Goal: Information Seeking & Learning: Find specific page/section

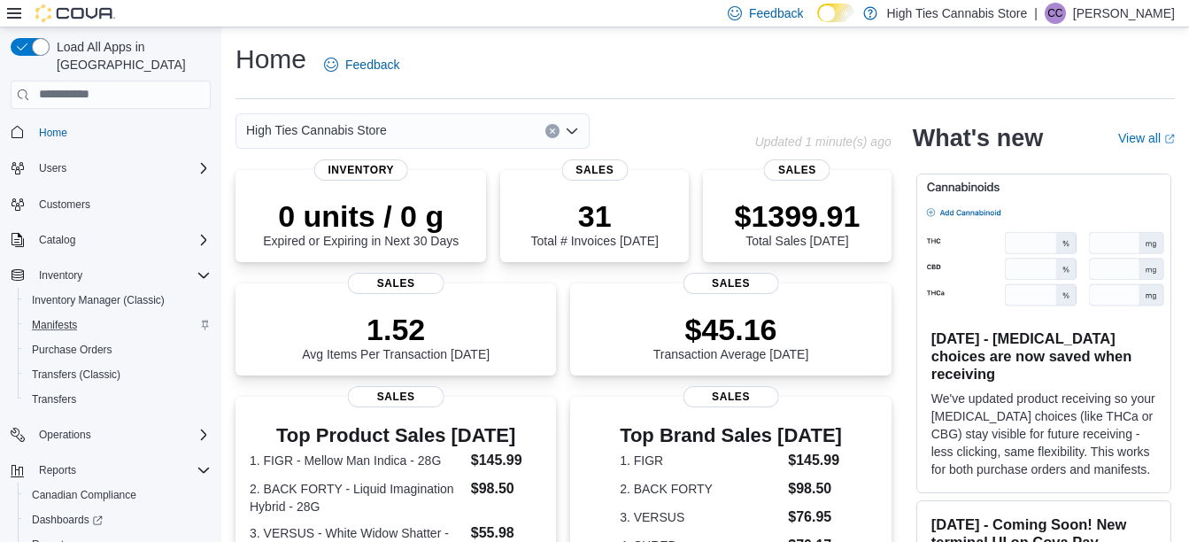
scroll to position [70, 0]
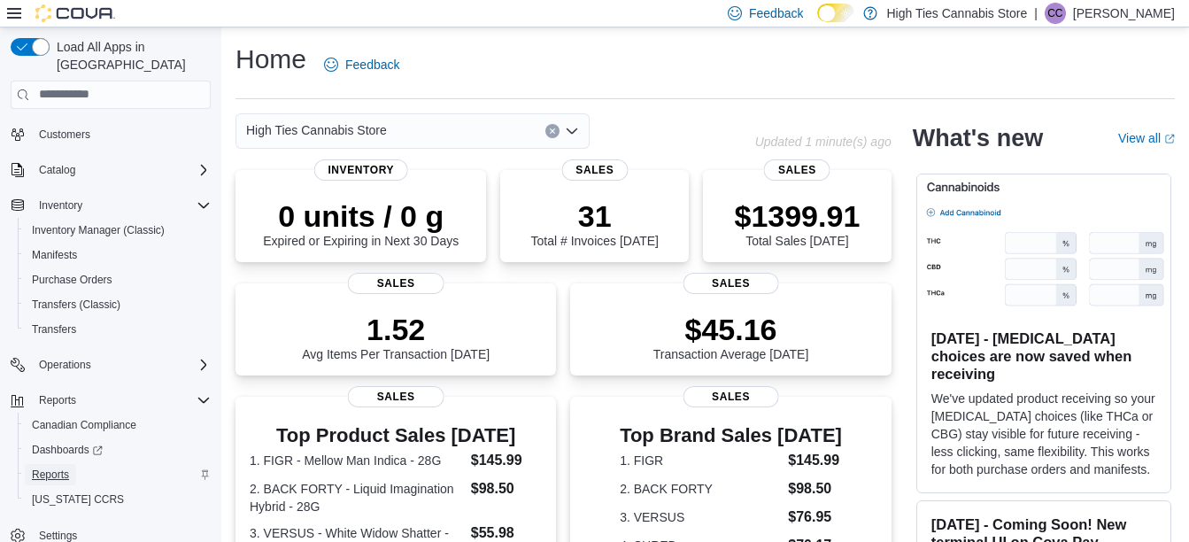
click at [53, 464] on span "Reports" at bounding box center [50, 474] width 37 height 21
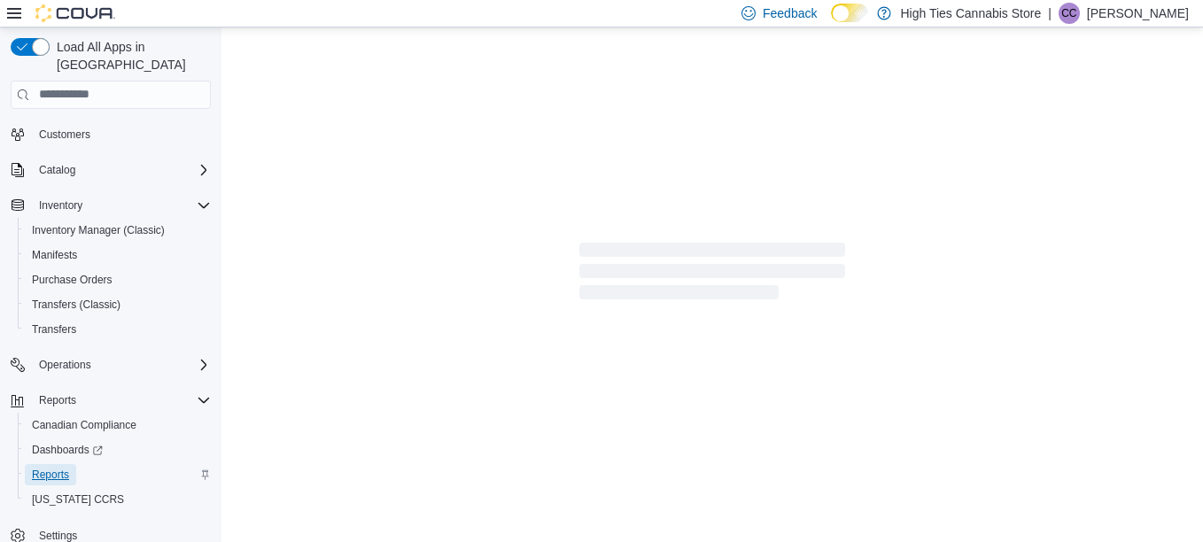
click at [53, 464] on span "Reports" at bounding box center [50, 474] width 37 height 21
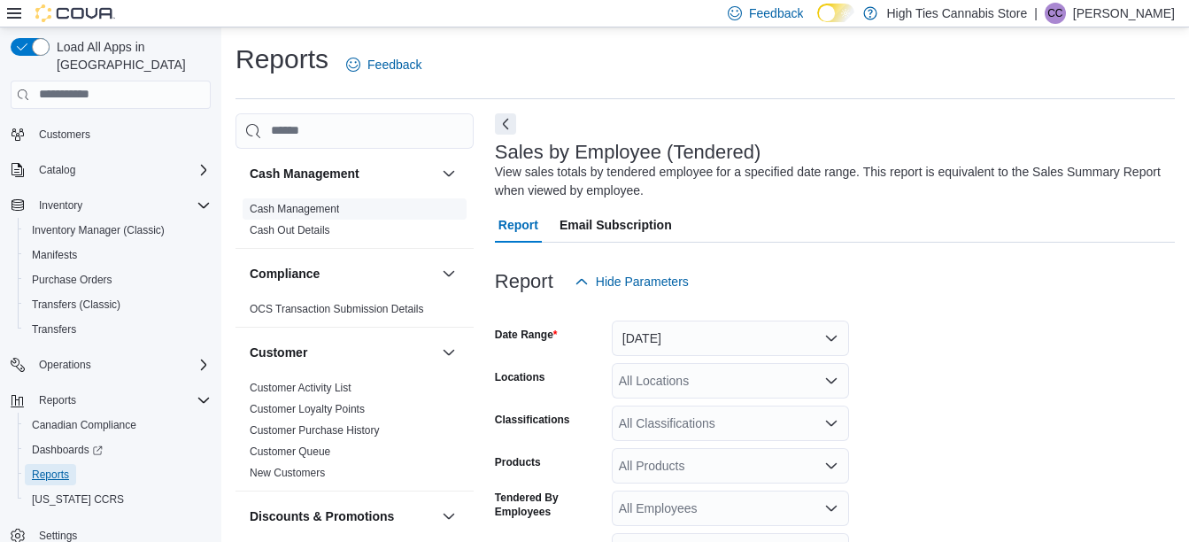
scroll to position [59, 0]
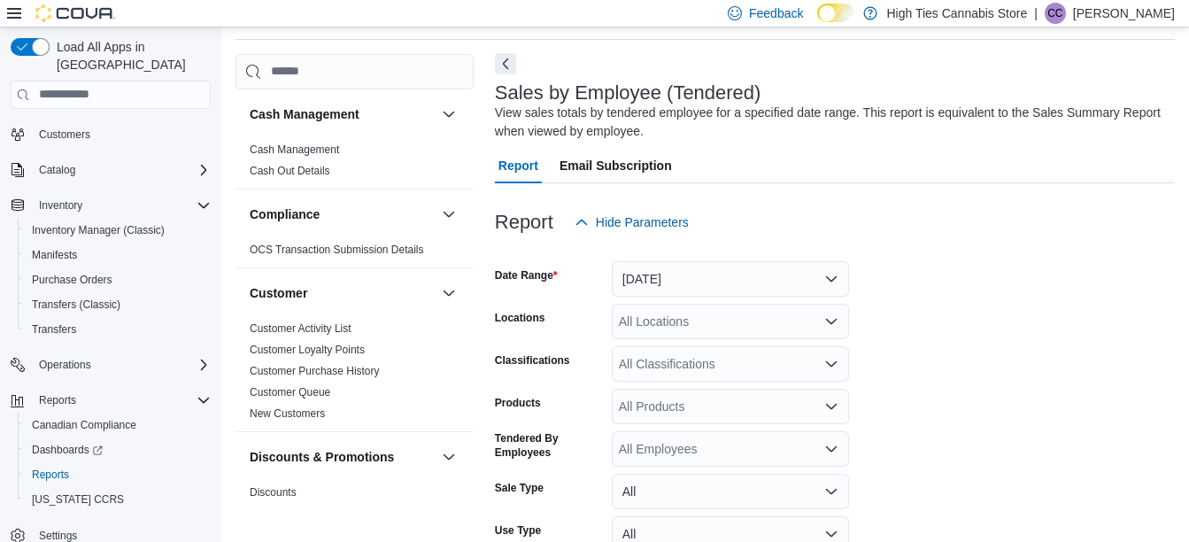
click at [500, 72] on button "Next" at bounding box center [505, 63] width 21 height 21
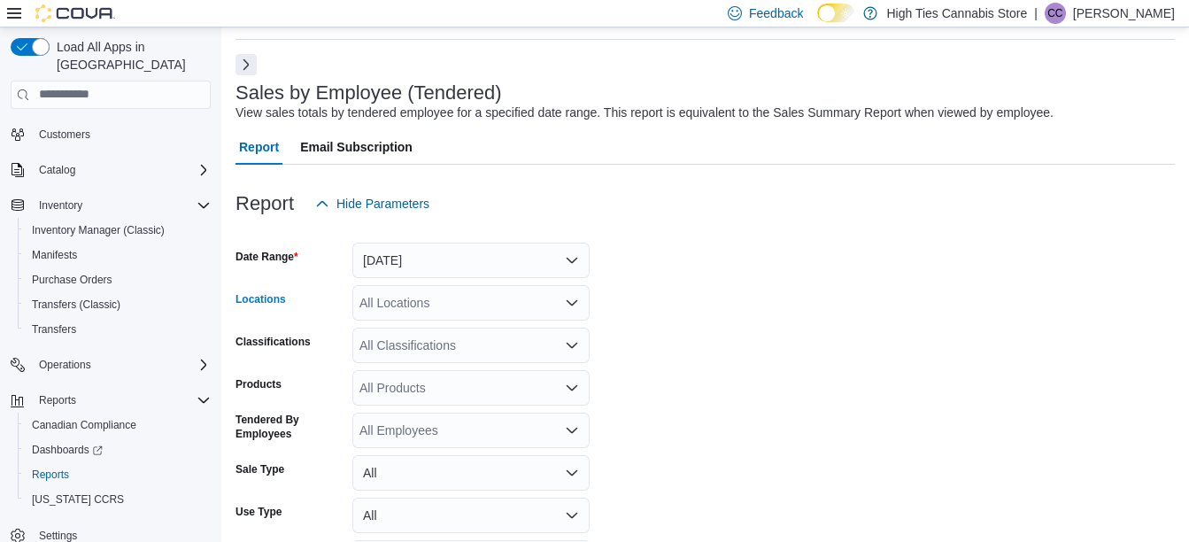
click at [432, 289] on div "All Locations" at bounding box center [470, 302] width 237 height 35
type input "***"
click at [427, 341] on span "484 Rideau Street" at bounding box center [452, 333] width 122 height 18
click at [721, 329] on form "Date Range Yesterday Locations 484 Rideau Street Classifications All Classifica…" at bounding box center [706, 423] width 940 height 404
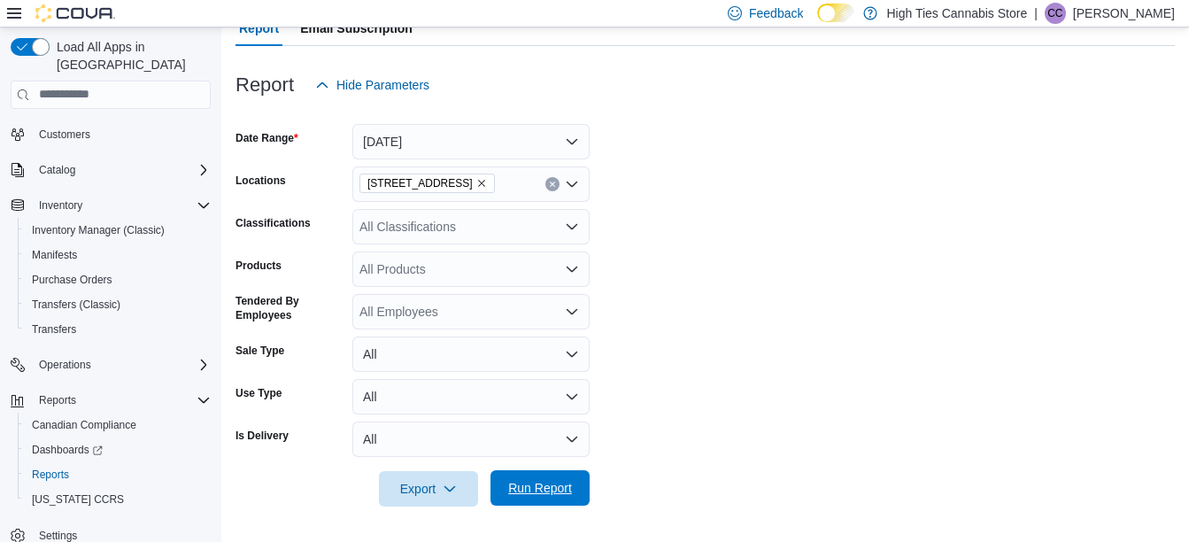
click at [542, 471] on span "Run Report" at bounding box center [540, 487] width 78 height 35
click at [793, 468] on div at bounding box center [707, 464] width 943 height 14
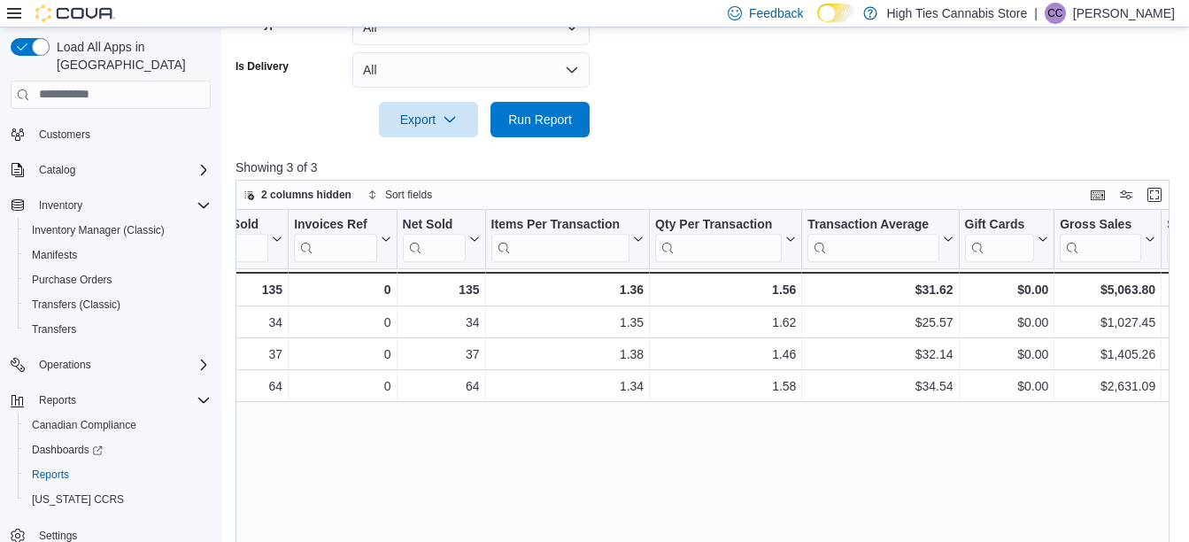
scroll to position [0, 220]
click at [89, 223] on span "Inventory Manager (Classic)" at bounding box center [98, 230] width 133 height 14
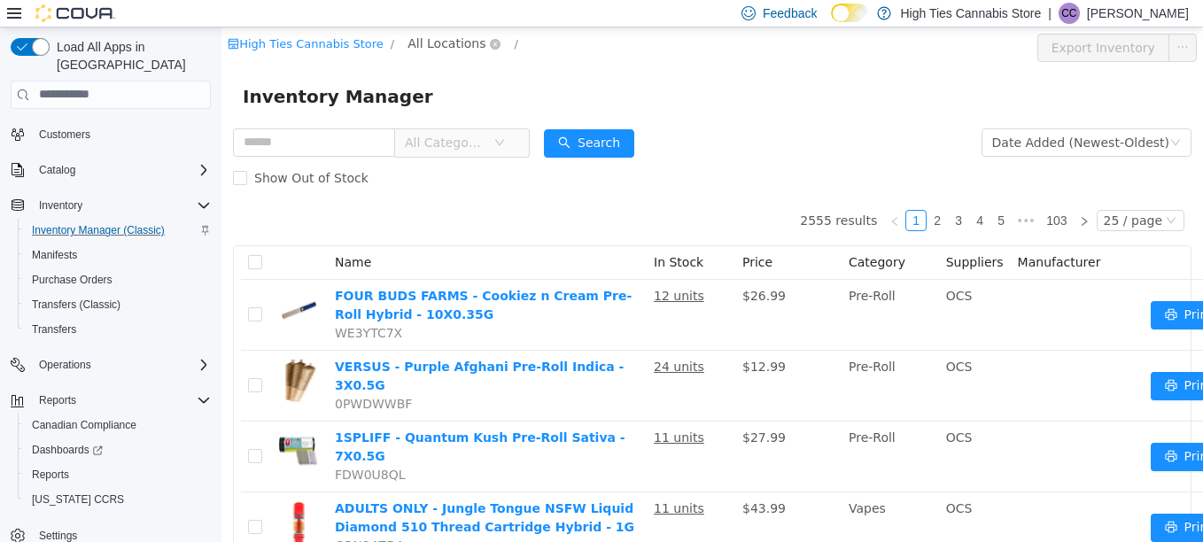
click at [410, 35] on span "All Locations" at bounding box center [446, 42] width 78 height 19
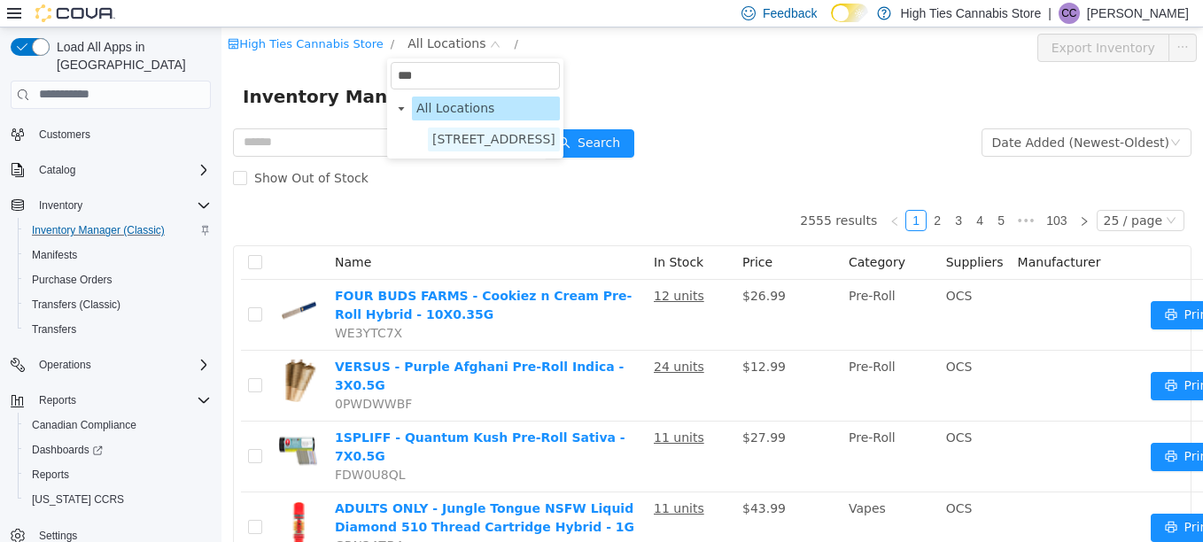
type input "***"
click at [458, 133] on span "484 Rideau Street" at bounding box center [493, 138] width 123 height 14
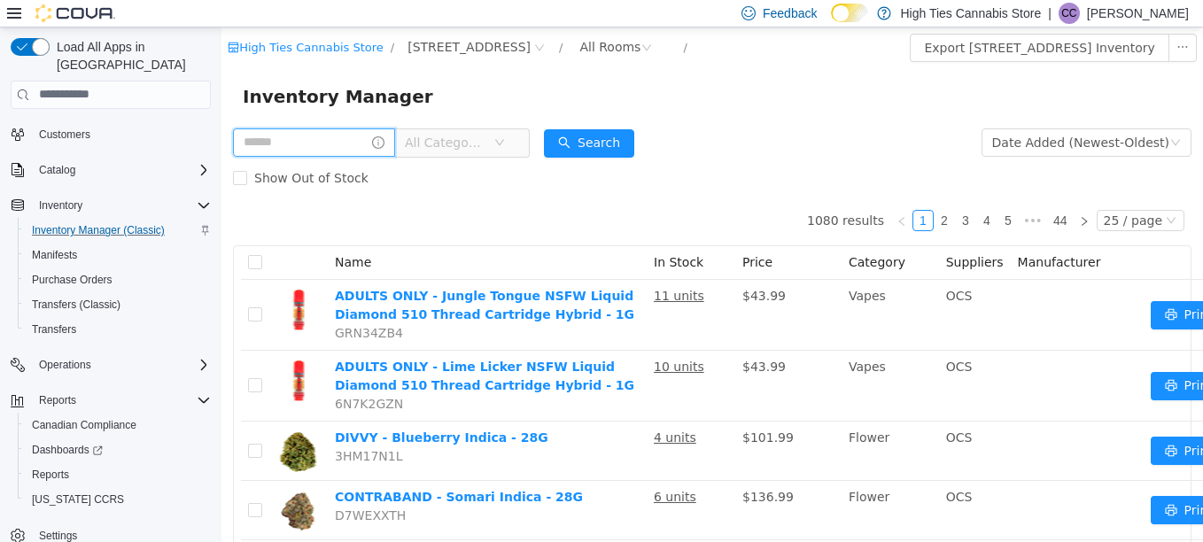
click at [310, 143] on input "text" at bounding box center [314, 142] width 162 height 28
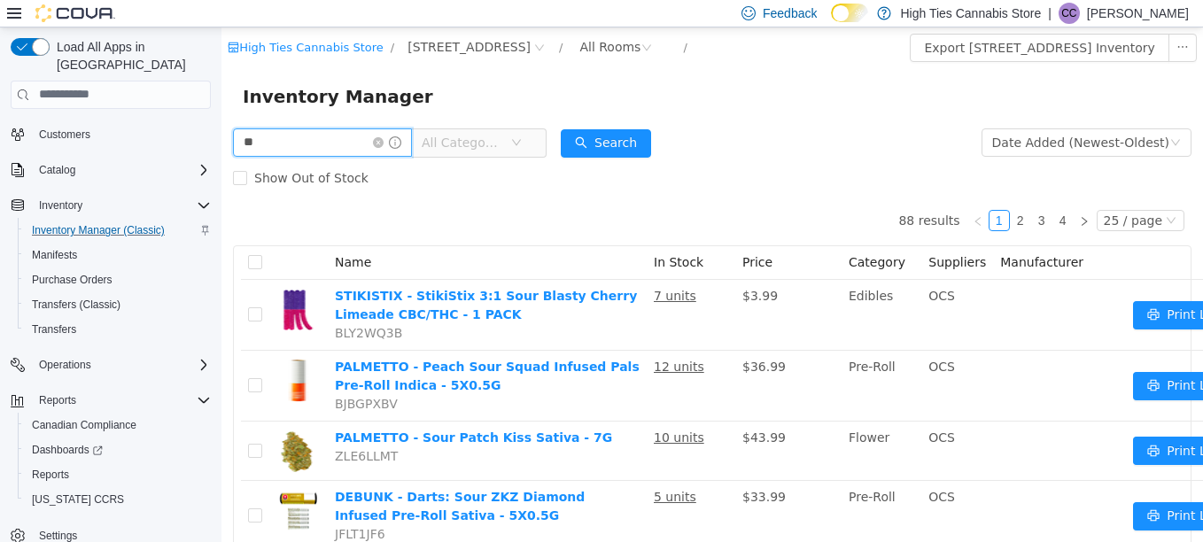
type input "*"
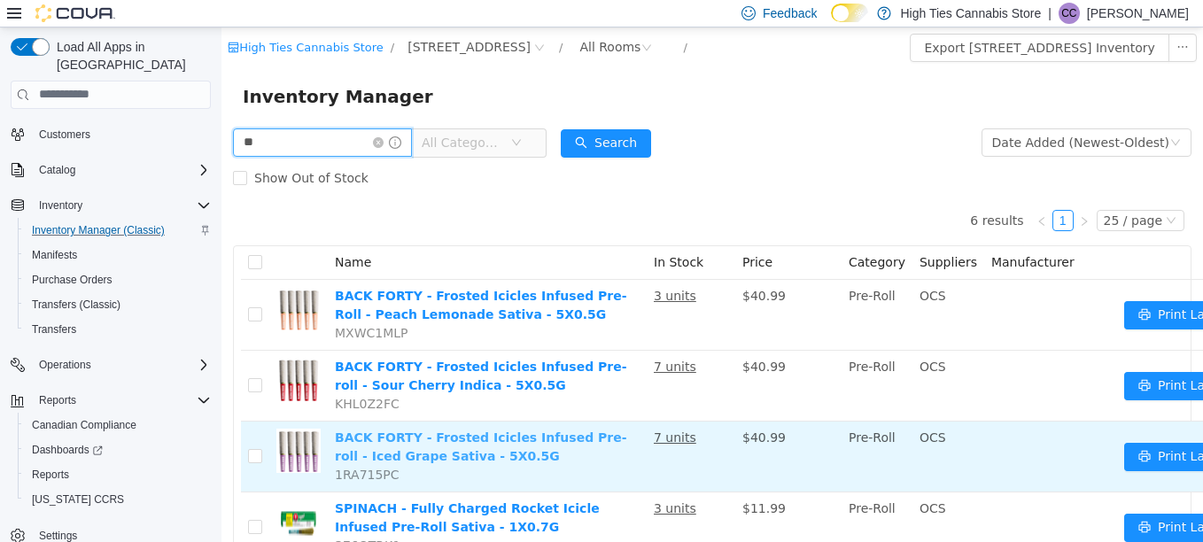
type input "*"
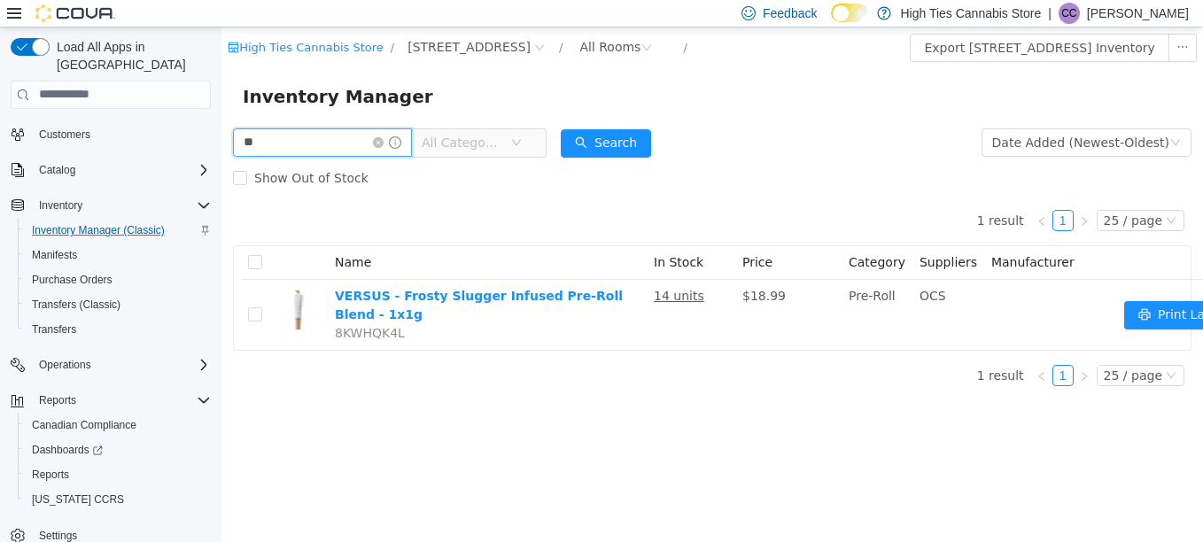
type input "*"
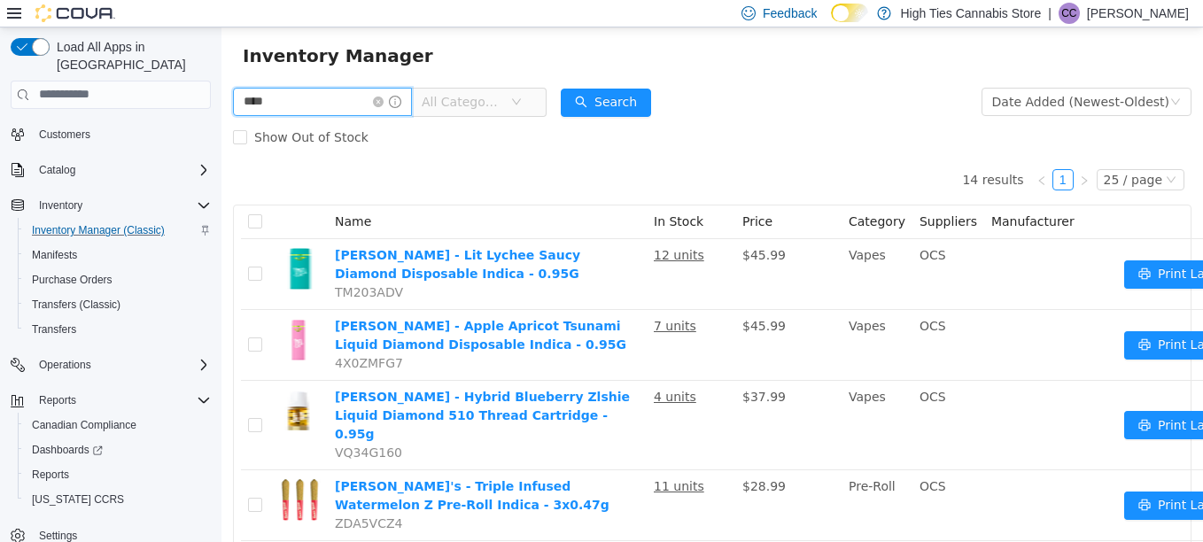
scroll to position [42, 0]
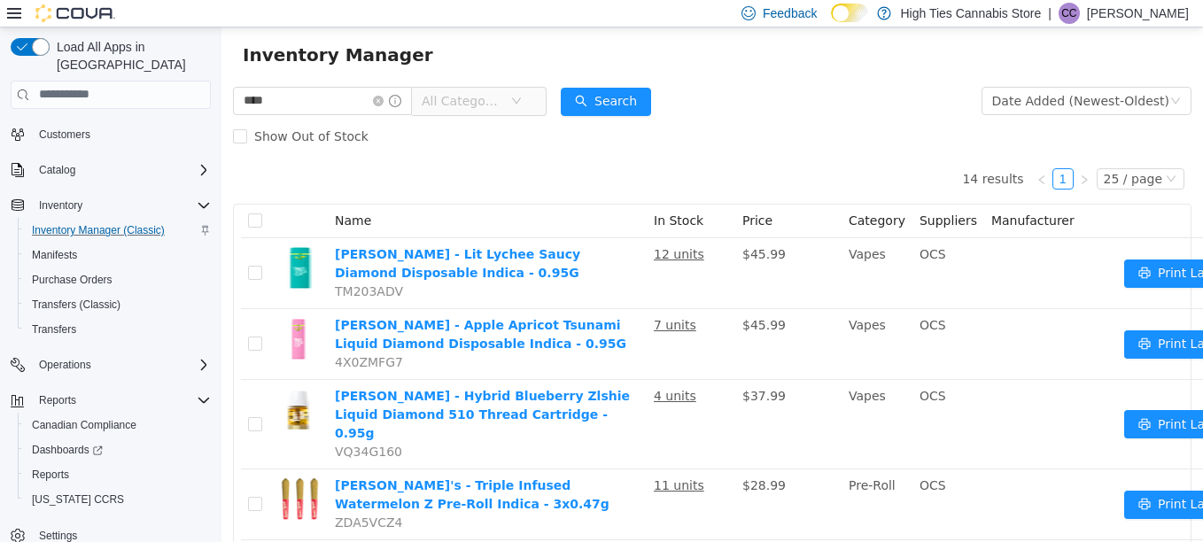
click at [502, 98] on span "All Categories" at bounding box center [461, 100] width 81 height 18
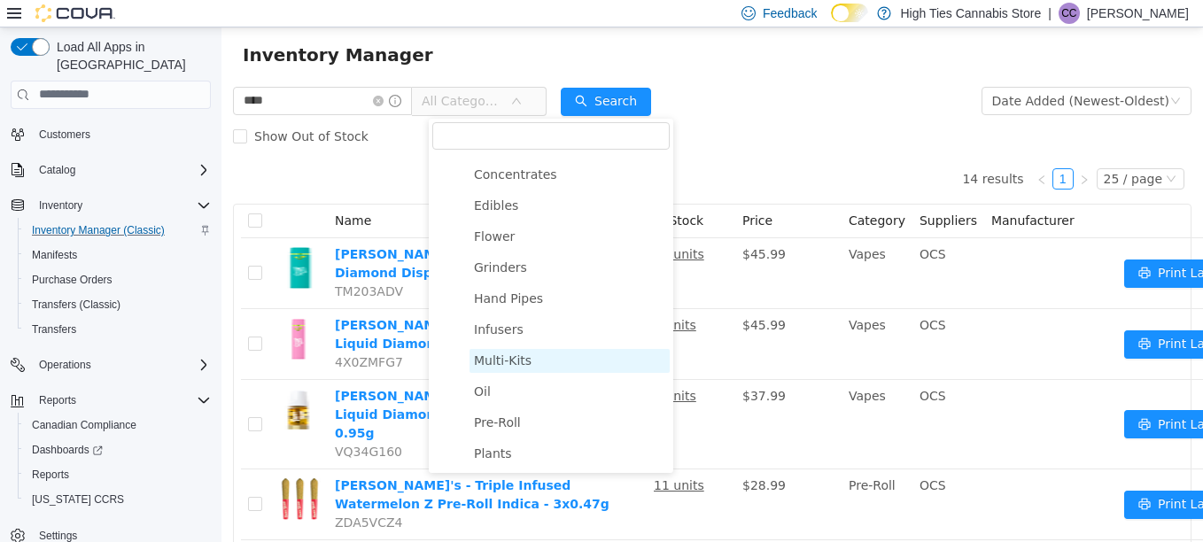
scroll to position [243, 0]
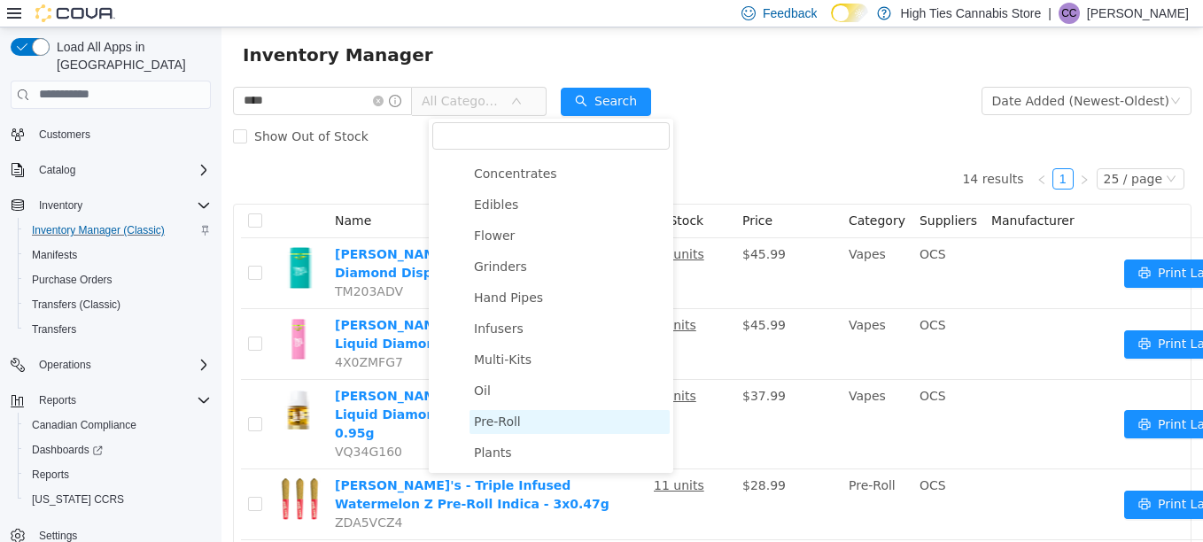
click at [490, 428] on span "Pre-Roll" at bounding box center [497, 421] width 47 height 14
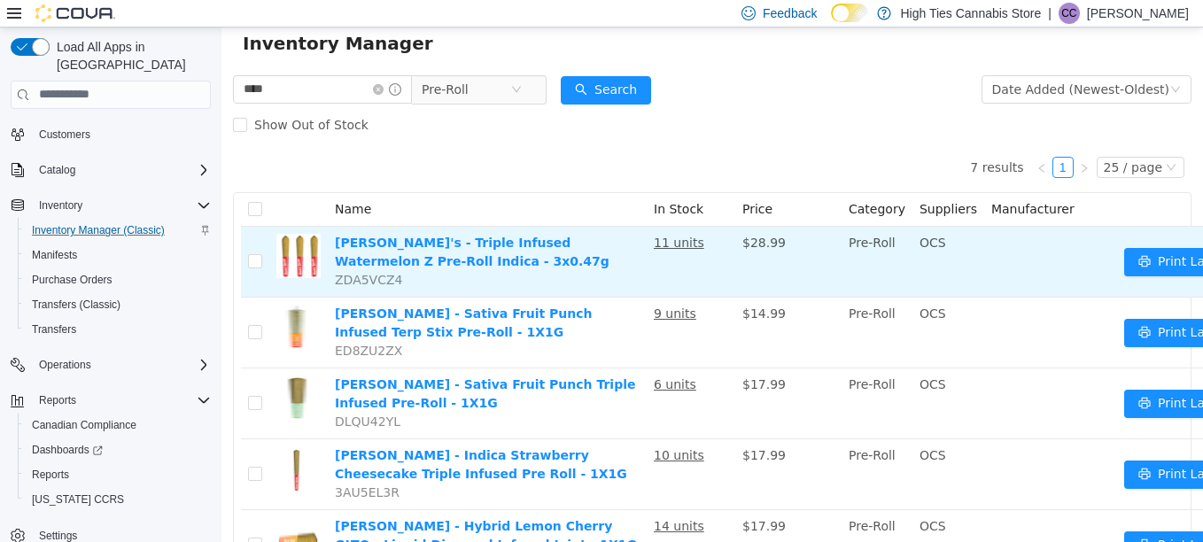
scroll to position [54, 0]
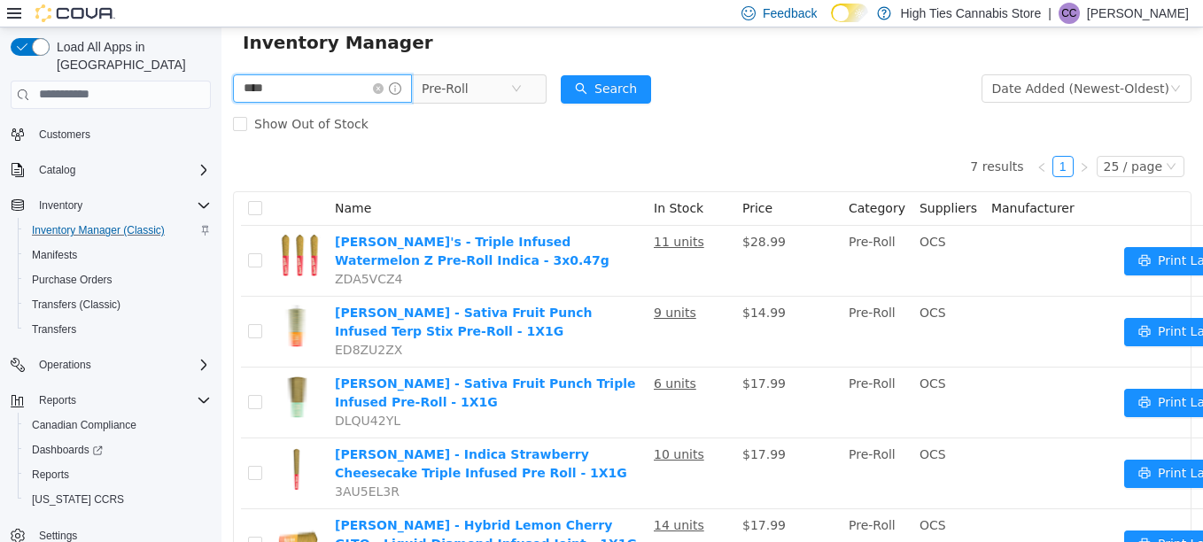
click at [305, 85] on input "****" at bounding box center [322, 87] width 179 height 28
type input "*"
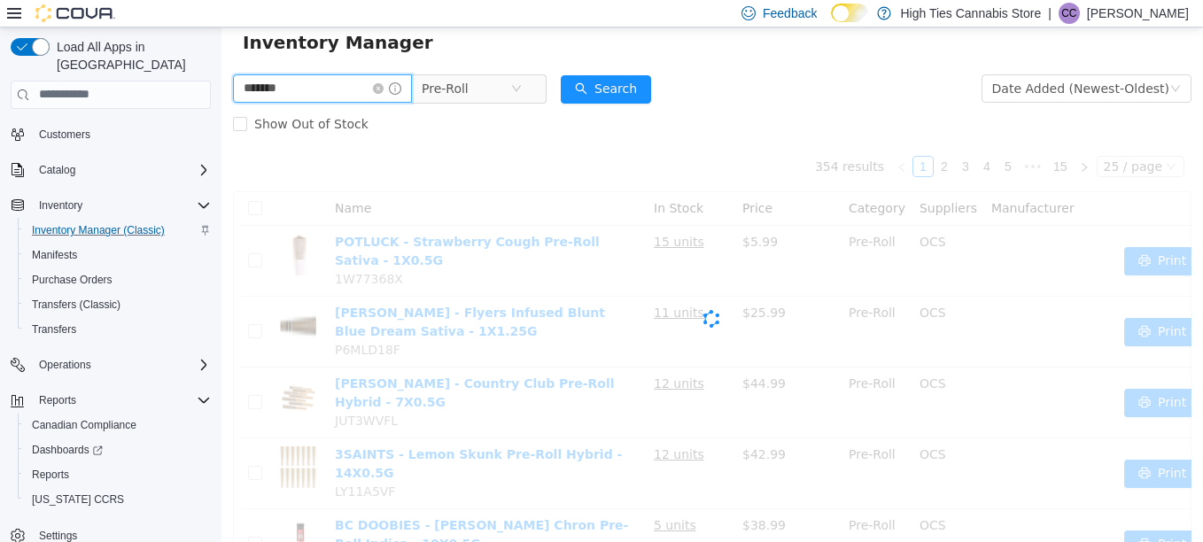
scroll to position [13, 0]
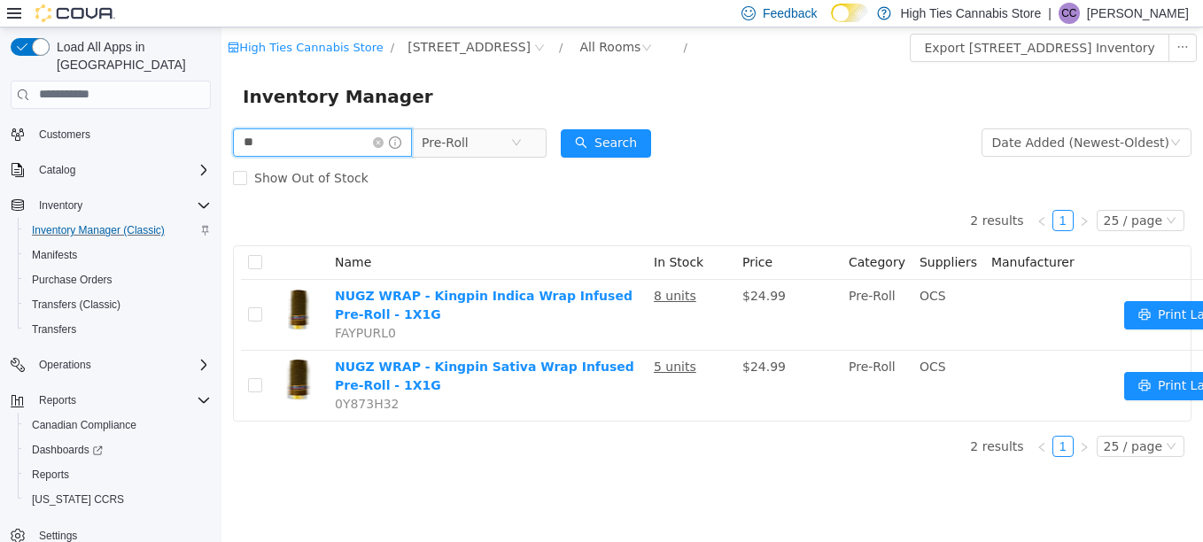
type input "*"
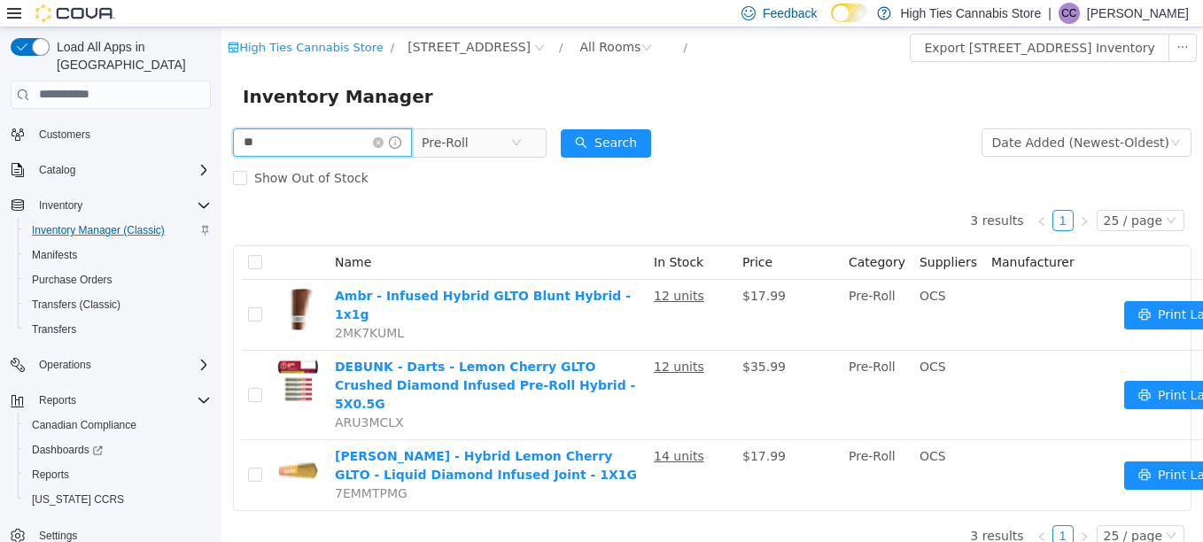
type input "*"
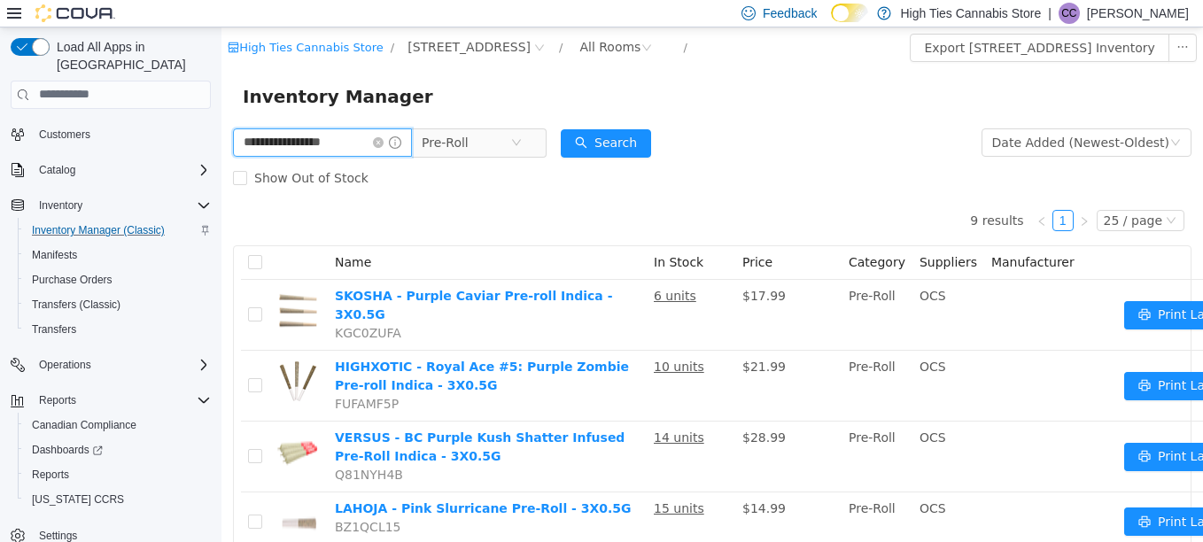
click at [279, 143] on input "**********" at bounding box center [322, 142] width 179 height 28
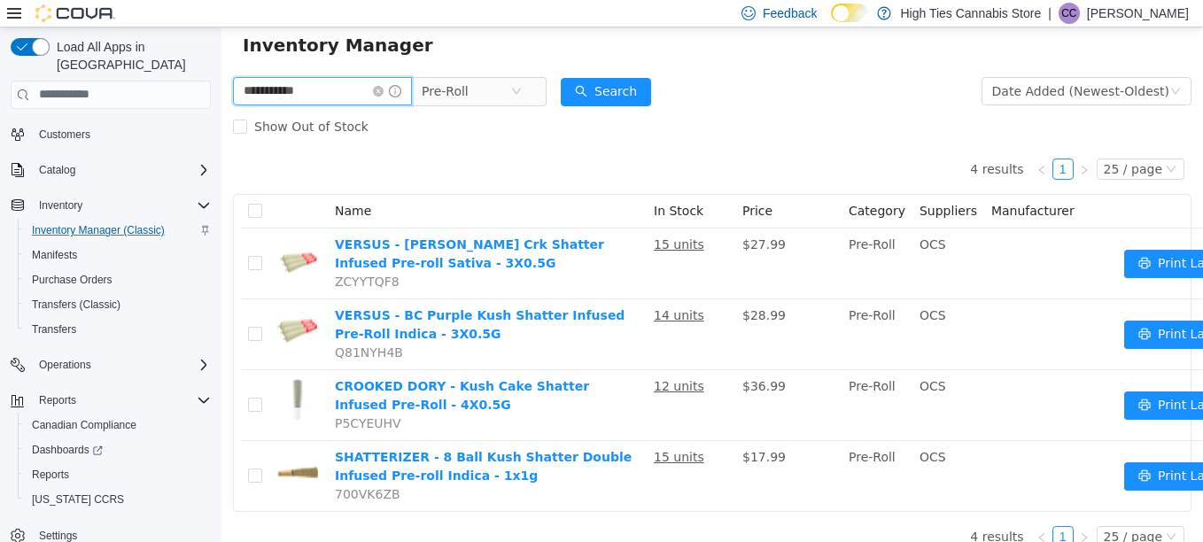
scroll to position [85, 0]
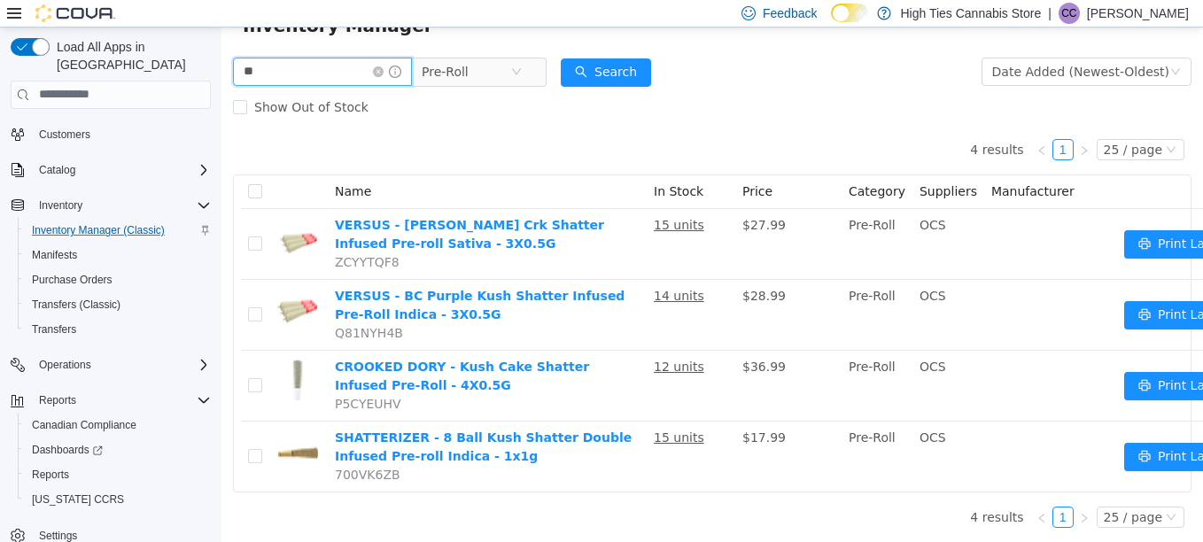
type input "*"
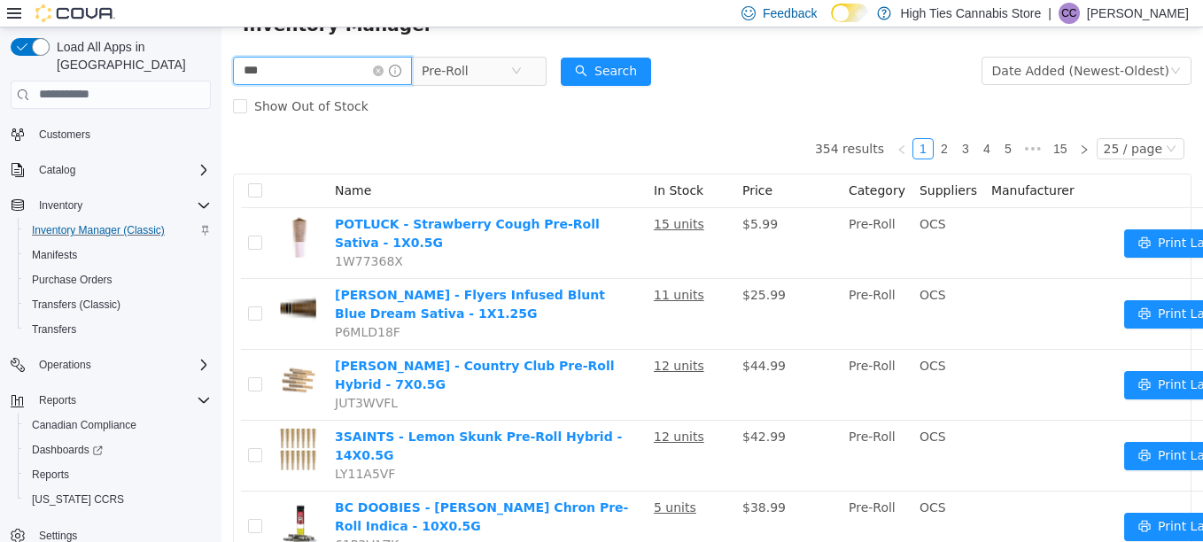
scroll to position [85, 0]
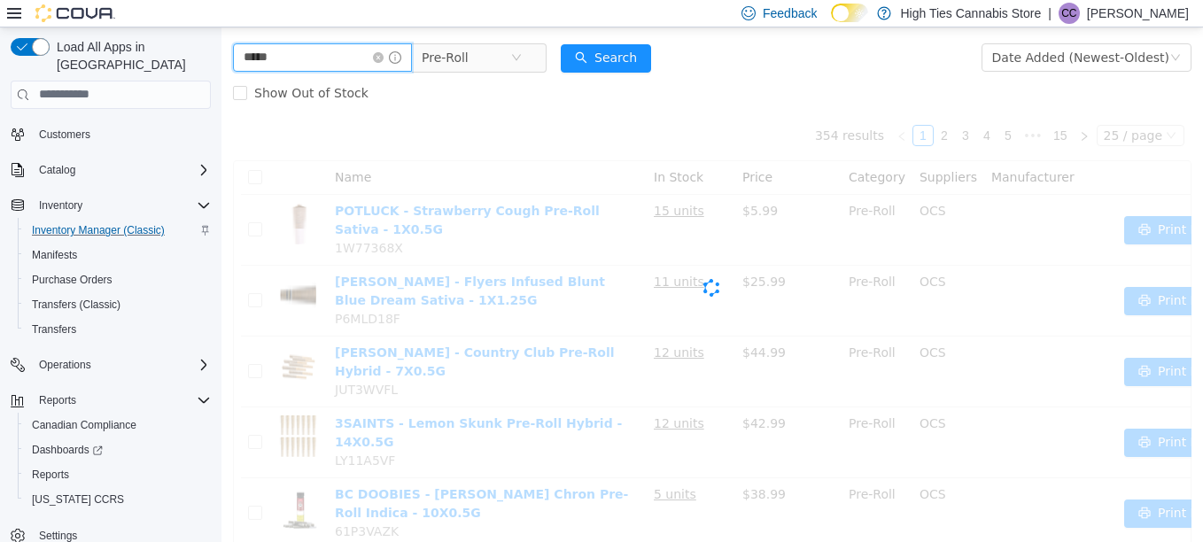
scroll to position [13, 0]
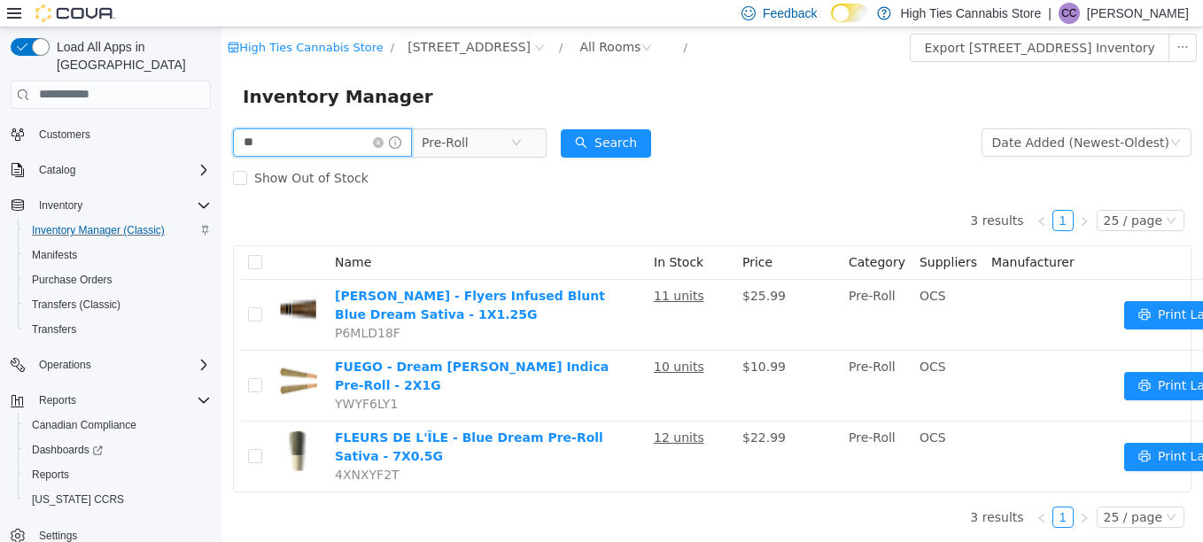
type input "*"
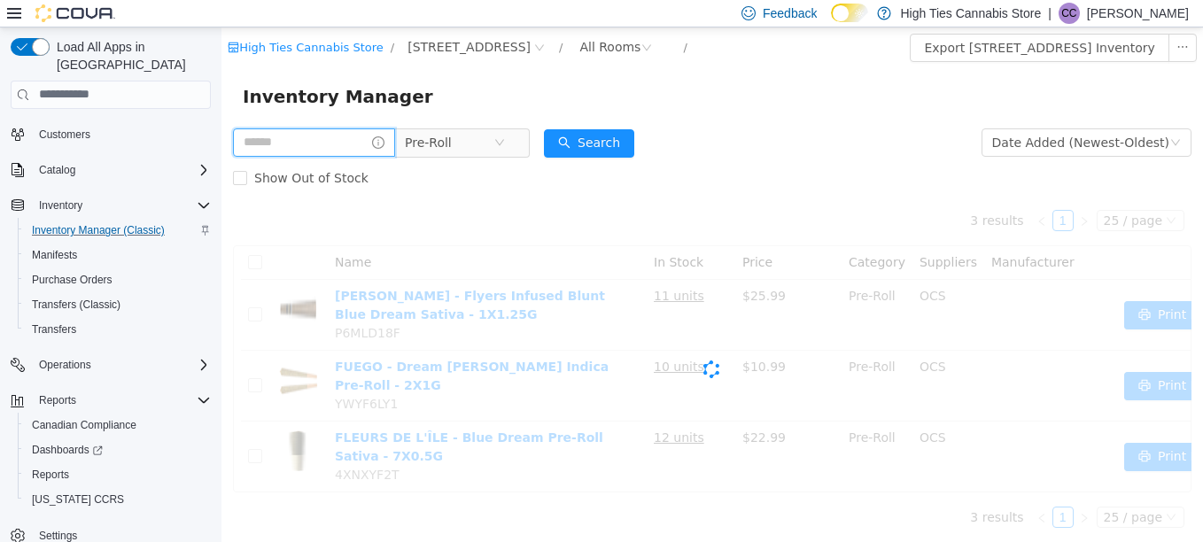
scroll to position [0, 0]
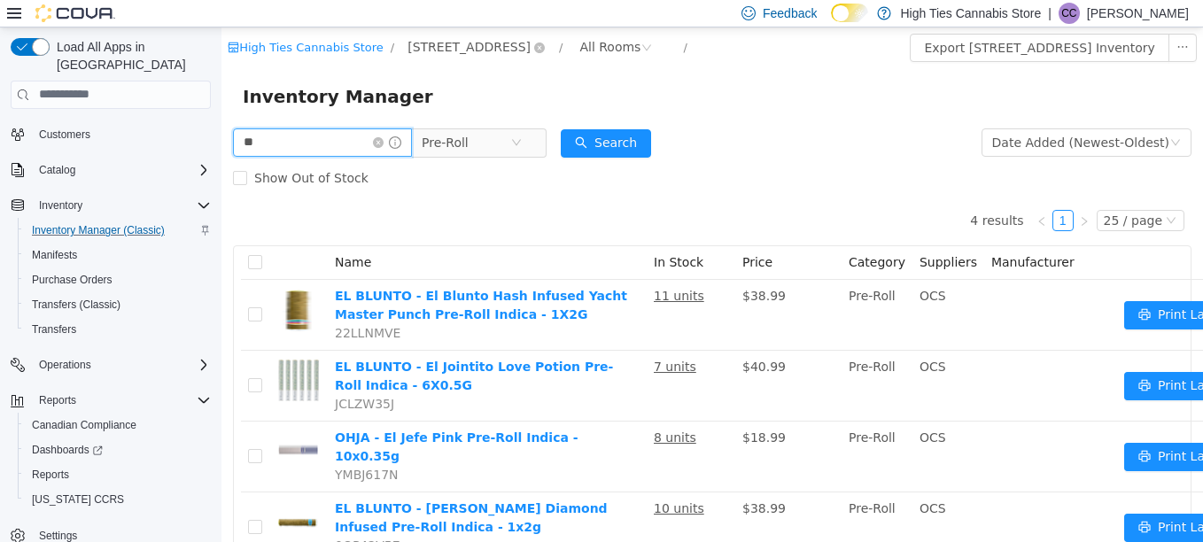
type input "*"
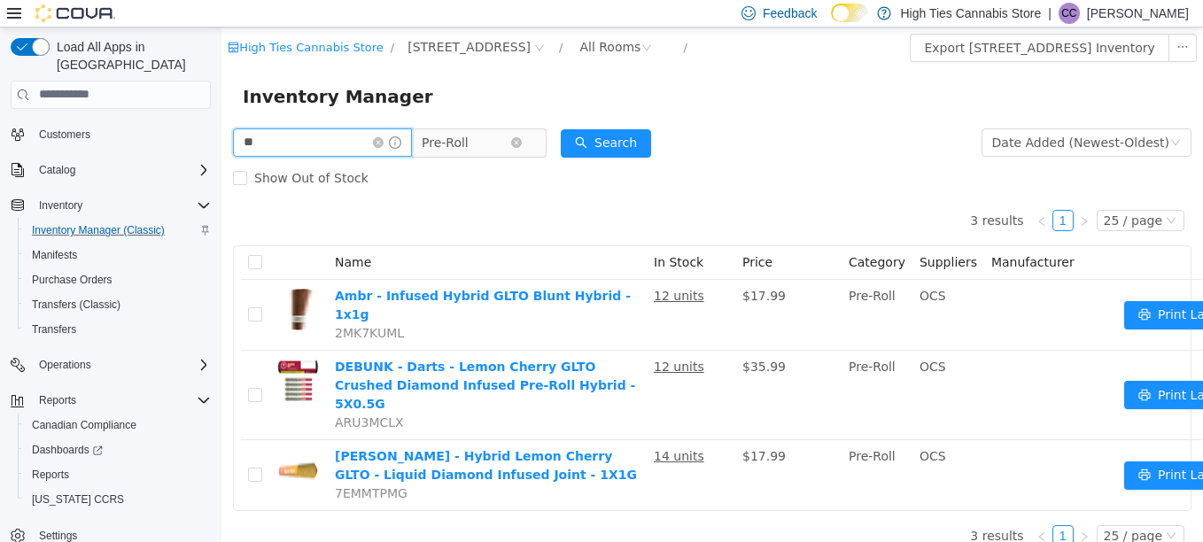
type input "*"
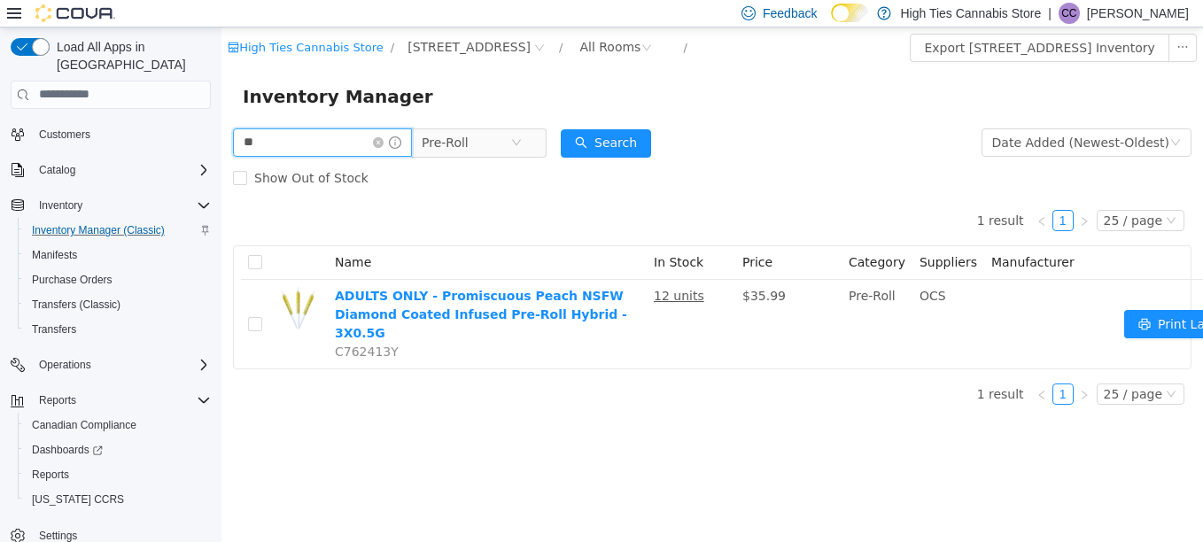
type input "*"
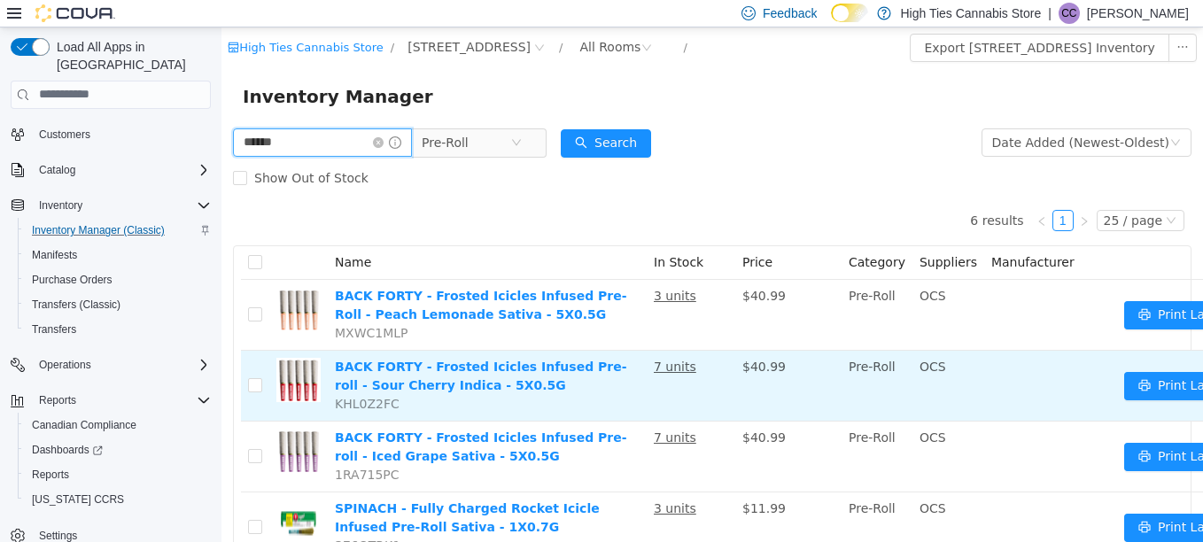
scroll to position [0, 7]
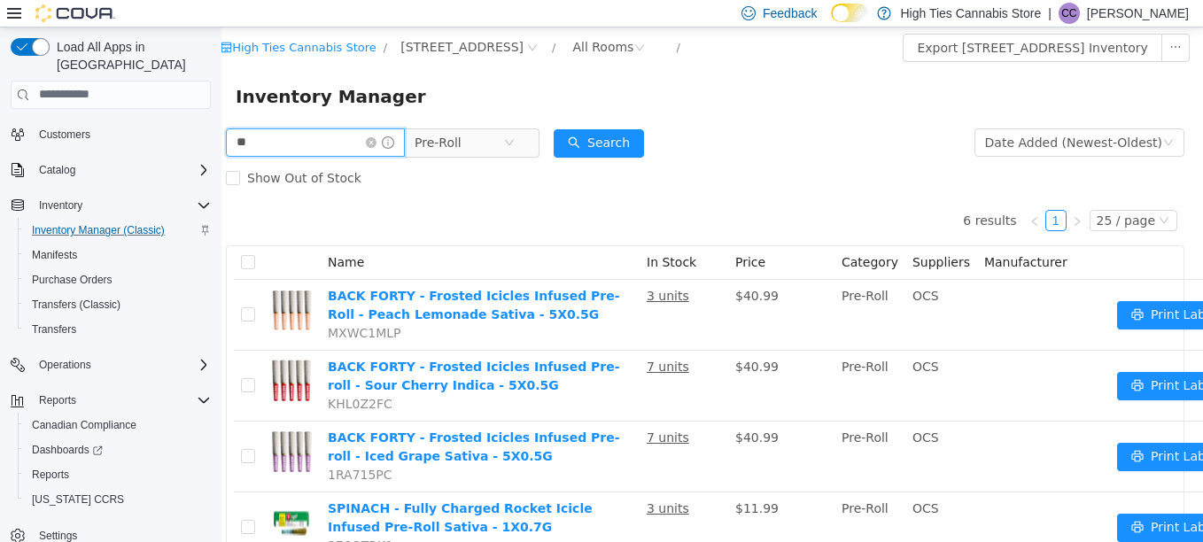
type input "*"
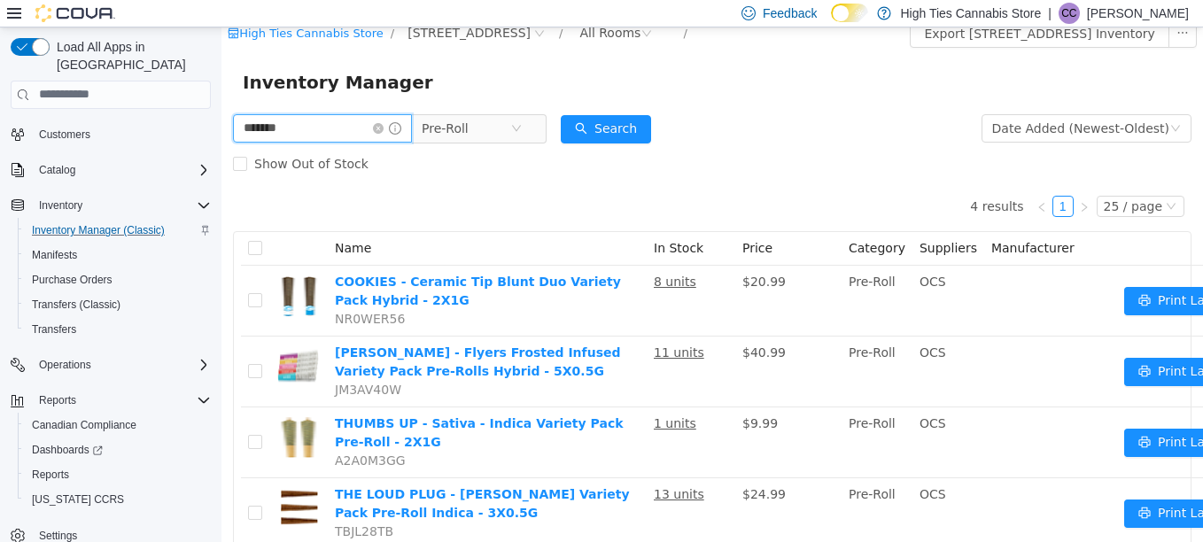
scroll to position [15, 0]
type input "*"
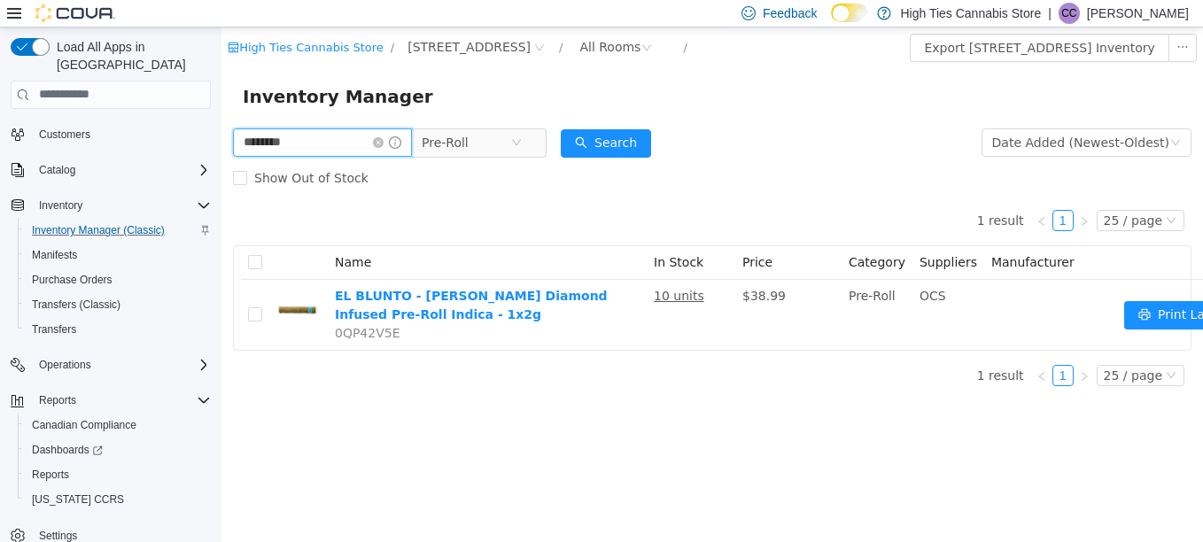
scroll to position [13, 0]
type input "*"
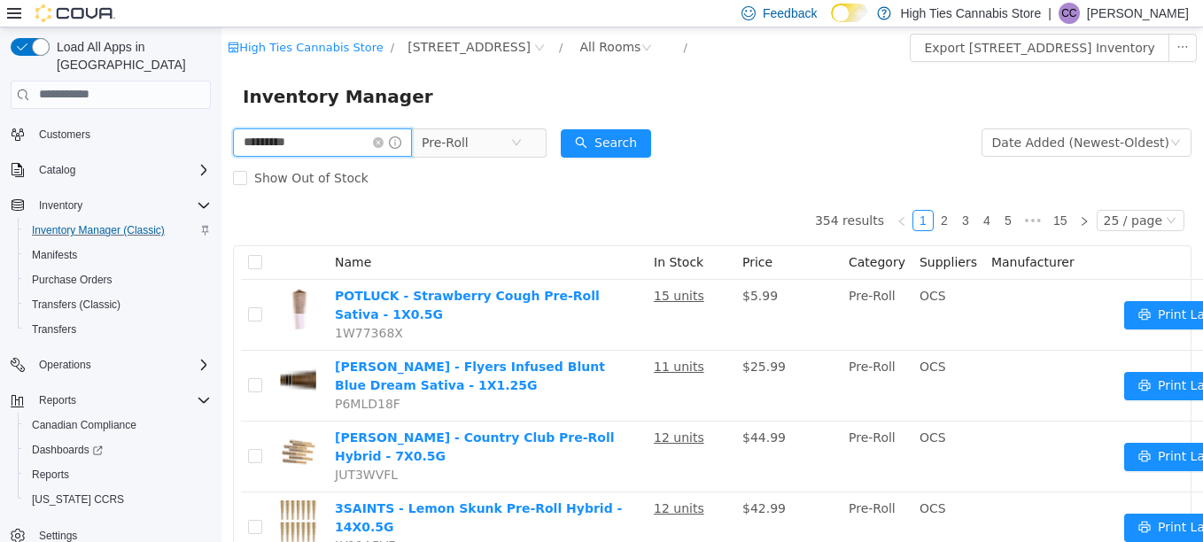
type input "*********"
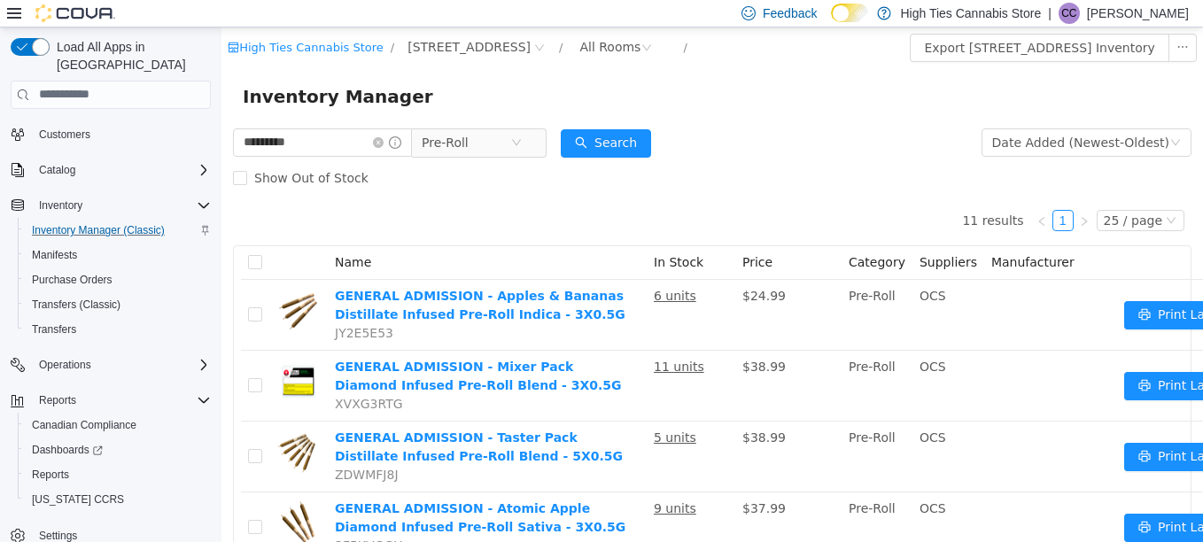
click at [717, 172] on div "Show Out of Stock" at bounding box center [712, 176] width 958 height 35
click at [329, 143] on input "*********" at bounding box center [322, 142] width 179 height 28
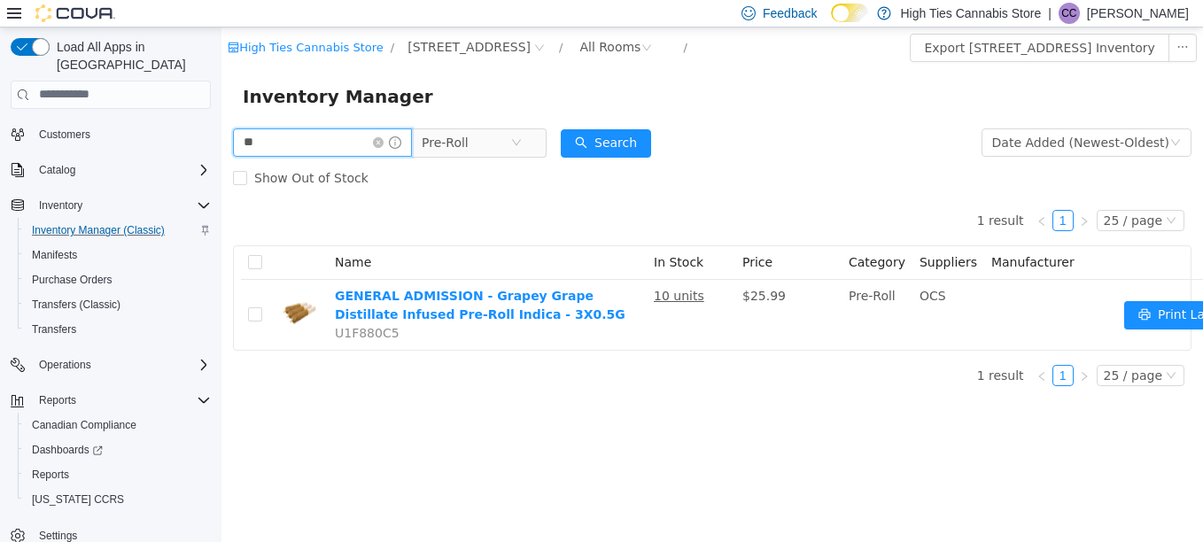
type input "*"
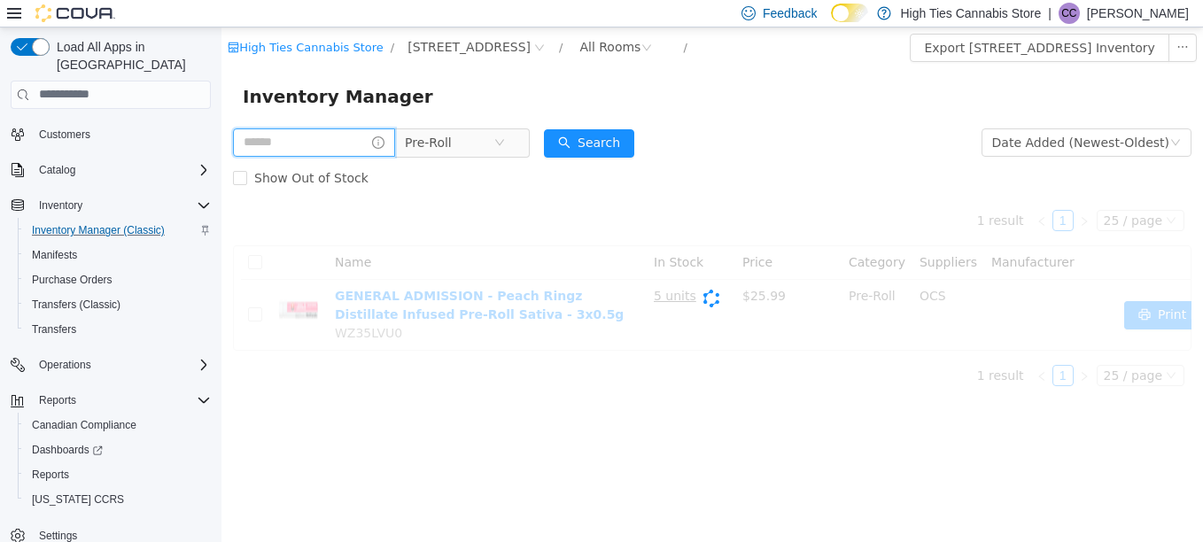
type input "*"
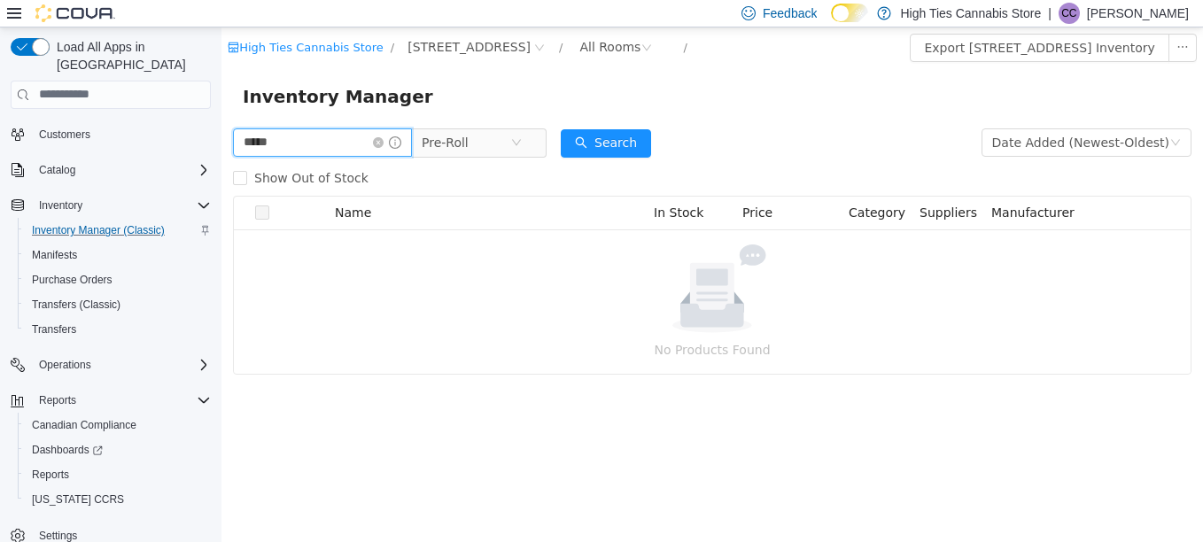
click at [317, 147] on input "*****" at bounding box center [322, 142] width 179 height 28
type input "**********"
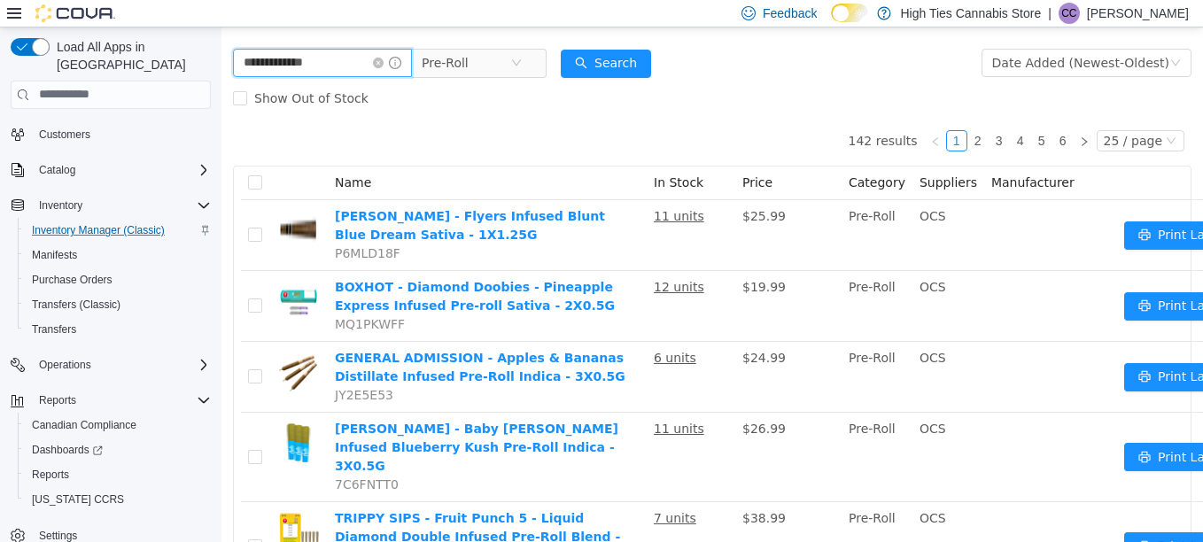
scroll to position [81, 0]
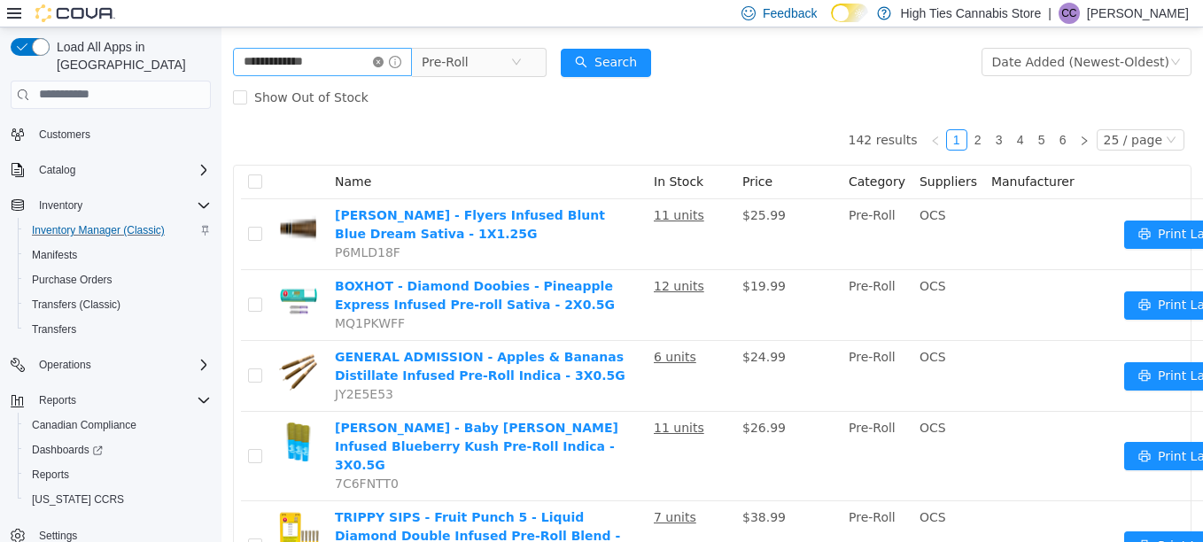
click at [383, 61] on icon "icon: close-circle" at bounding box center [378, 61] width 11 height 11
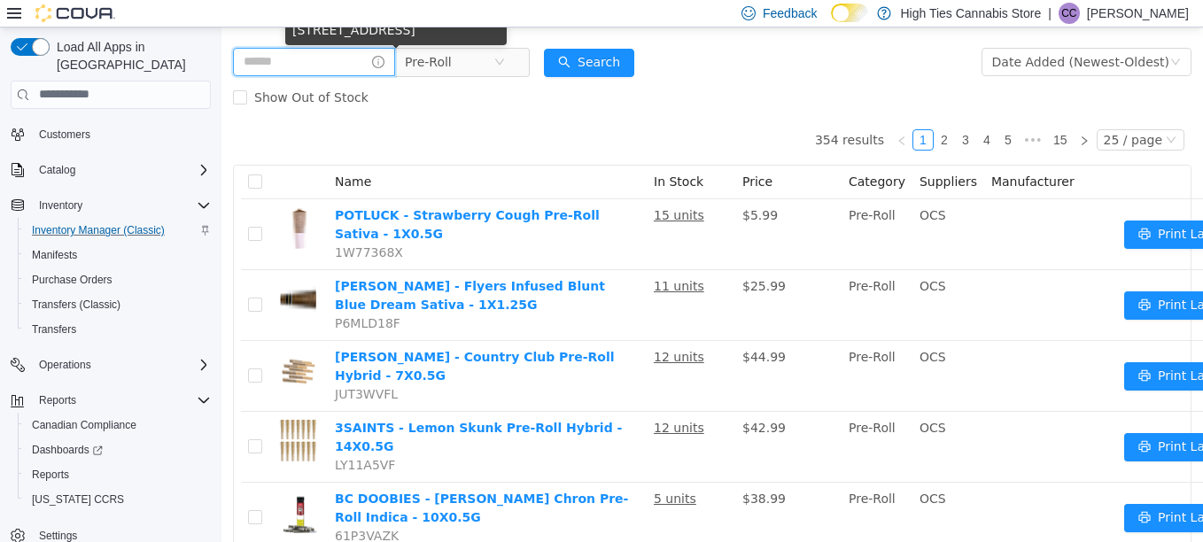
click at [368, 60] on input "text" at bounding box center [314, 61] width 162 height 28
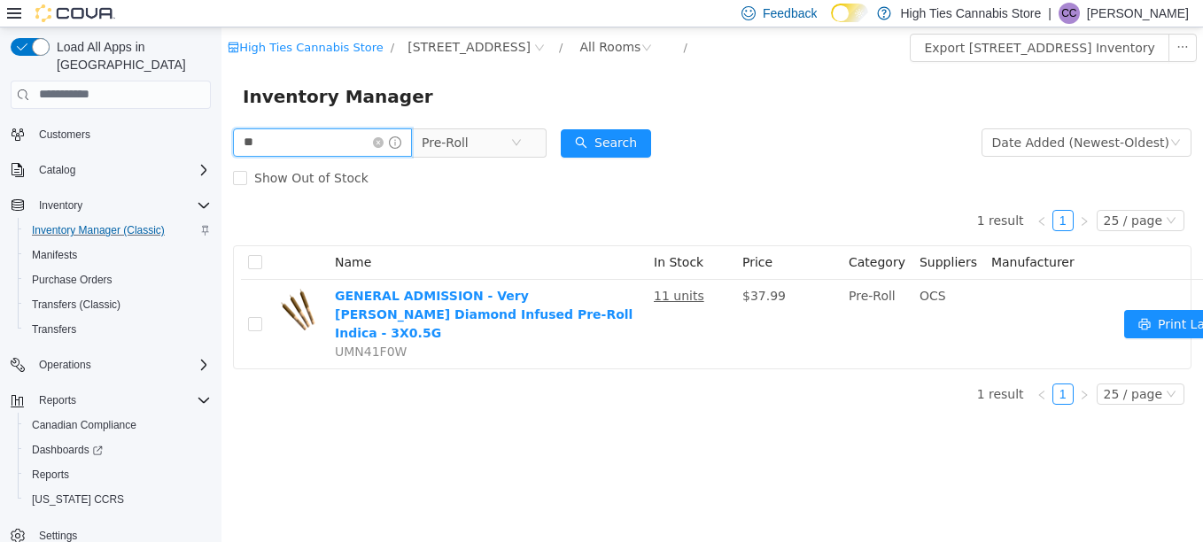
type input "*"
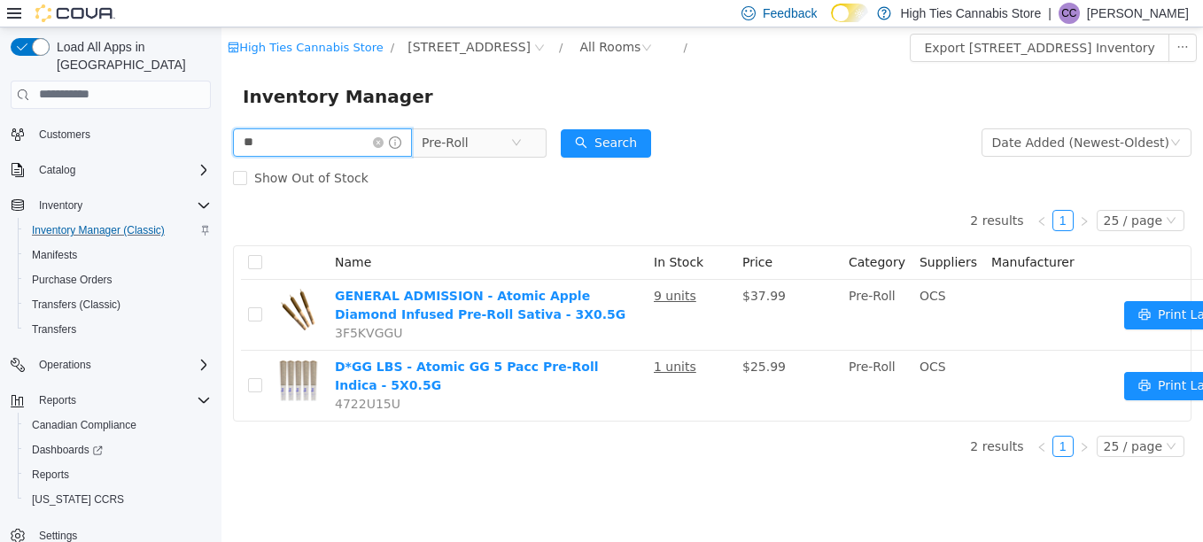
type input "*"
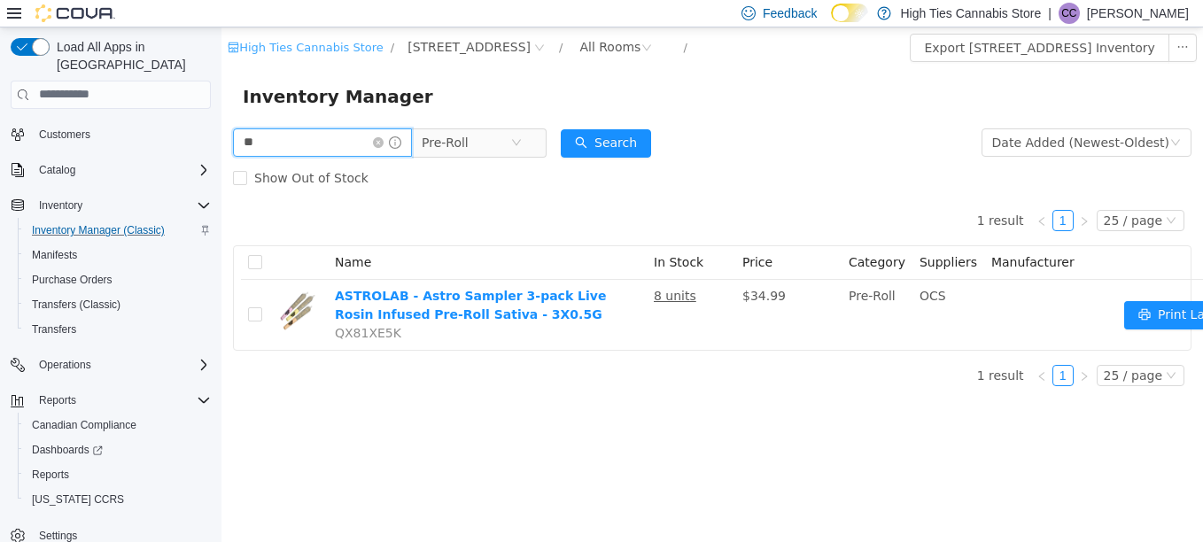
type input "*"
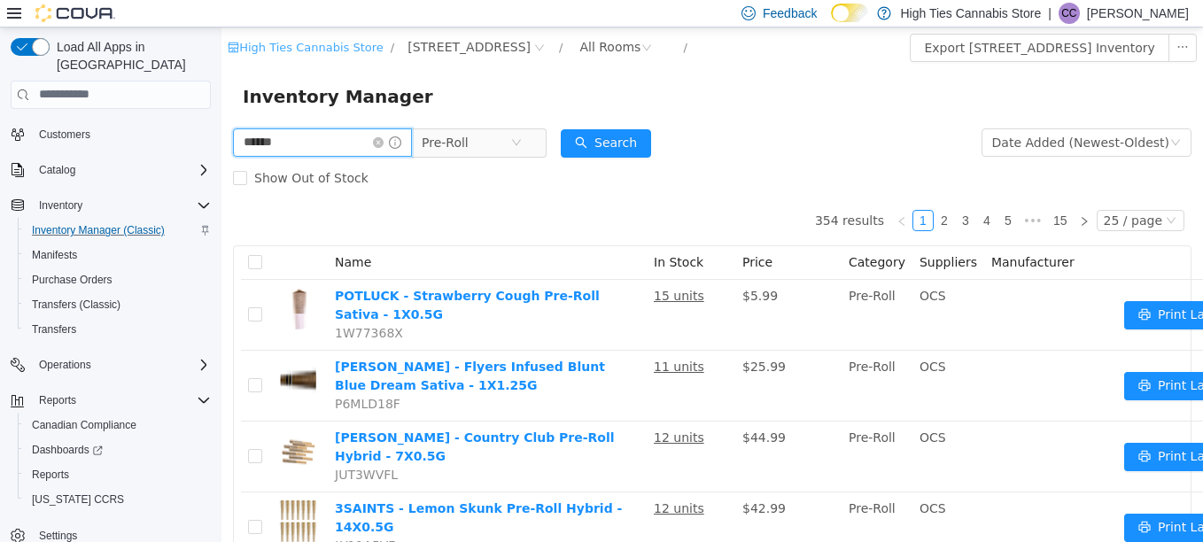
type input "*****"
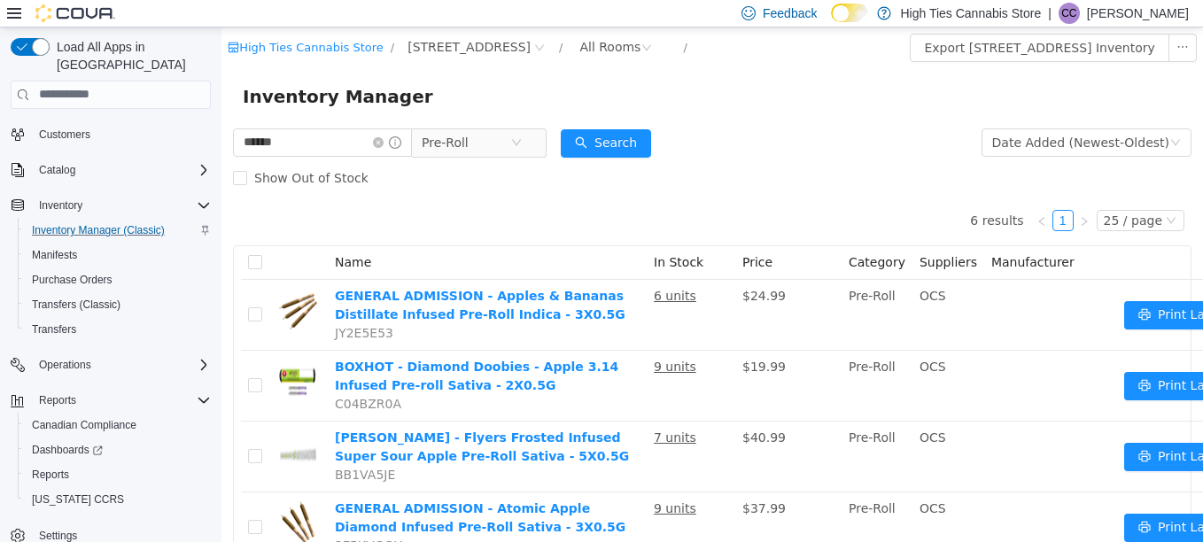
click at [796, 166] on div "Show Out of Stock" at bounding box center [712, 176] width 958 height 35
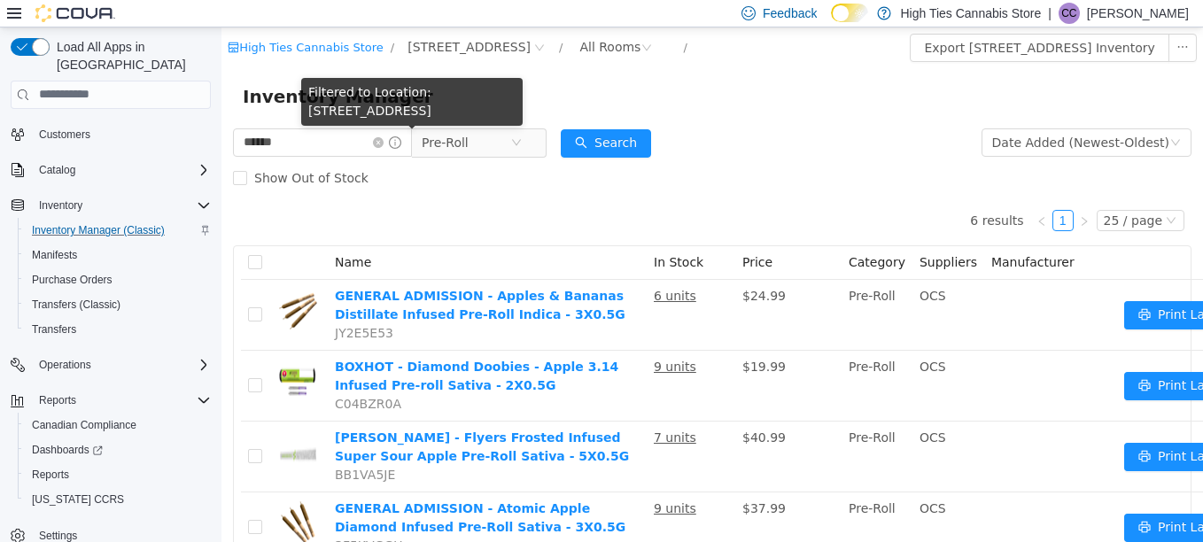
click at [401, 137] on span at bounding box center [387, 141] width 28 height 12
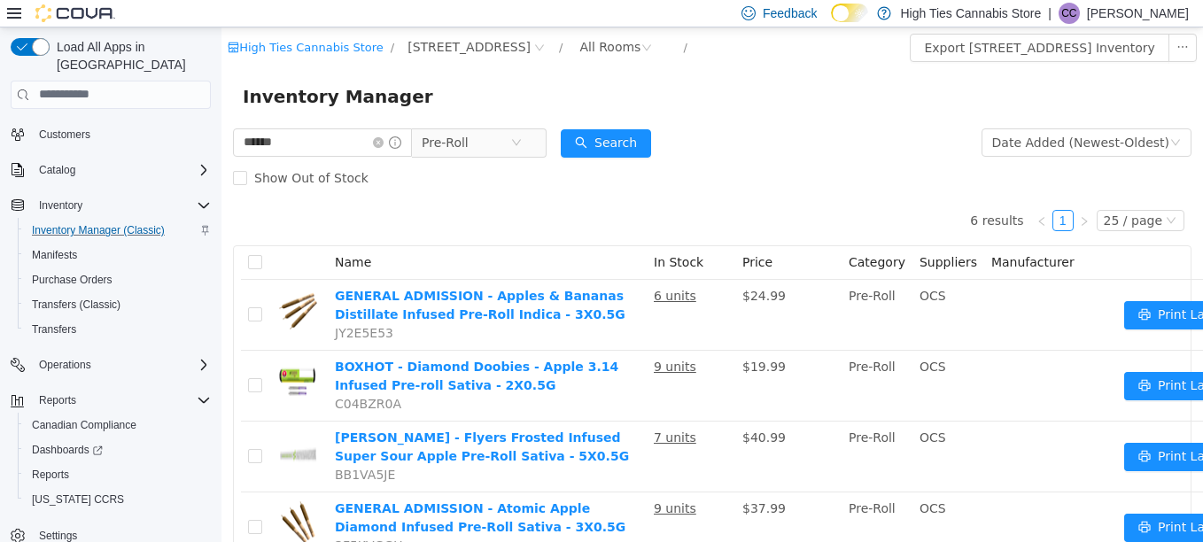
click at [401, 137] on span at bounding box center [387, 141] width 28 height 12
click at [373, 151] on input "*****" at bounding box center [322, 142] width 179 height 28
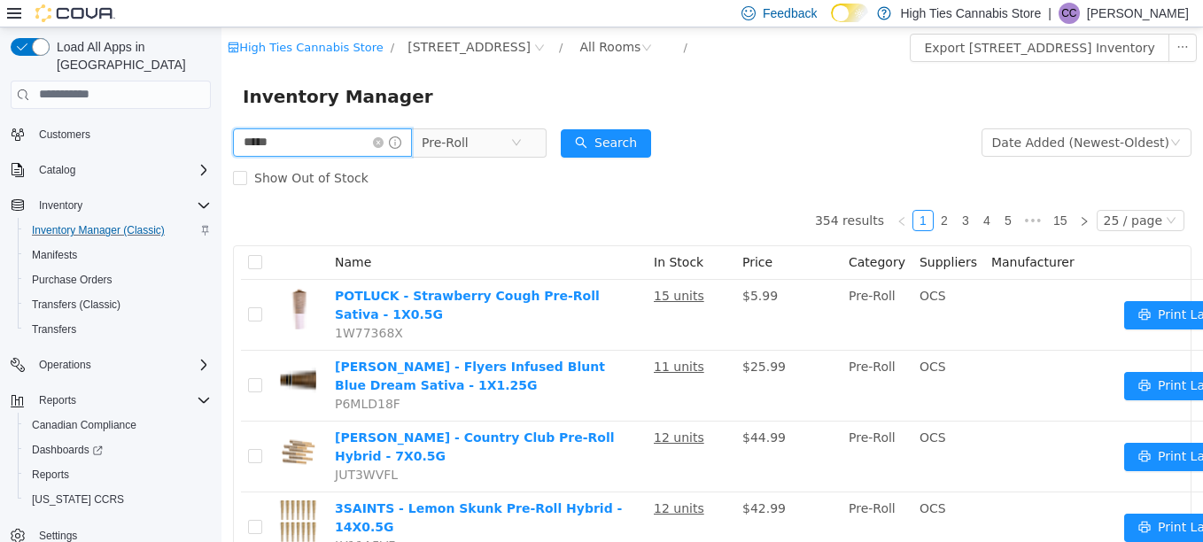
type input "*****"
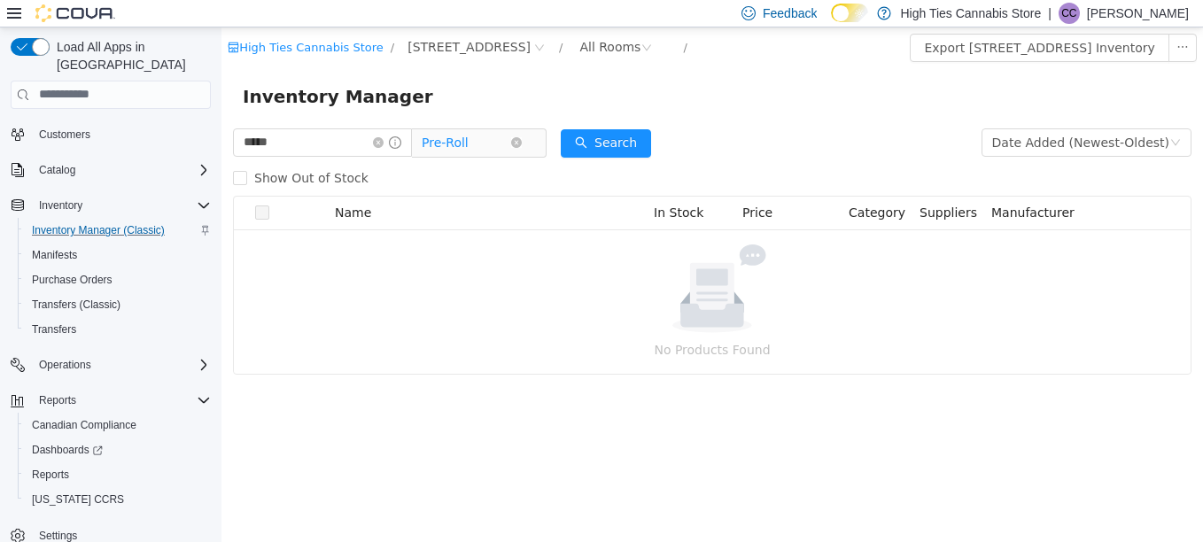
click at [499, 138] on span "Pre-Roll" at bounding box center [465, 141] width 89 height 27
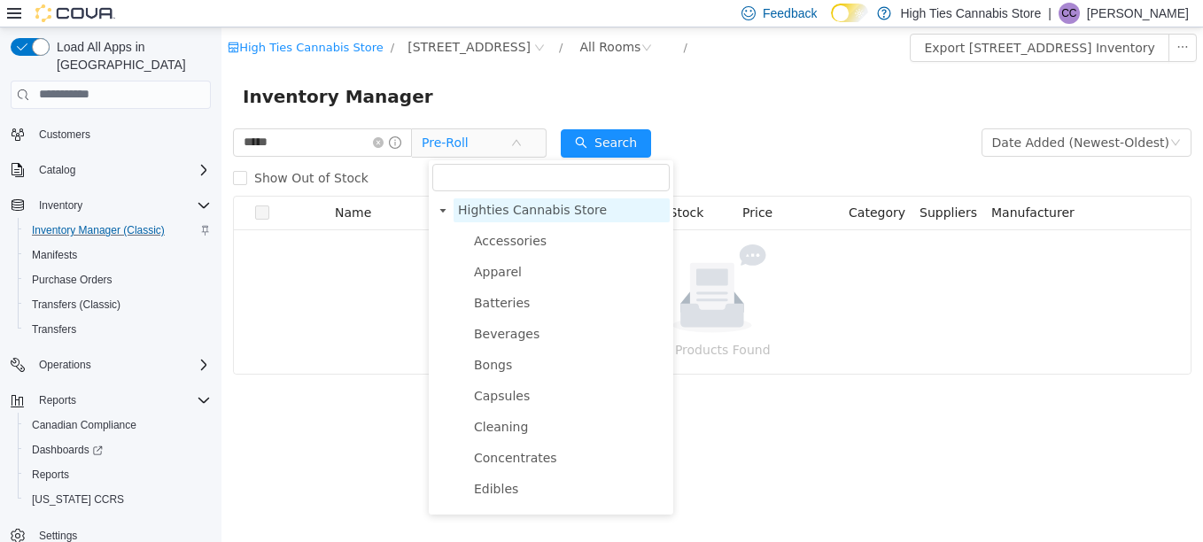
click at [481, 208] on span "Highties Cannabis Store" at bounding box center [532, 209] width 149 height 14
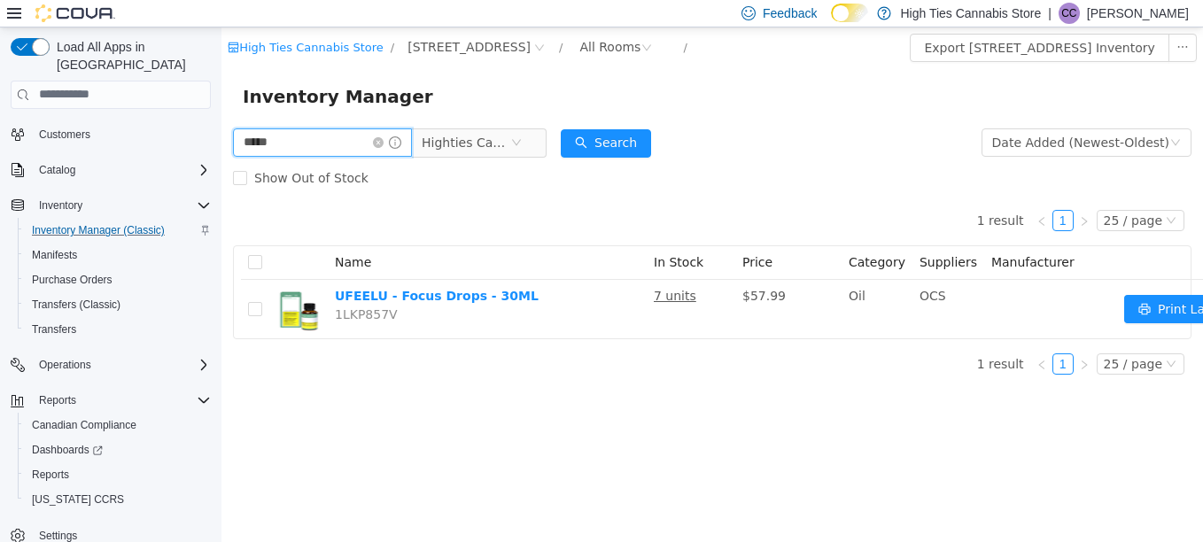
click at [339, 149] on input "*****" at bounding box center [322, 142] width 179 height 28
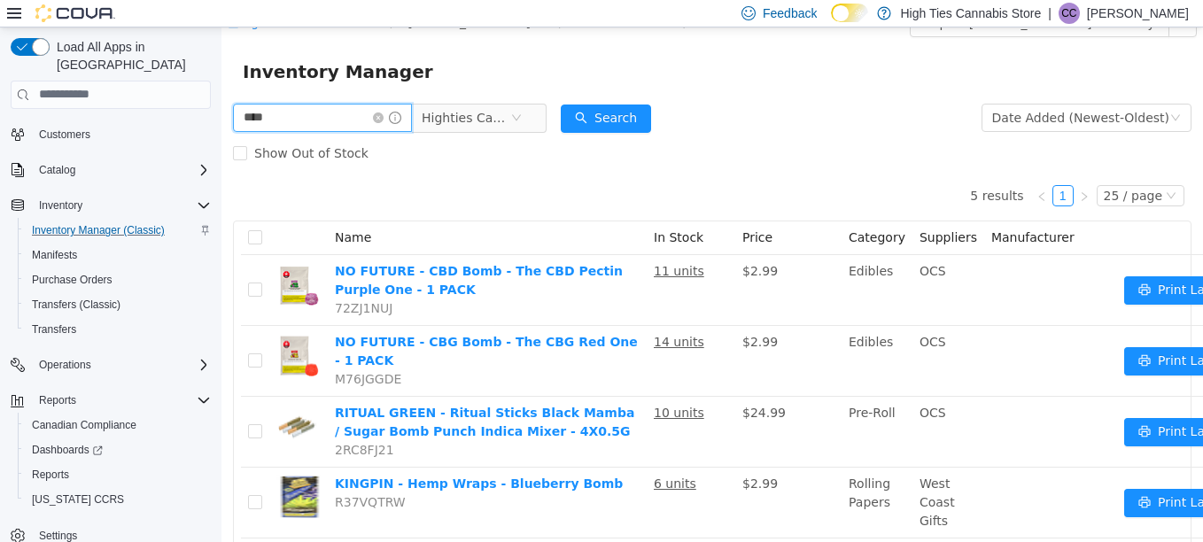
scroll to position [27, 0]
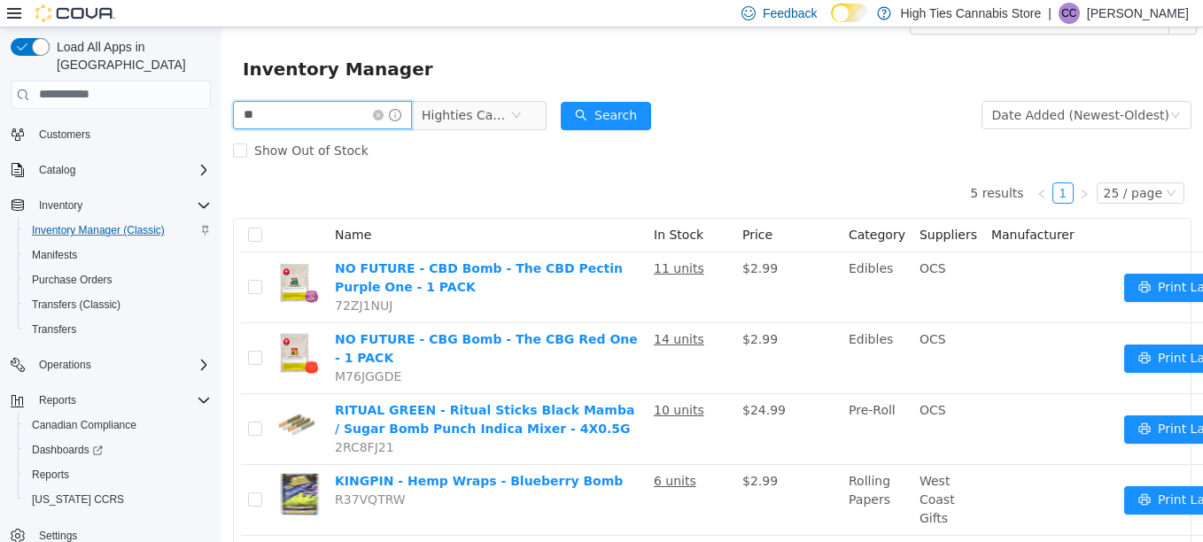
type input "*"
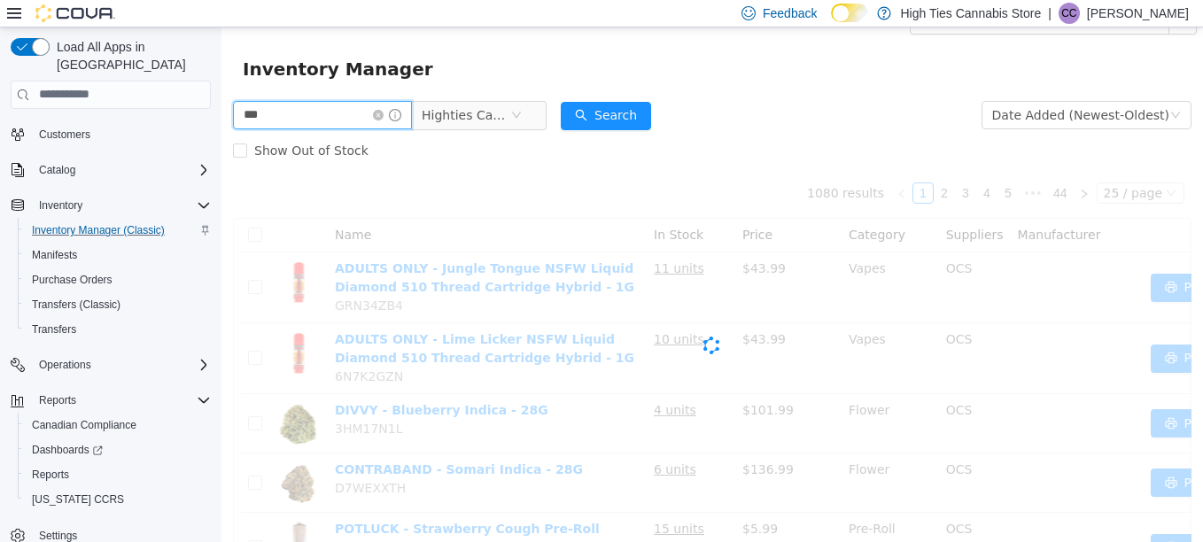
scroll to position [13, 0]
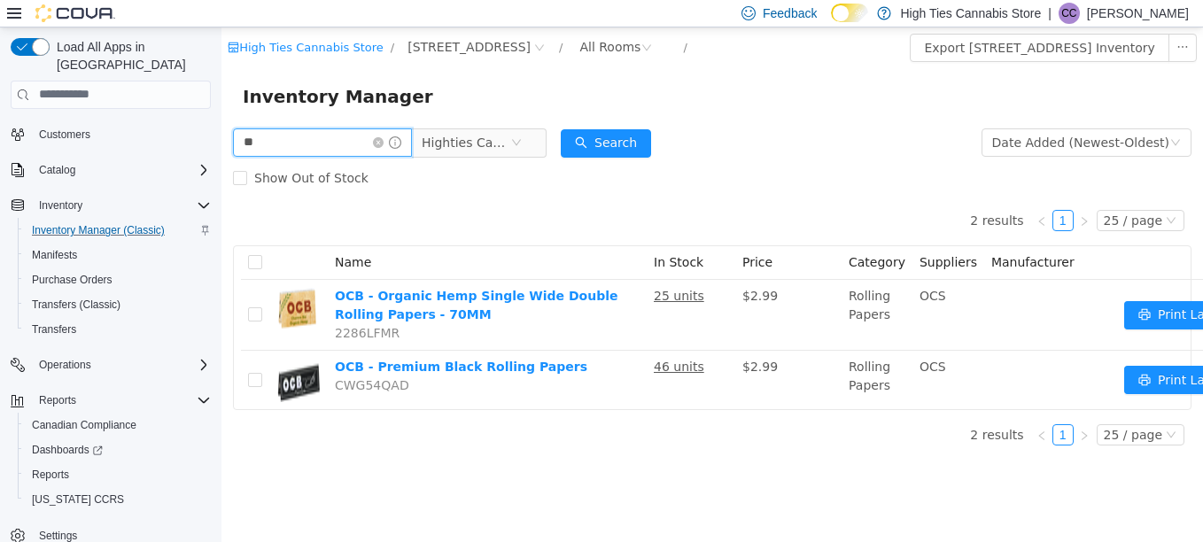
type input "*"
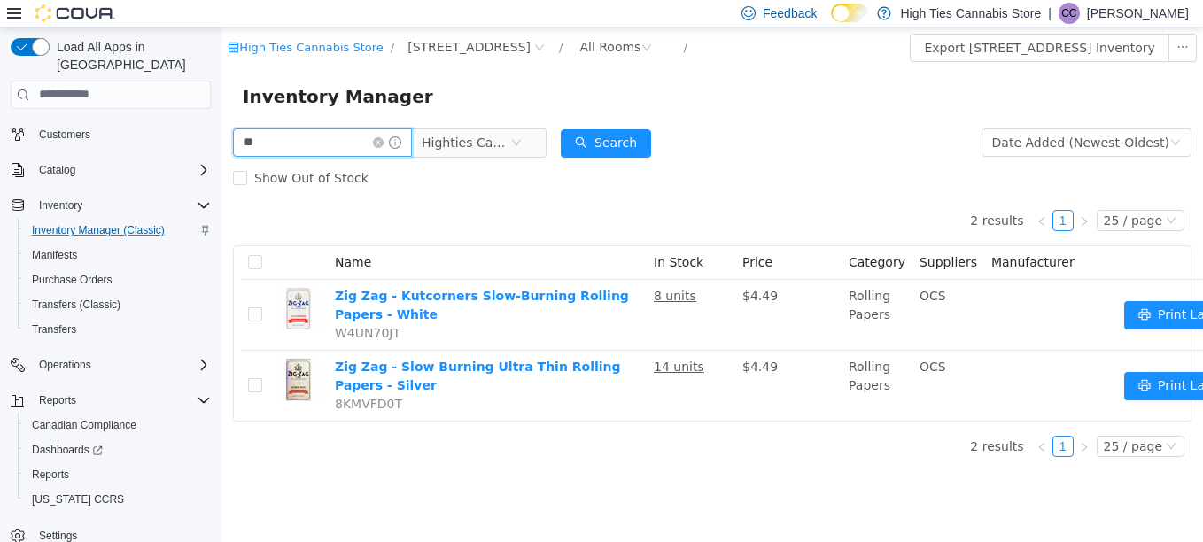
type input "*"
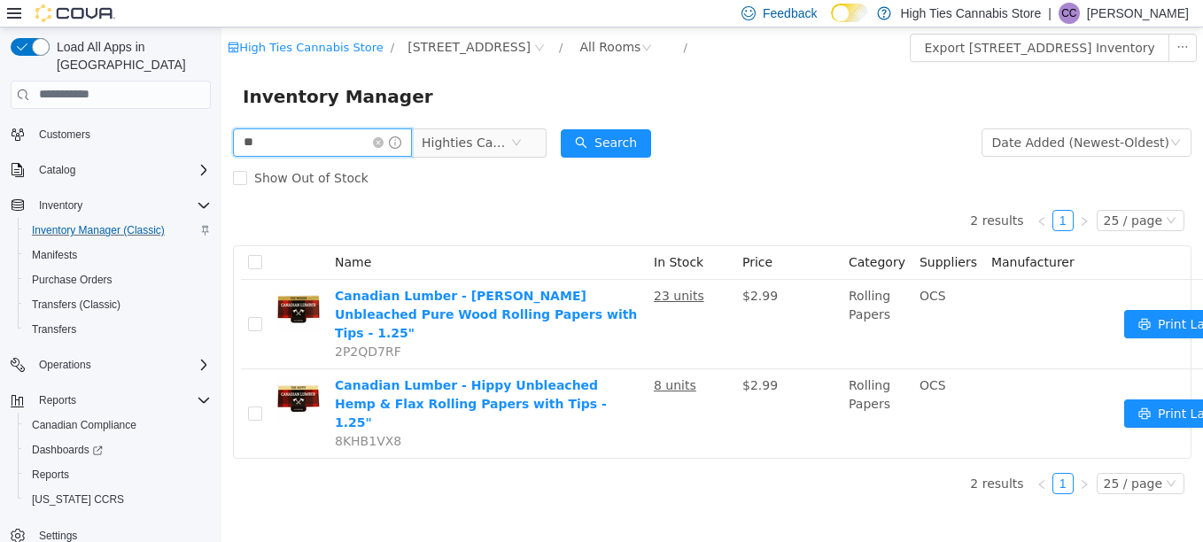
type input "*"
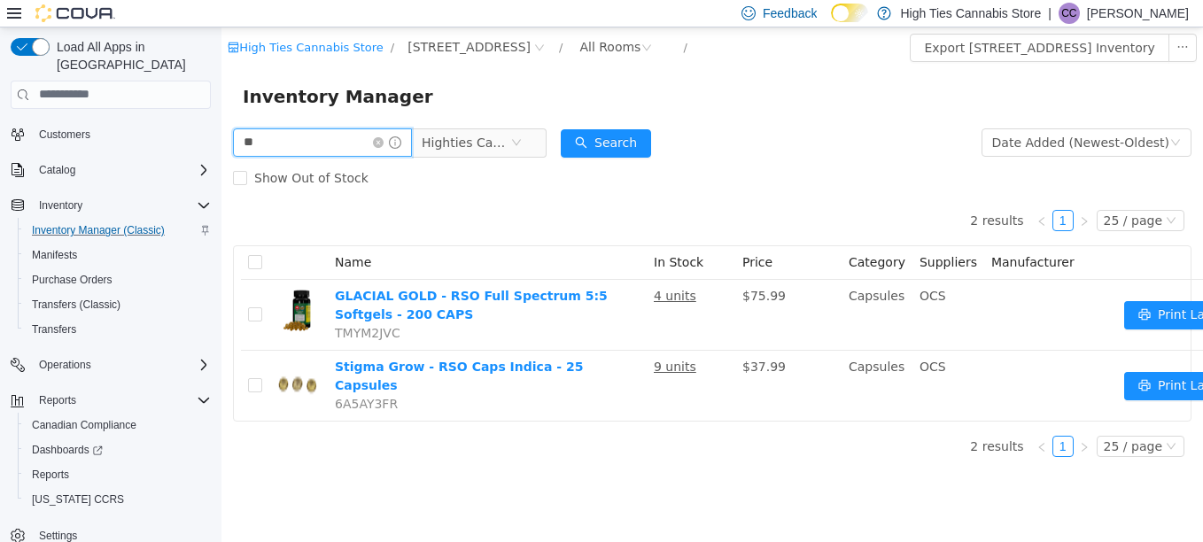
type input "*"
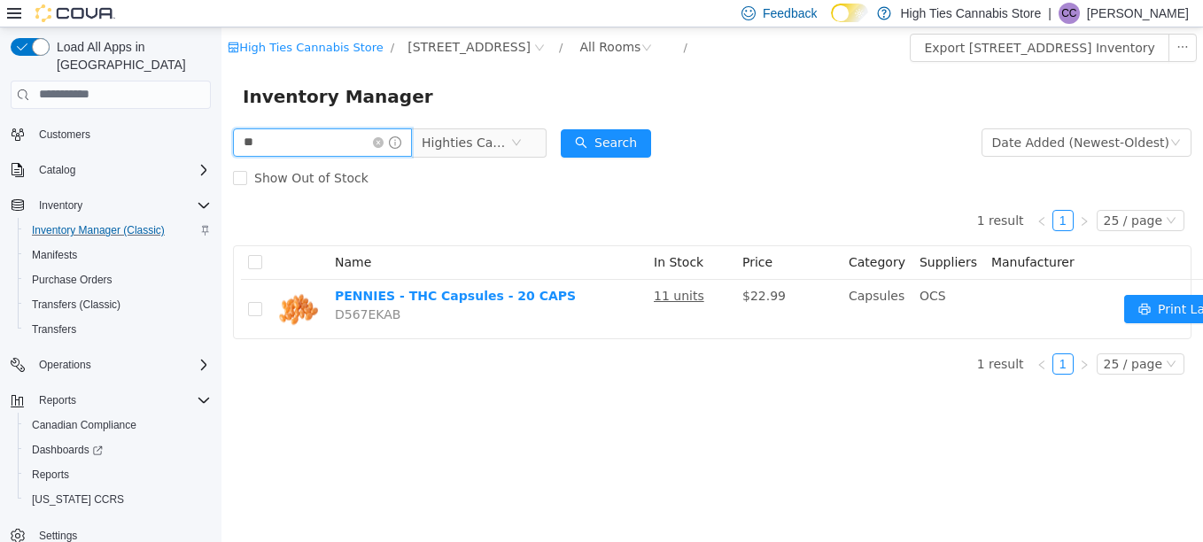
type input "*"
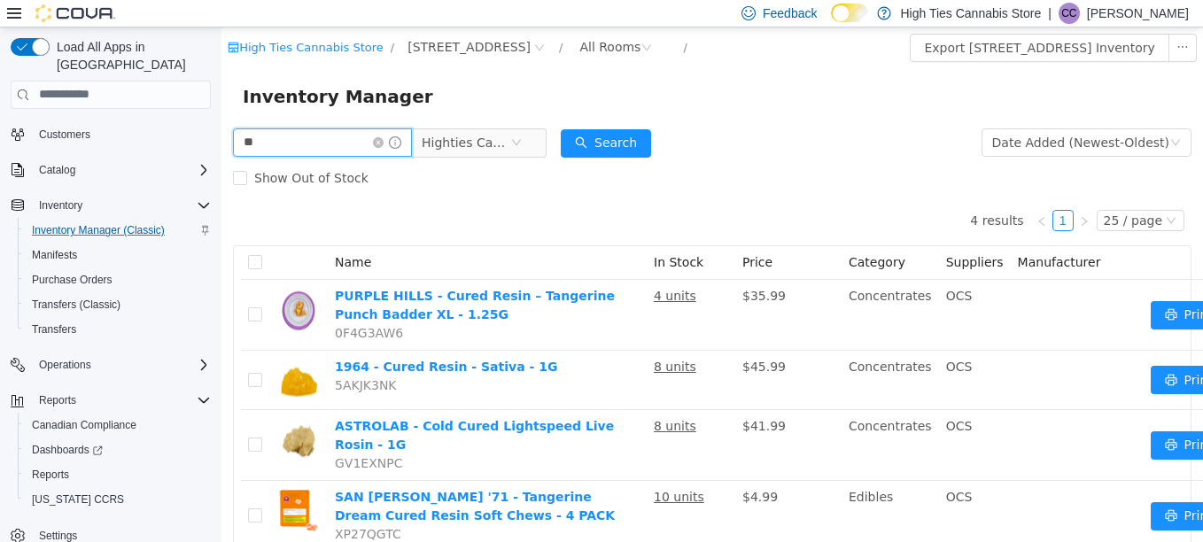
type input "*"
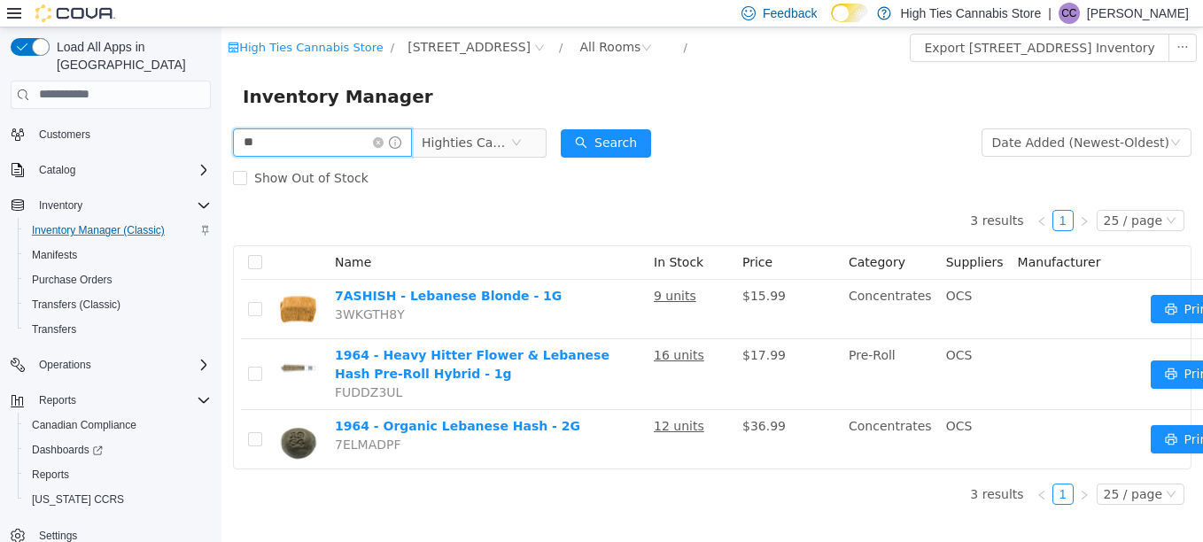
type input "*"
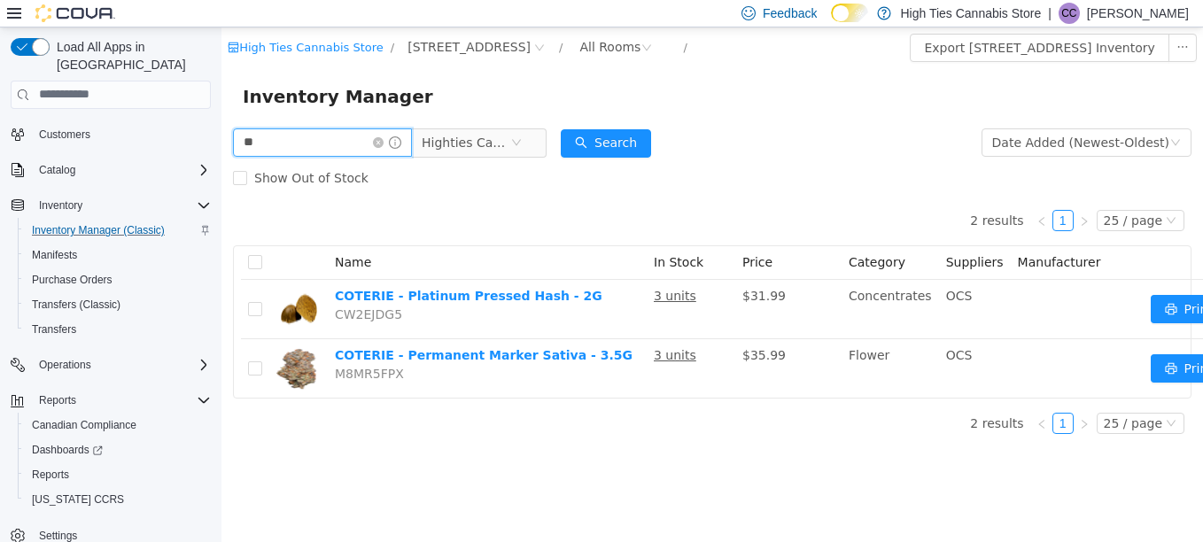
type input "*"
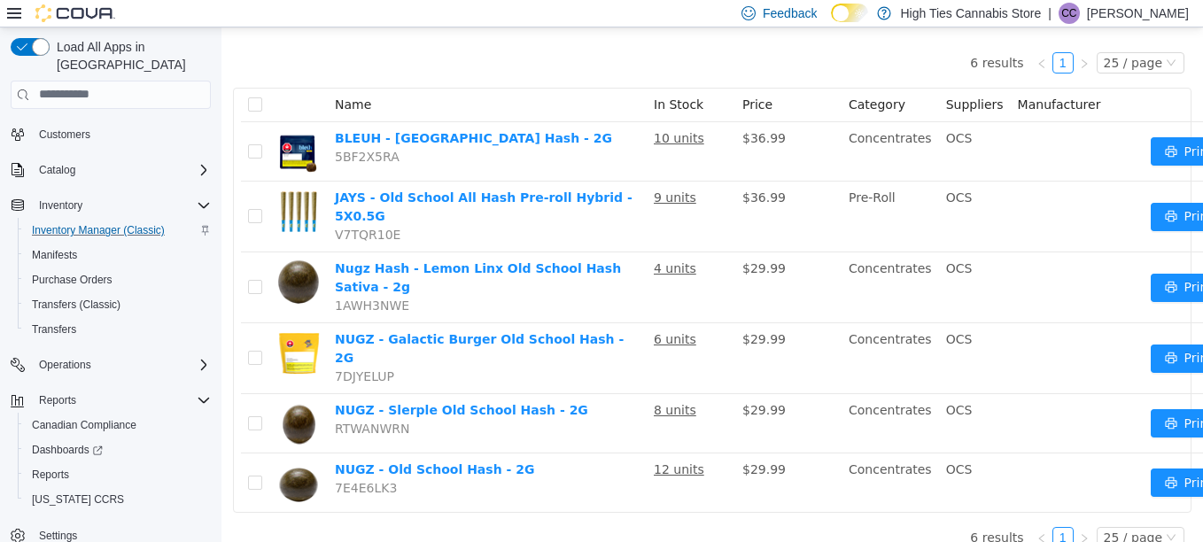
scroll to position [107, 0]
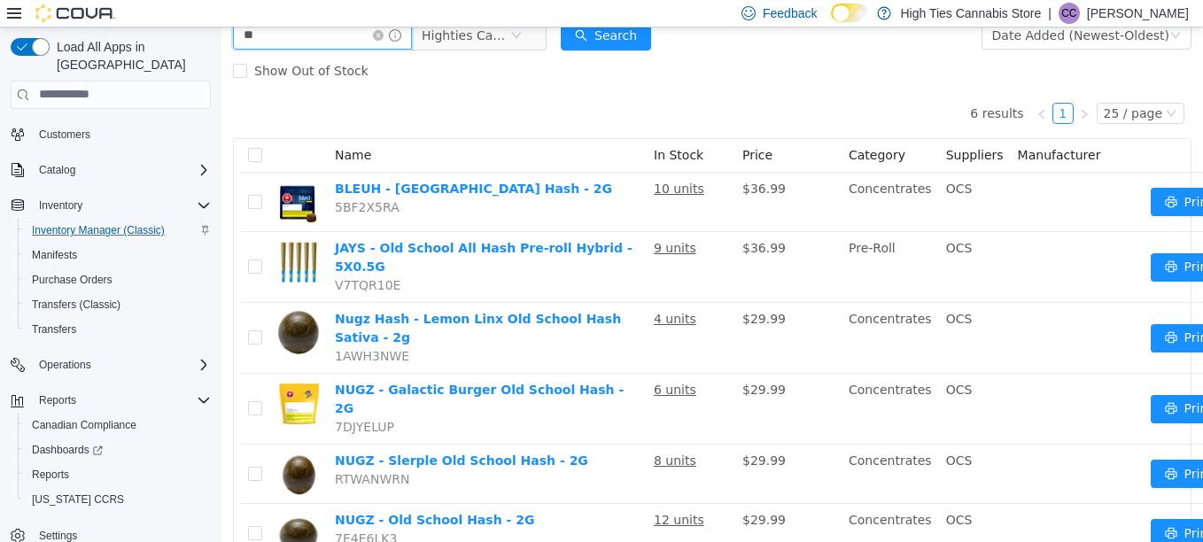
type input "*"
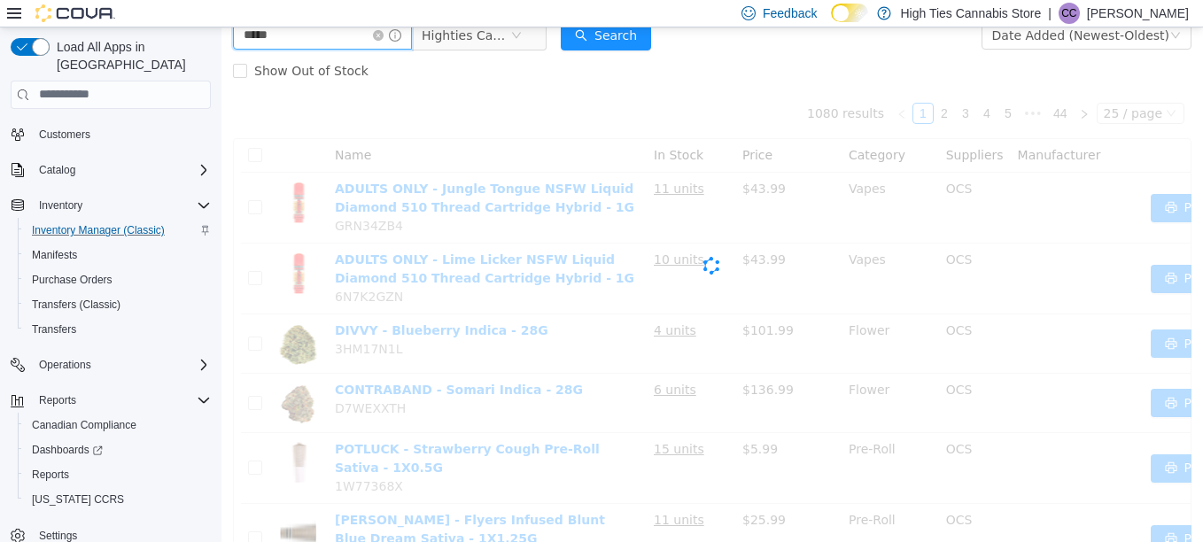
scroll to position [13, 0]
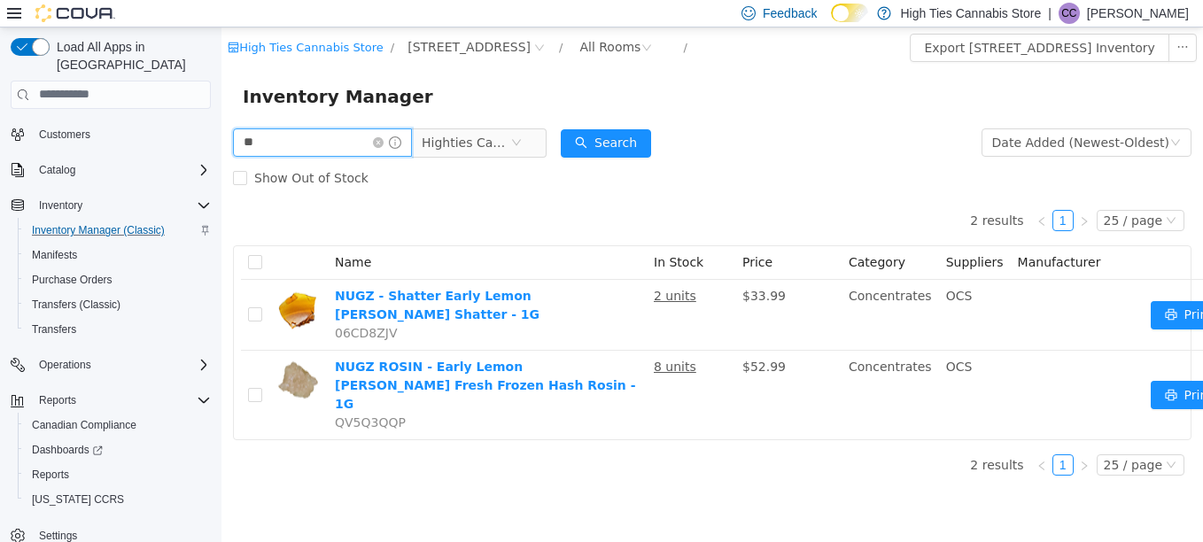
type input "*"
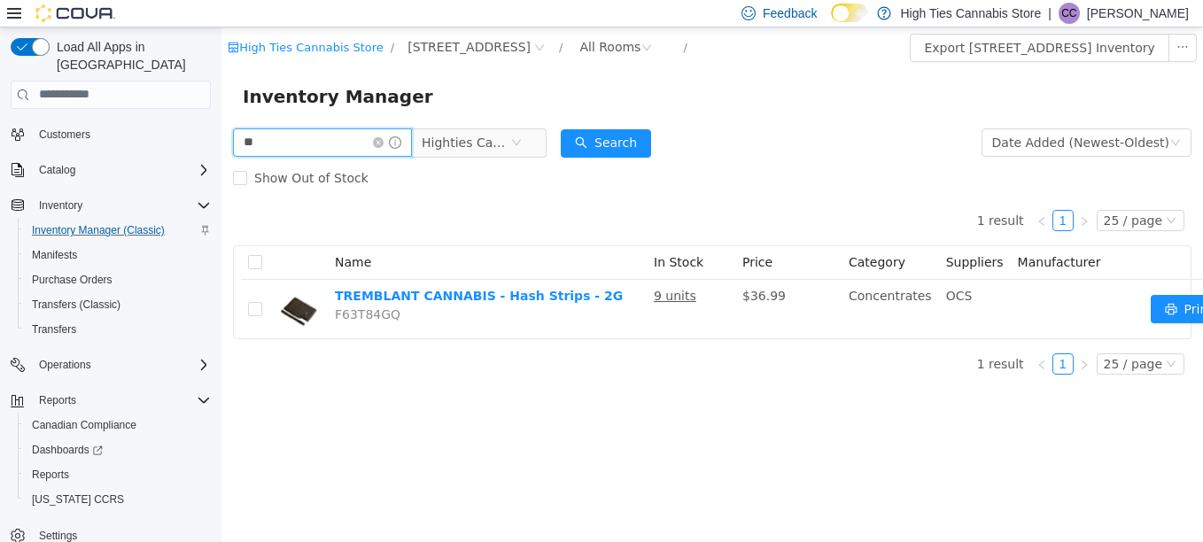
type input "*"
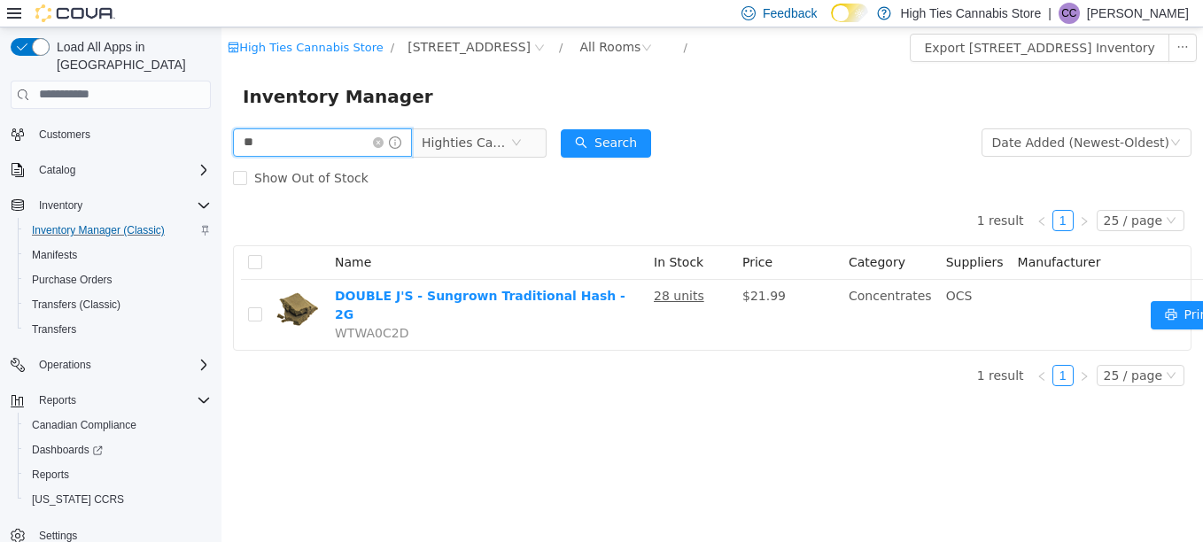
type input "*"
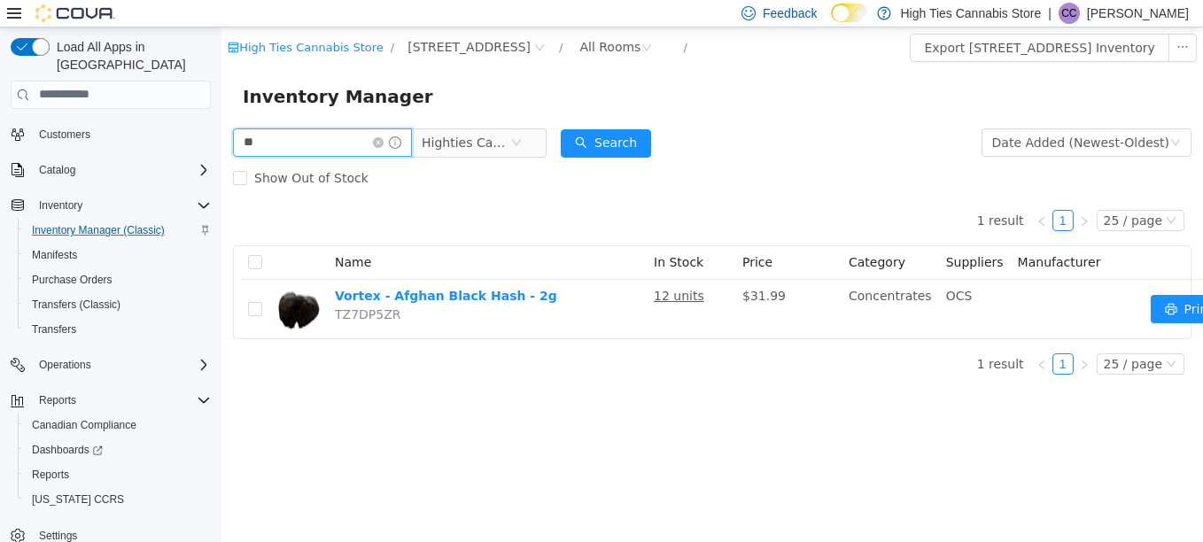
type input "*"
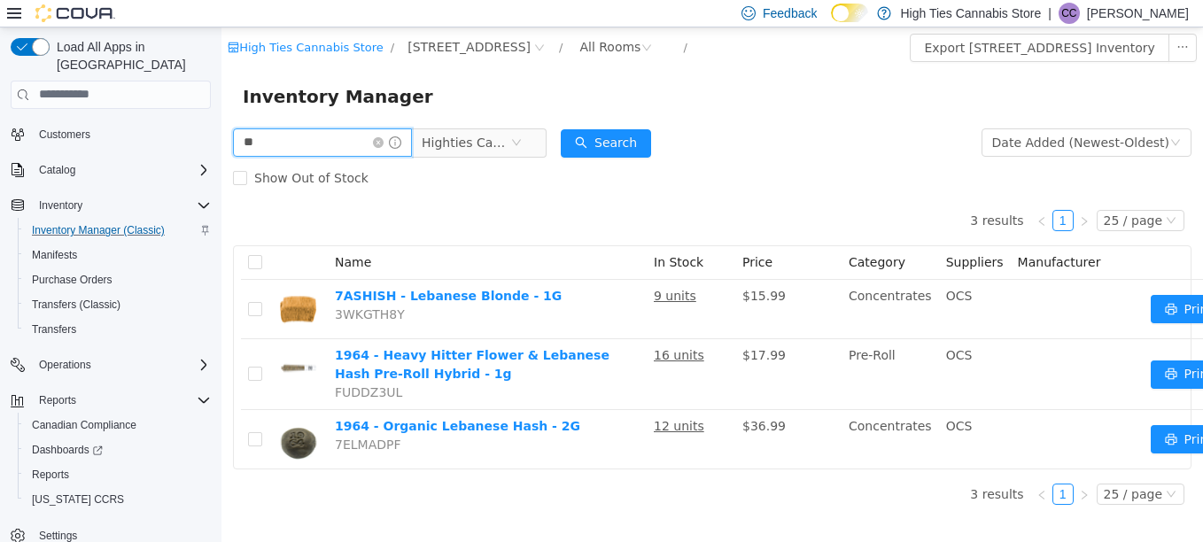
type input "*"
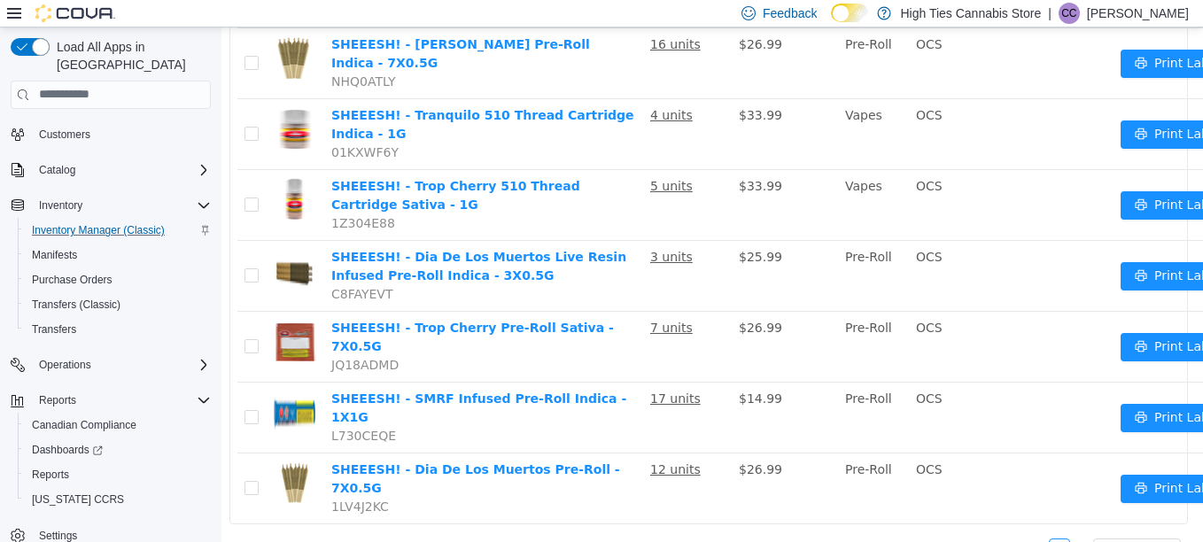
scroll to position [0, 4]
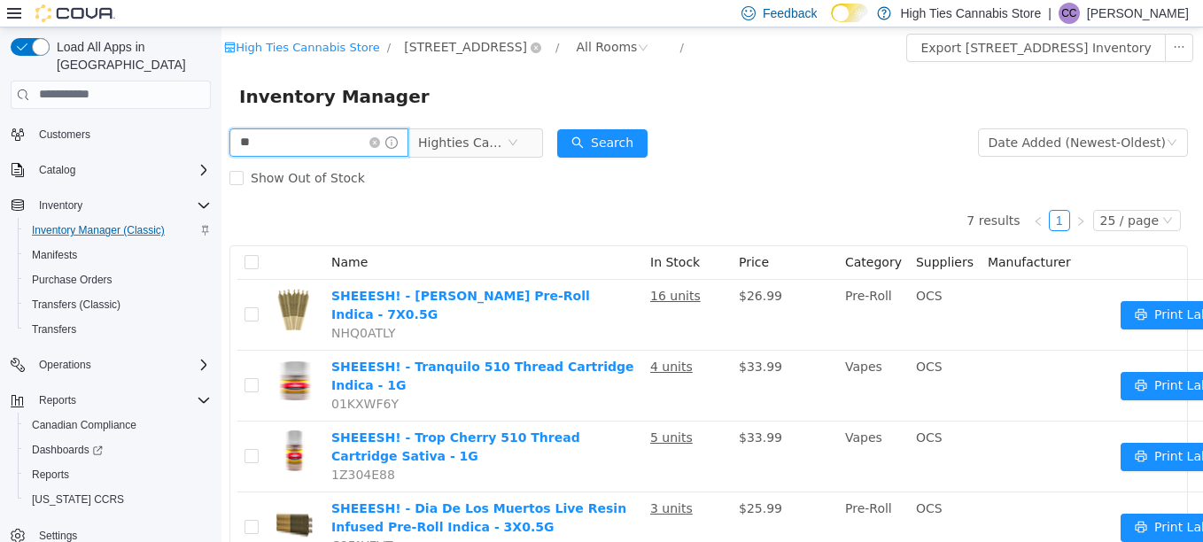
type input "*"
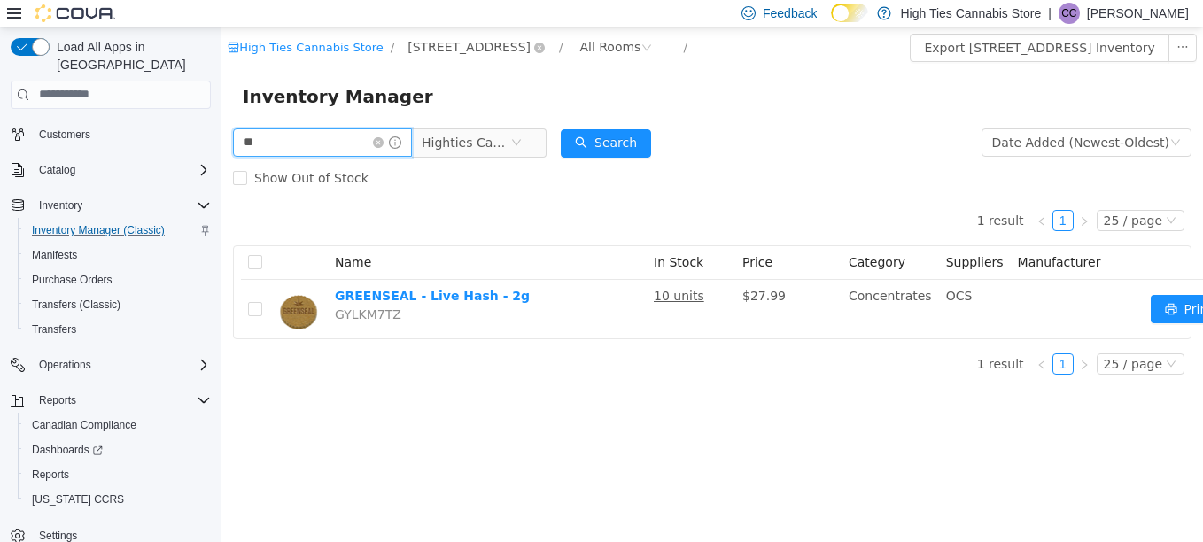
type input "*"
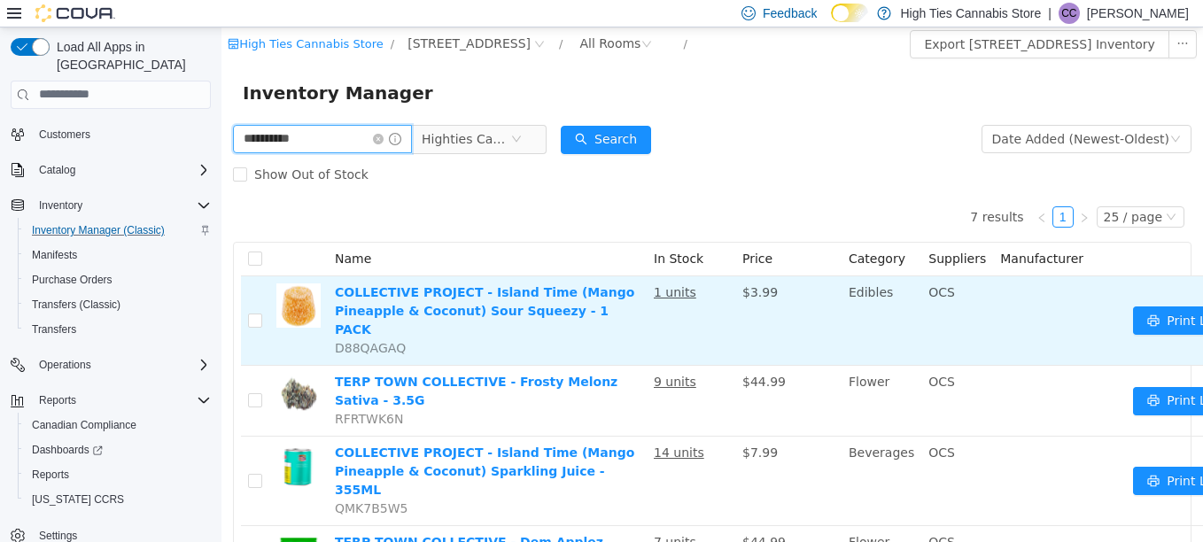
scroll to position [5, 0]
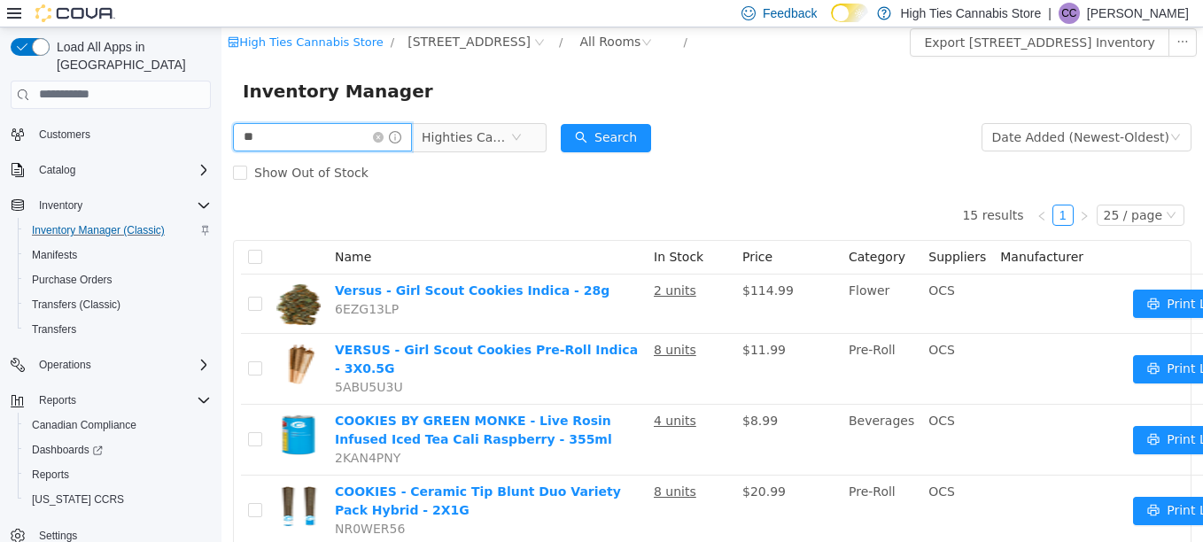
type input "*"
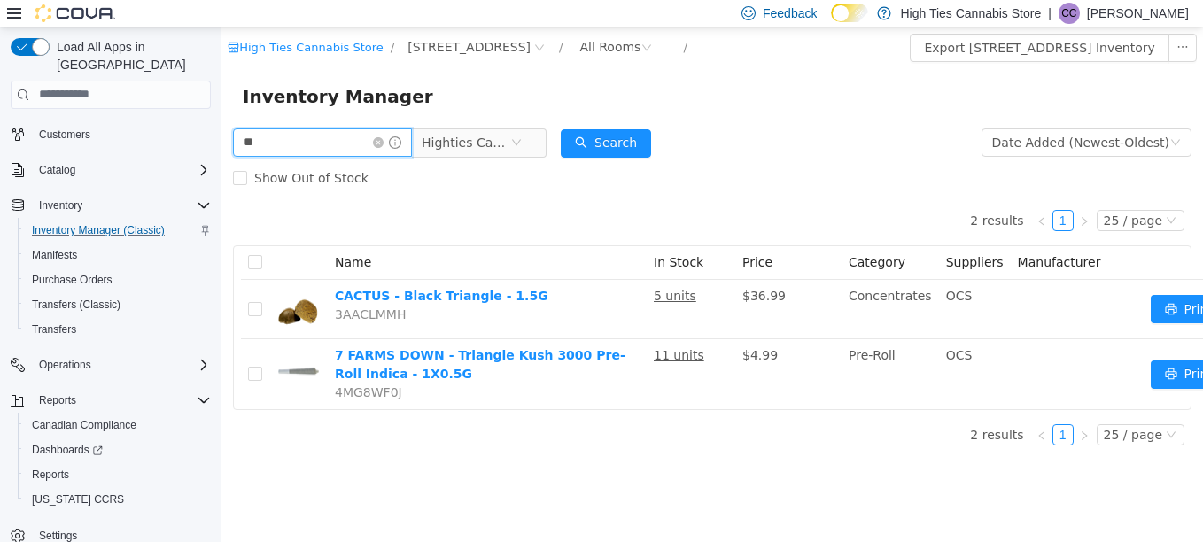
type input "*"
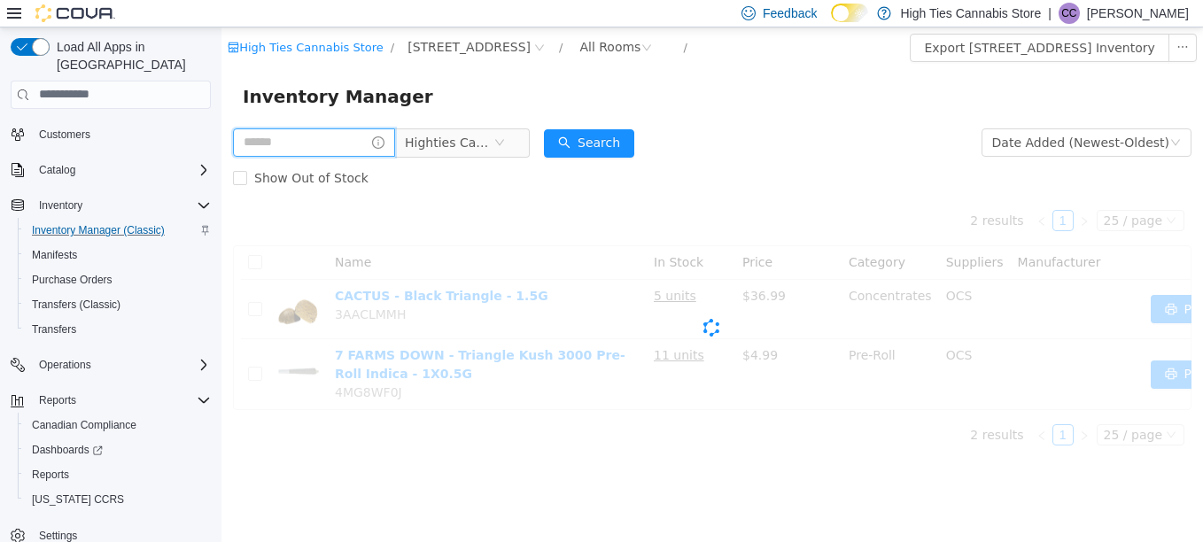
type input "*"
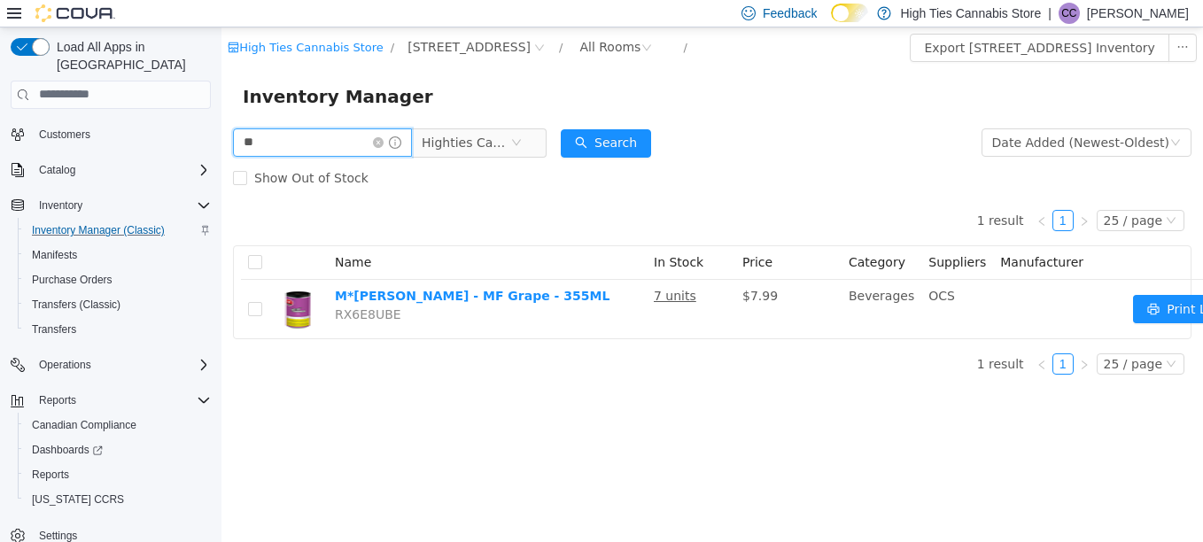
type input "*"
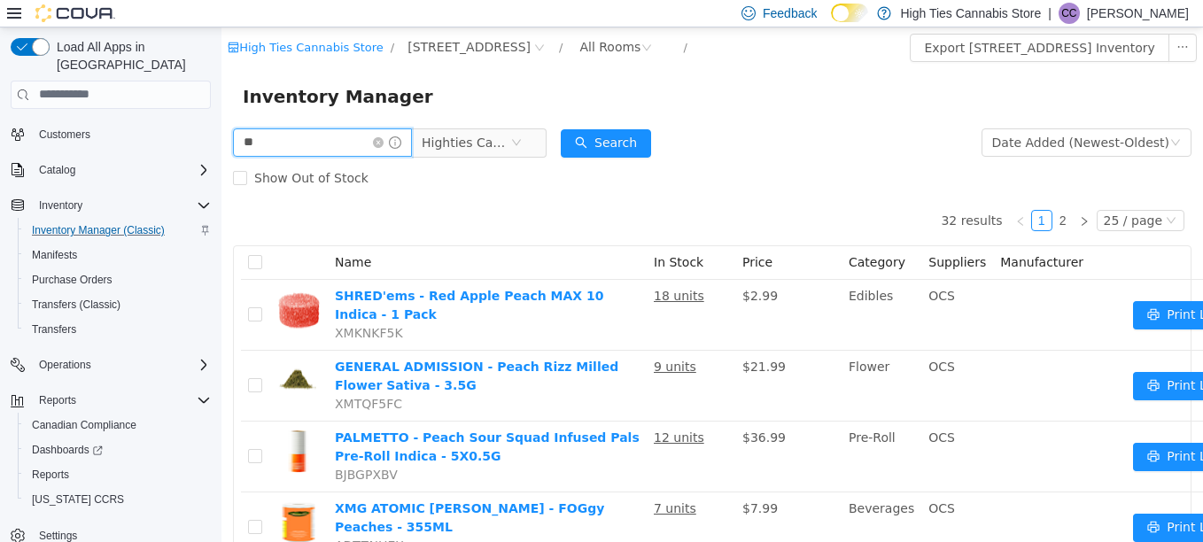
type input "*"
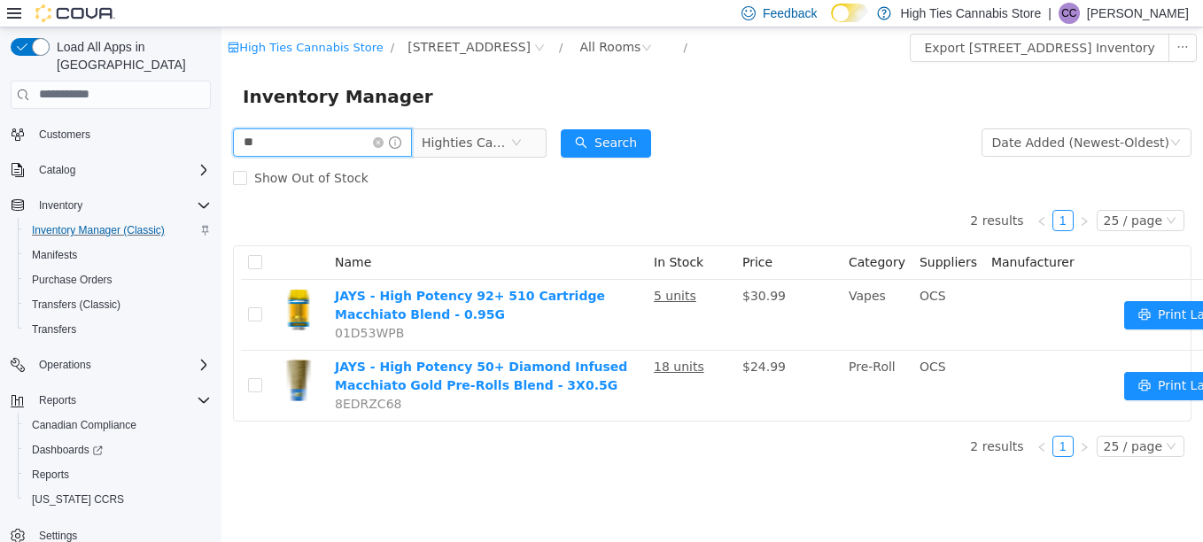
type input "*"
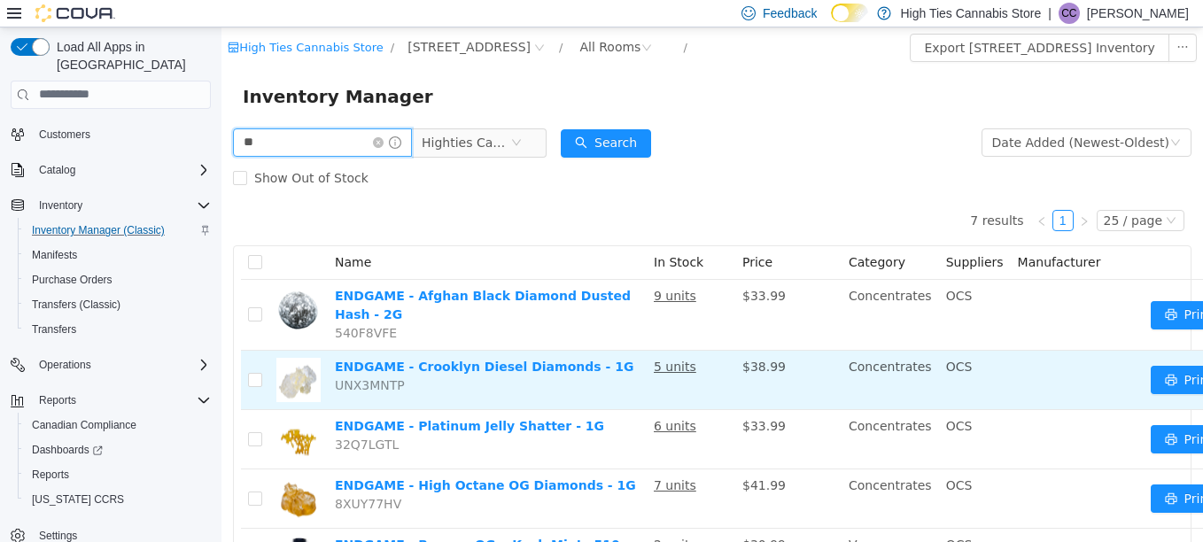
type input "*"
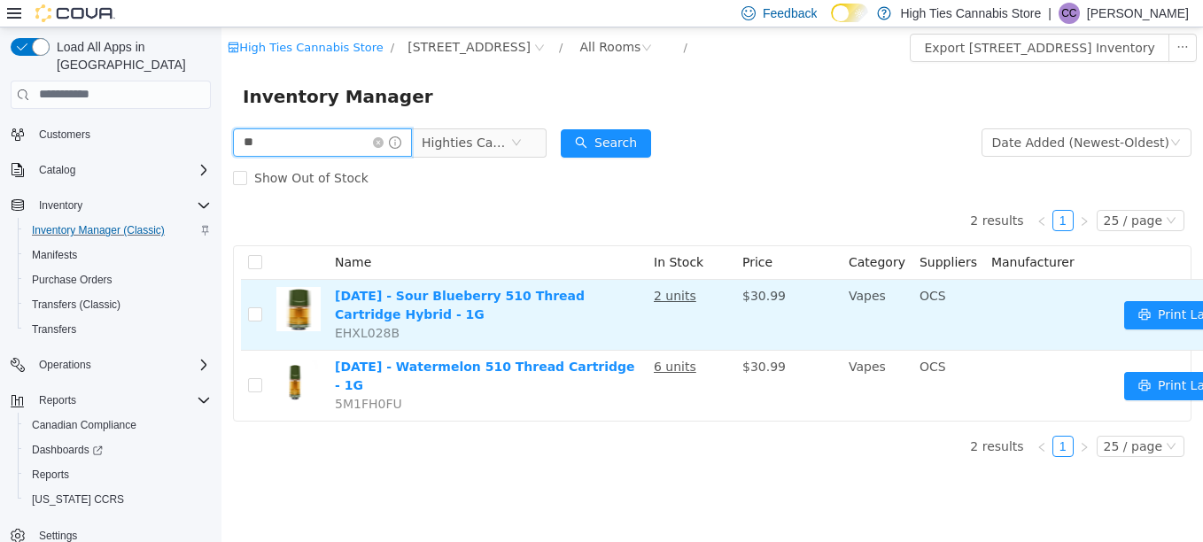
type input "*"
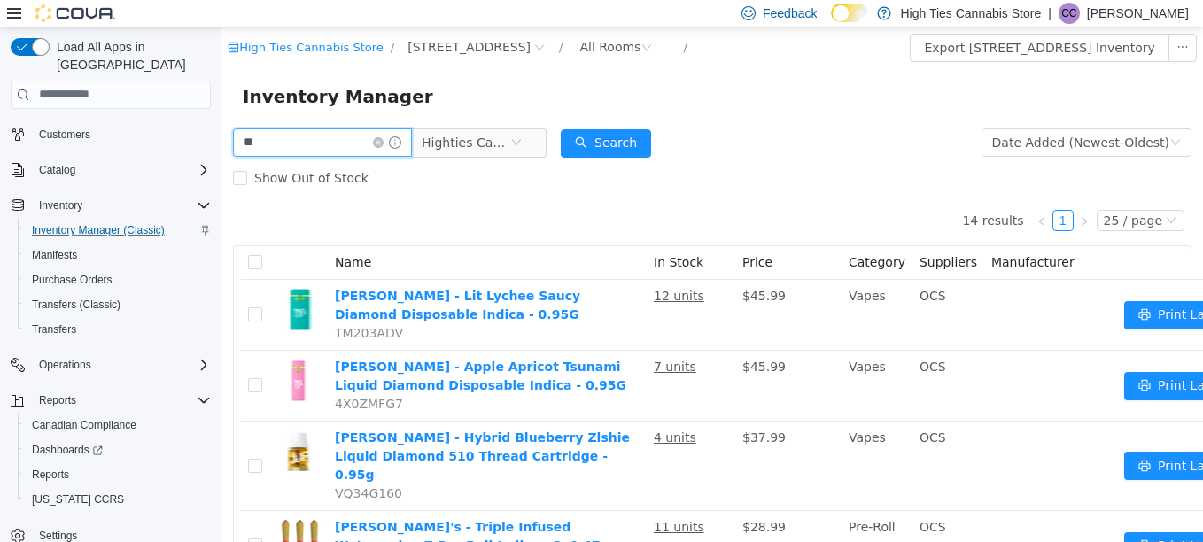
type input "*"
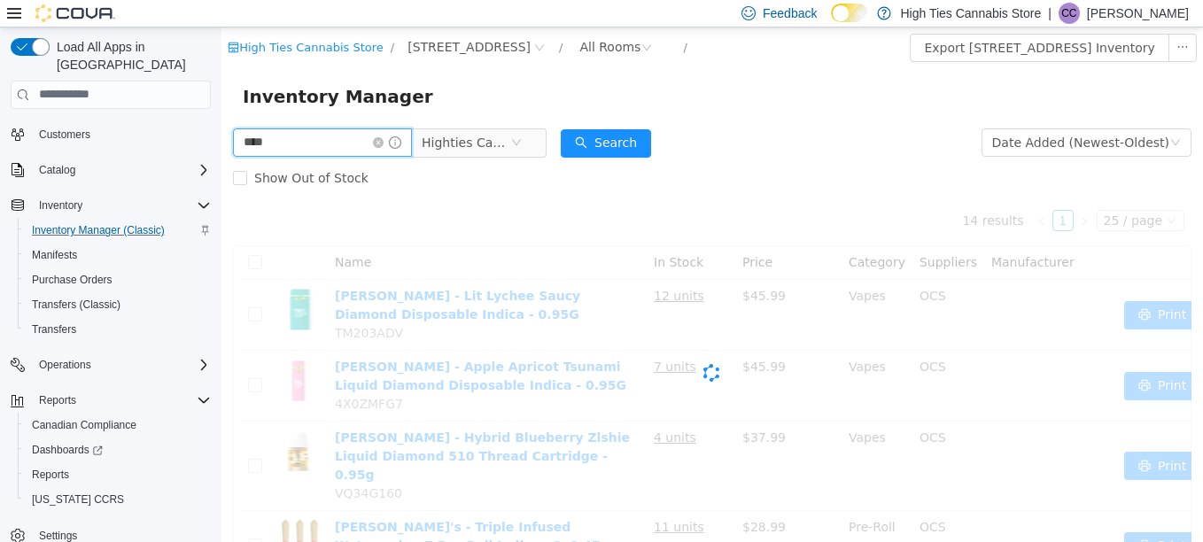
type input "****"
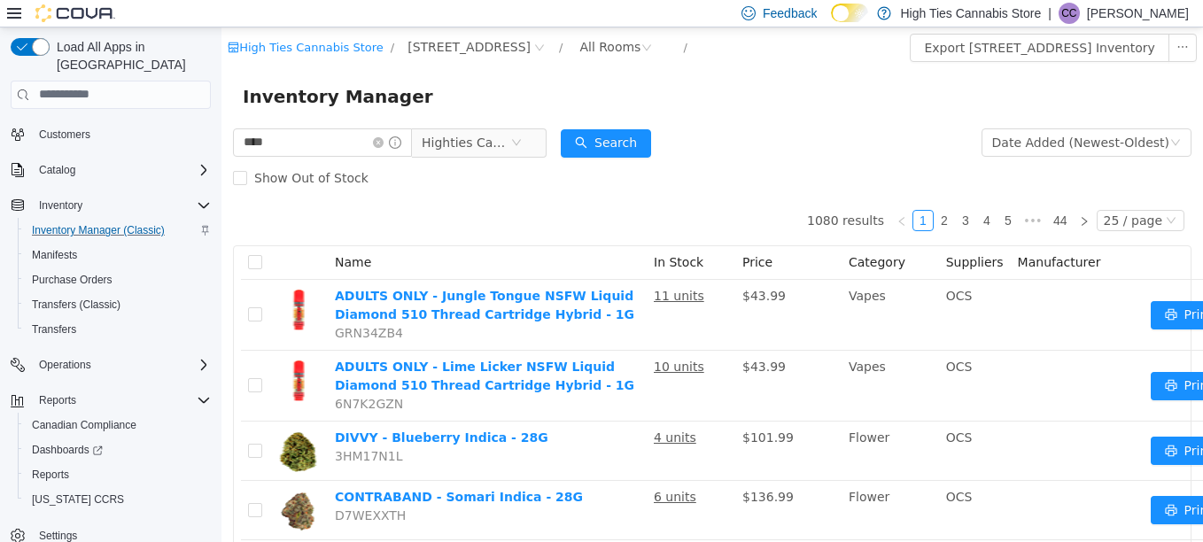
click at [901, 128] on form "**** Highties Cannabis Store Date Added (Newest-Oldest) Search Show Out of Stock" at bounding box center [712, 159] width 958 height 71
click at [646, 140] on button "Search" at bounding box center [606, 142] width 90 height 28
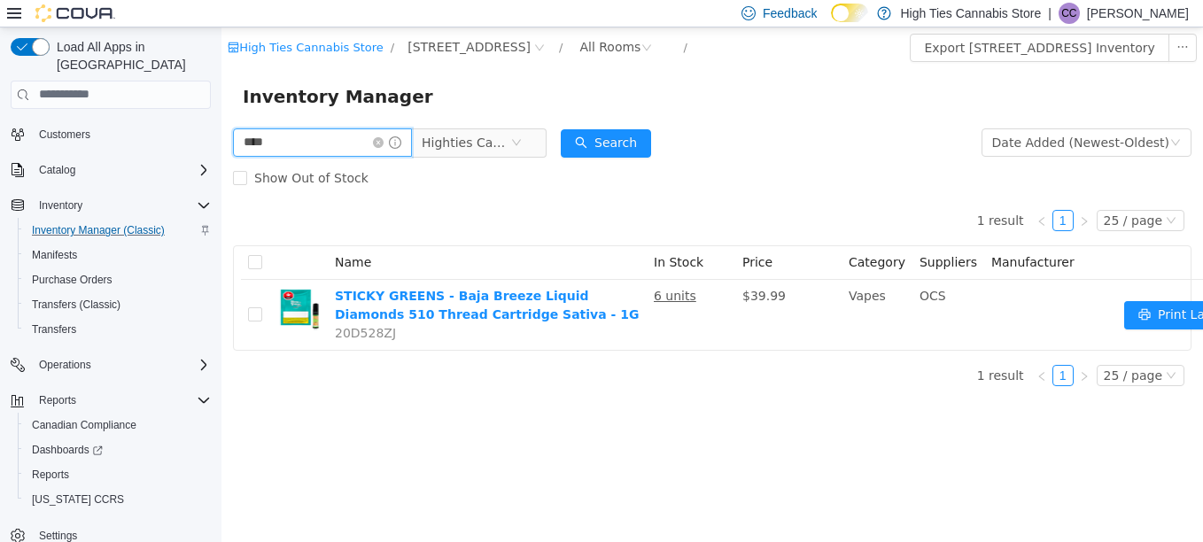
click at [336, 138] on input "****" at bounding box center [322, 142] width 179 height 28
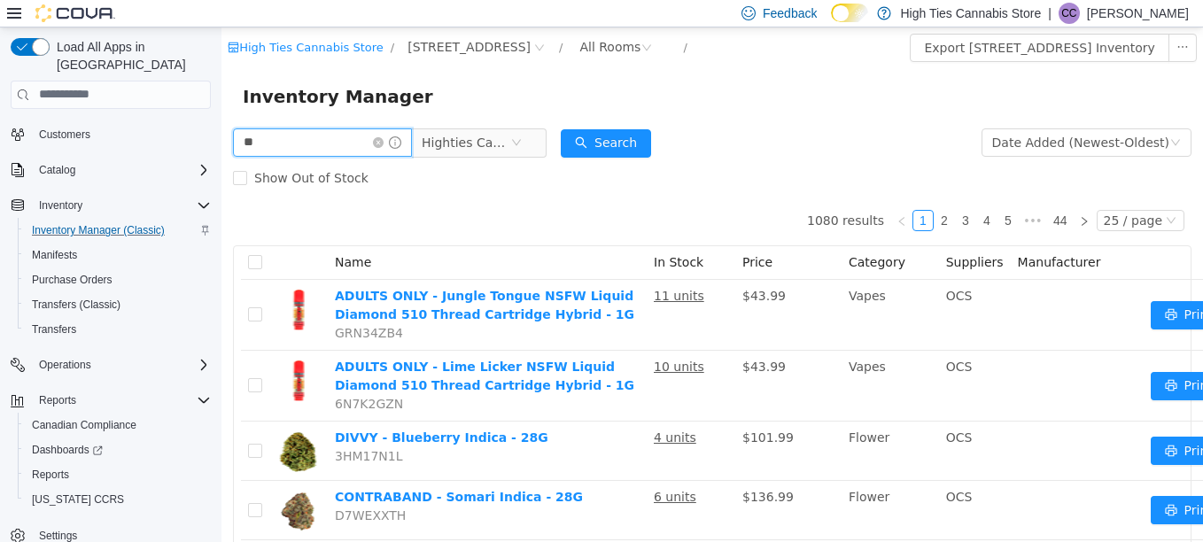
type input "*"
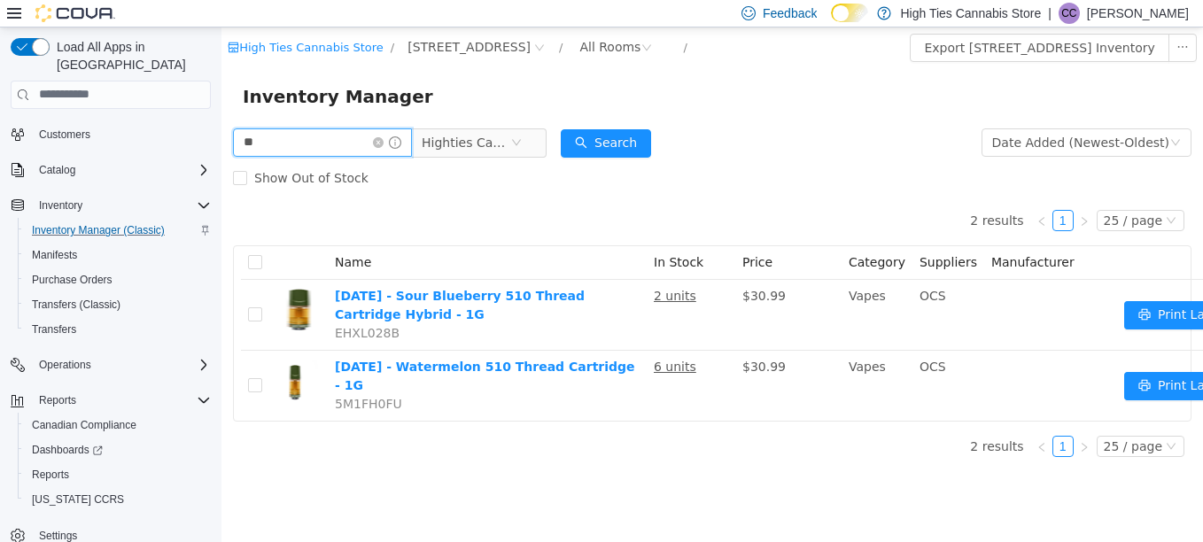
type input "*"
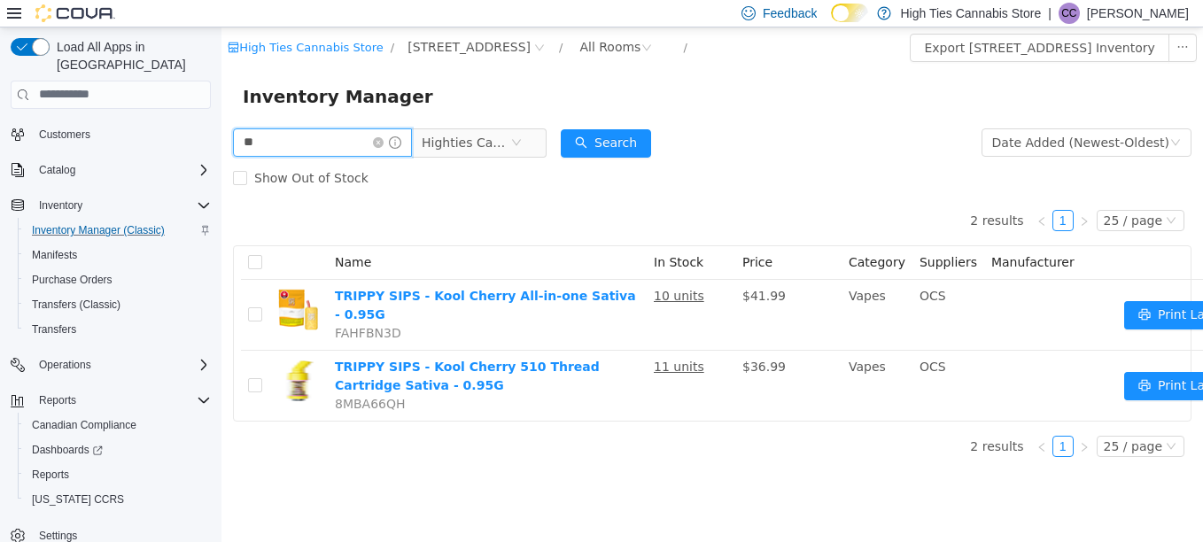
type input "*"
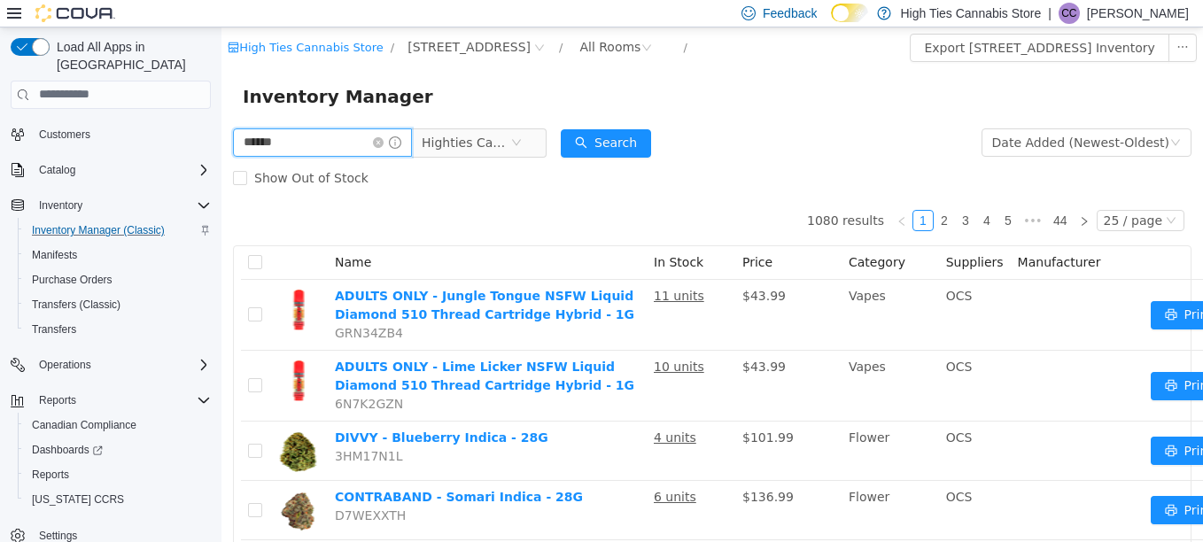
type input "******"
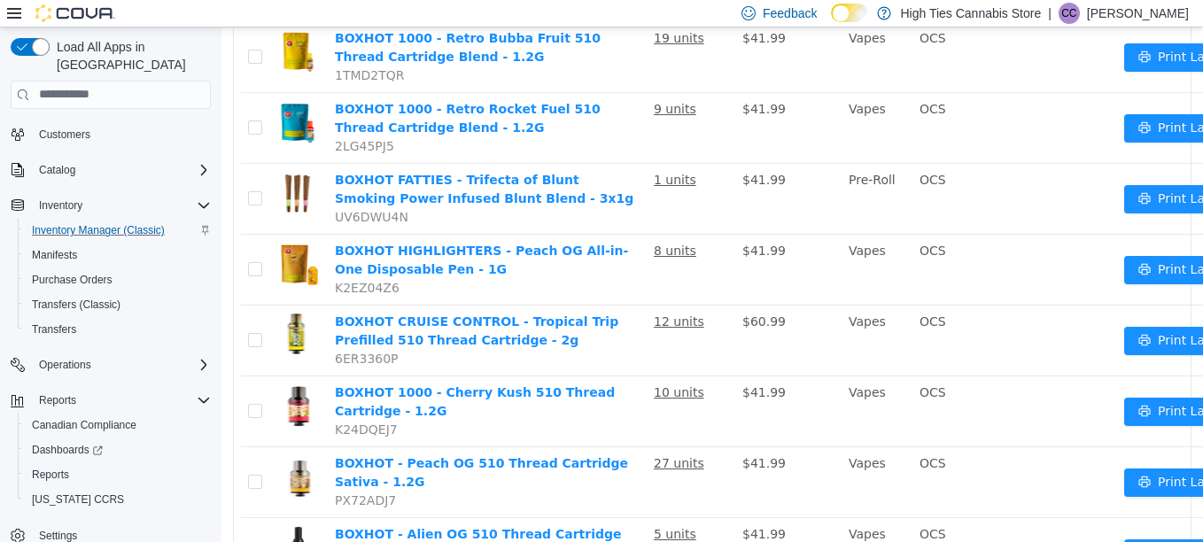
scroll to position [986, 0]
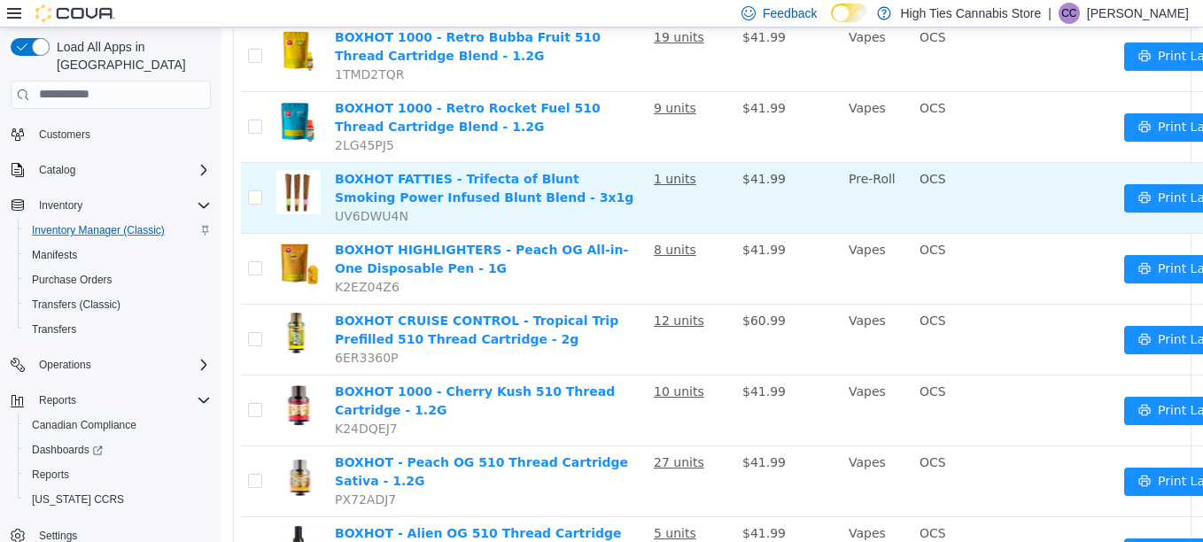
click at [400, 162] on td "BOXHOT FATTIES - Trifecta of Blunt Smoking Power Infused Blunt Blend - 3x1g UV6…" at bounding box center [487, 197] width 319 height 71
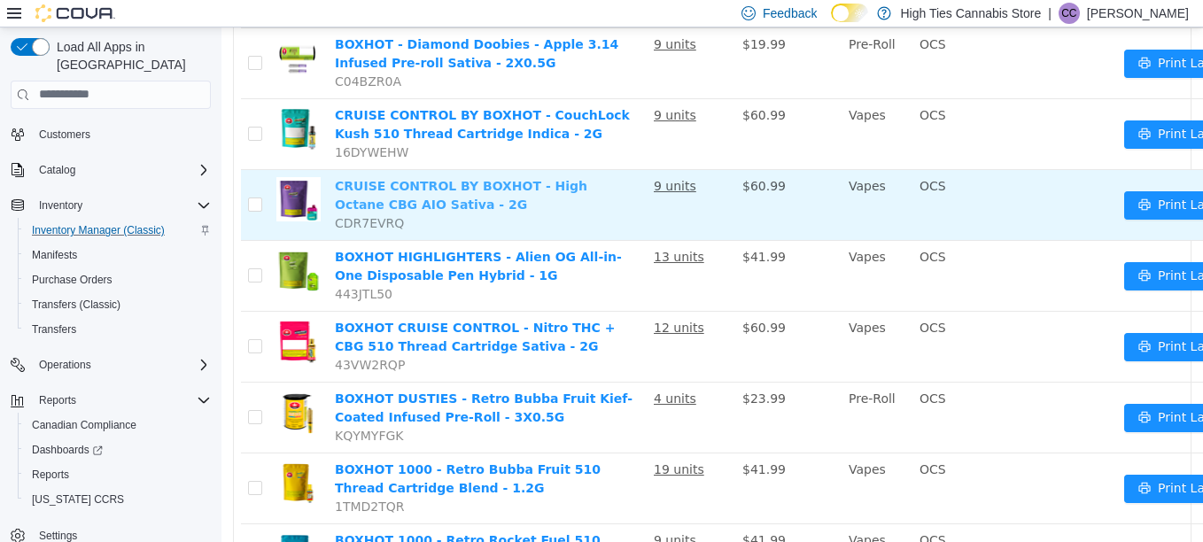
scroll to position [0, 0]
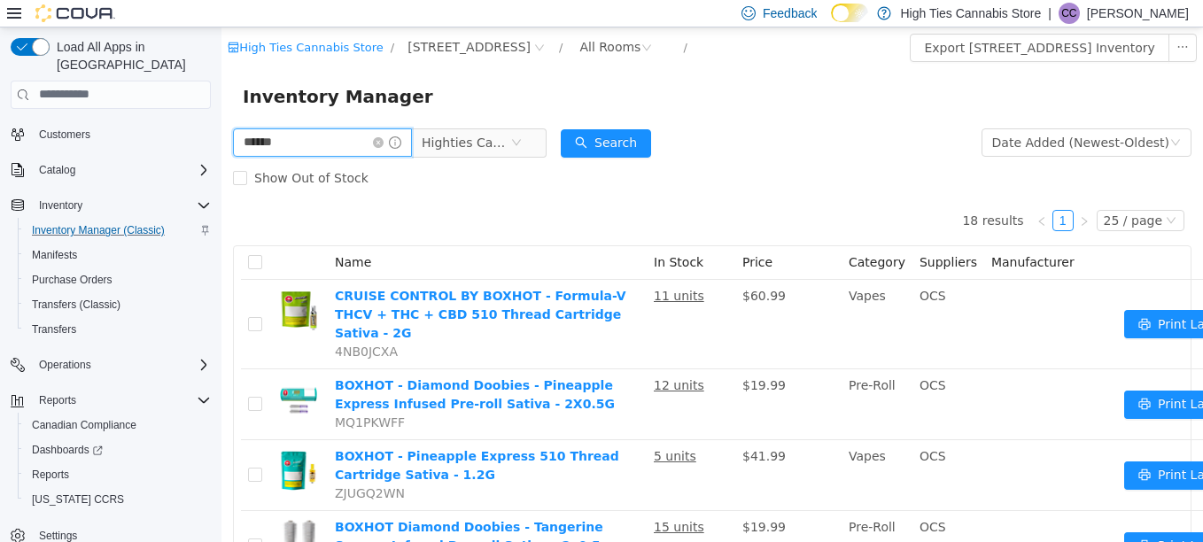
click at [358, 156] on span "****** Highties Cannabis Store" at bounding box center [389, 142] width 313 height 29
click at [344, 153] on input "******" at bounding box center [322, 142] width 179 height 28
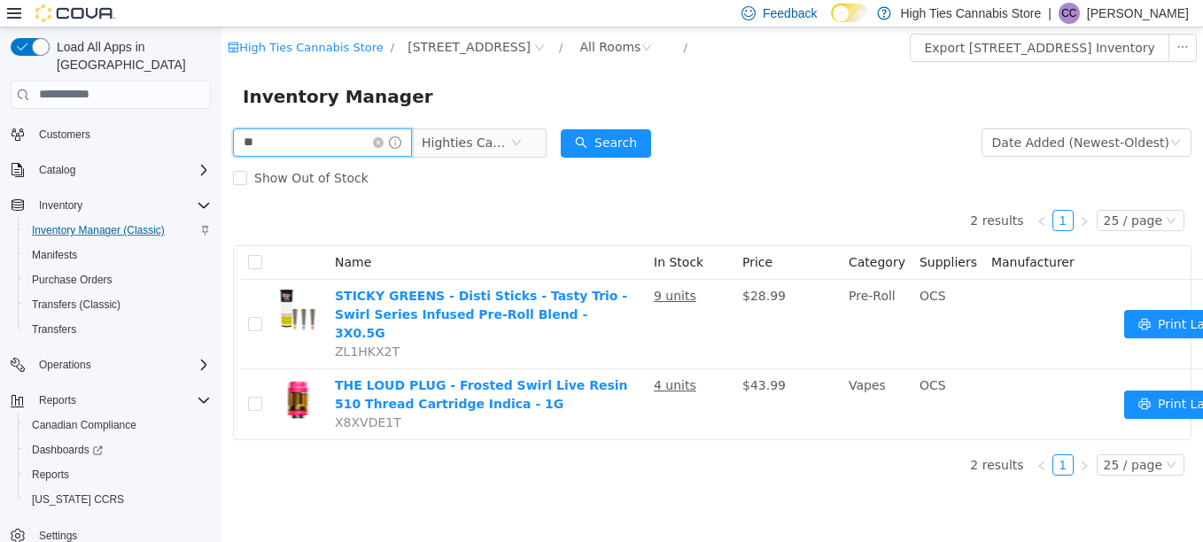
type input "*"
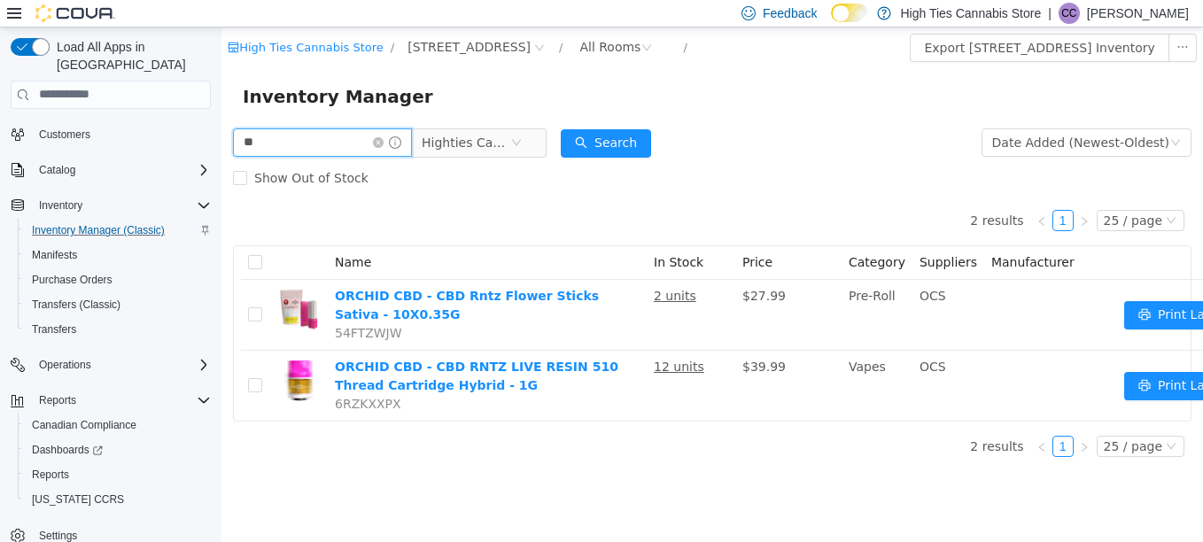
type input "*"
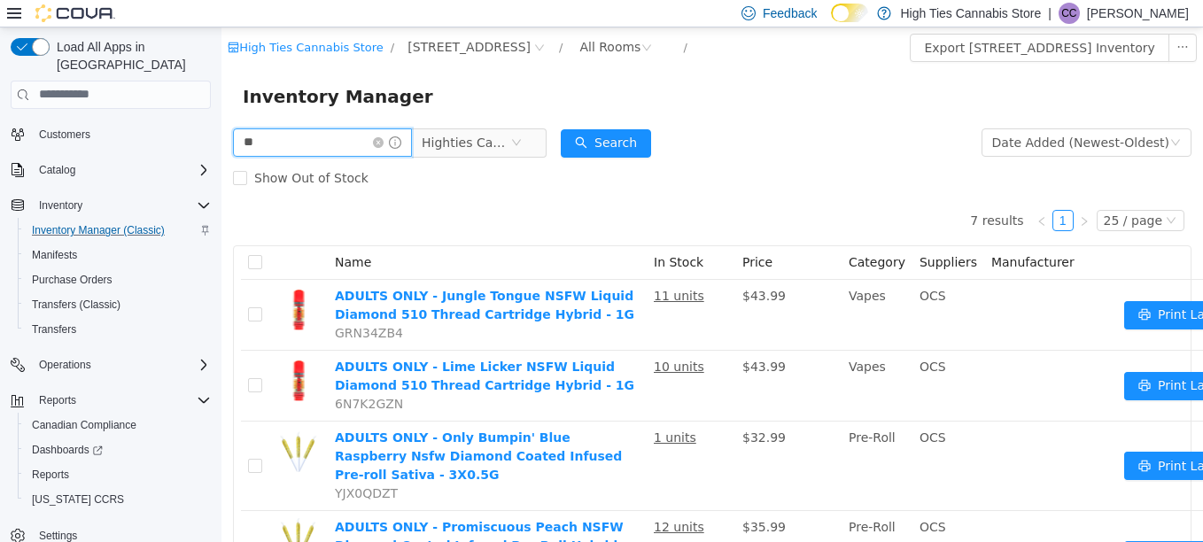
type input "*"
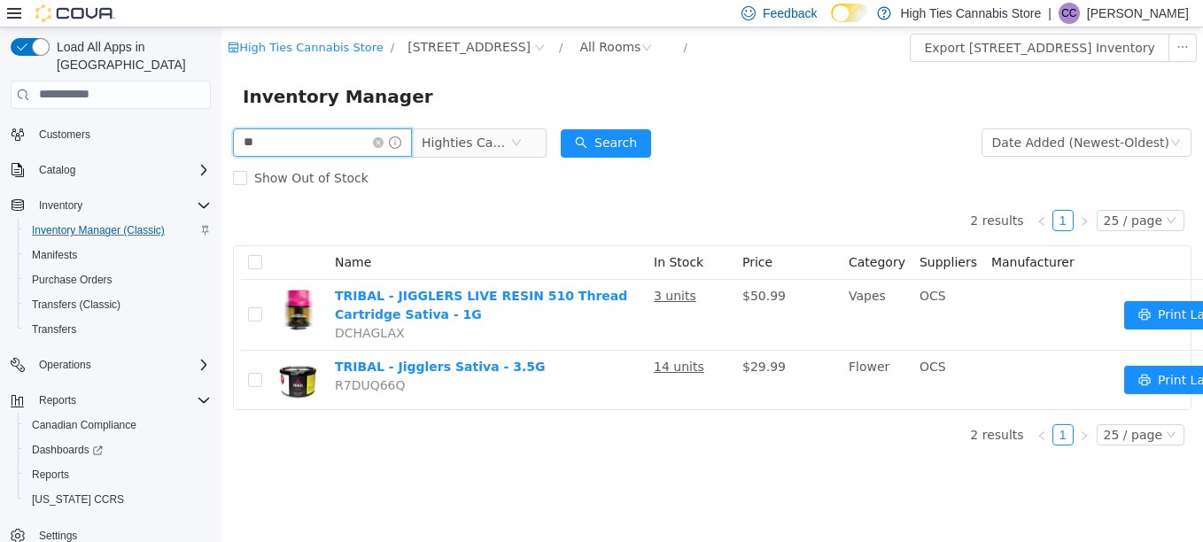
type input "*"
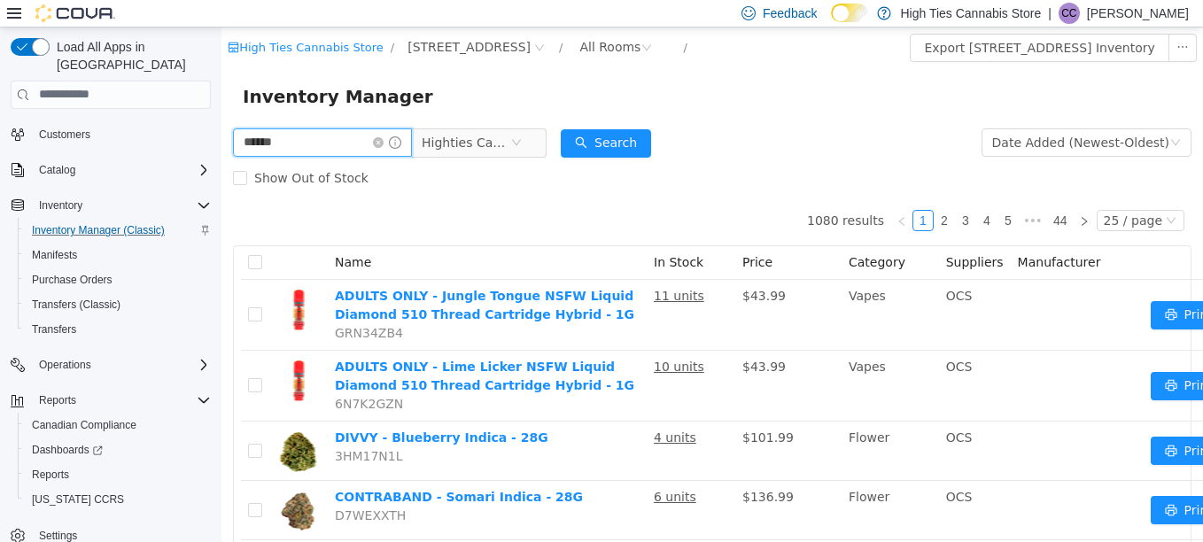
type input "******"
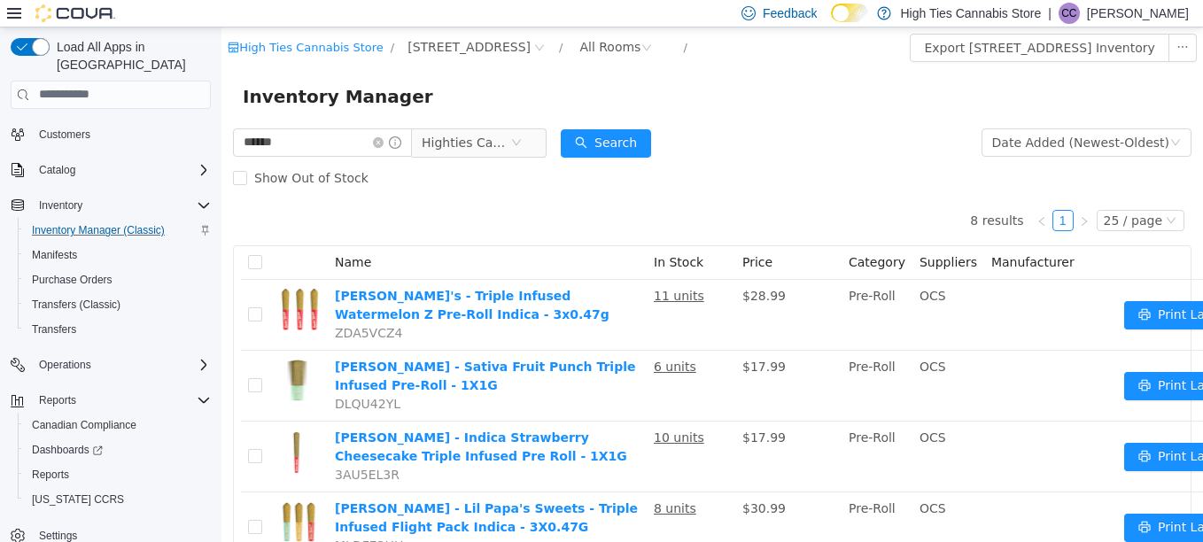
click at [859, 81] on div "Inventory Manager" at bounding box center [712, 95] width 939 height 28
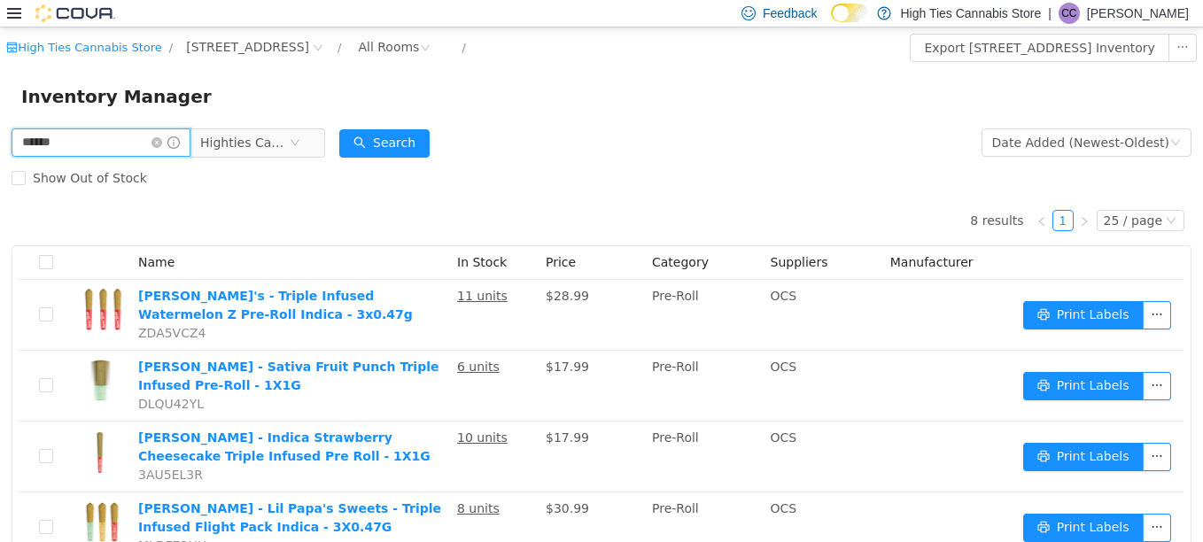
click at [120, 143] on input "******" at bounding box center [101, 142] width 179 height 28
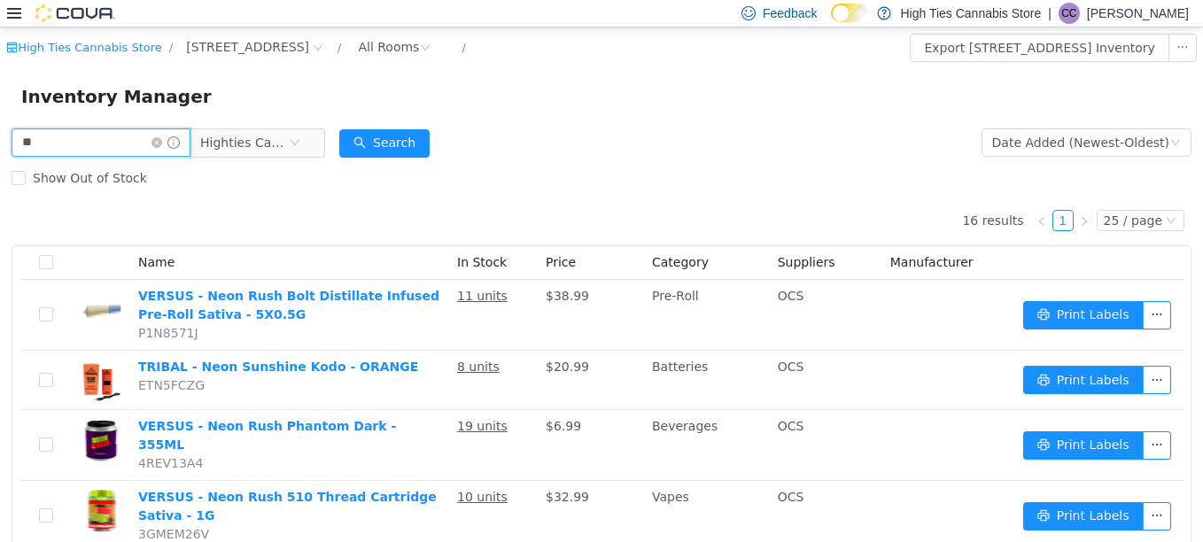
type input "*"
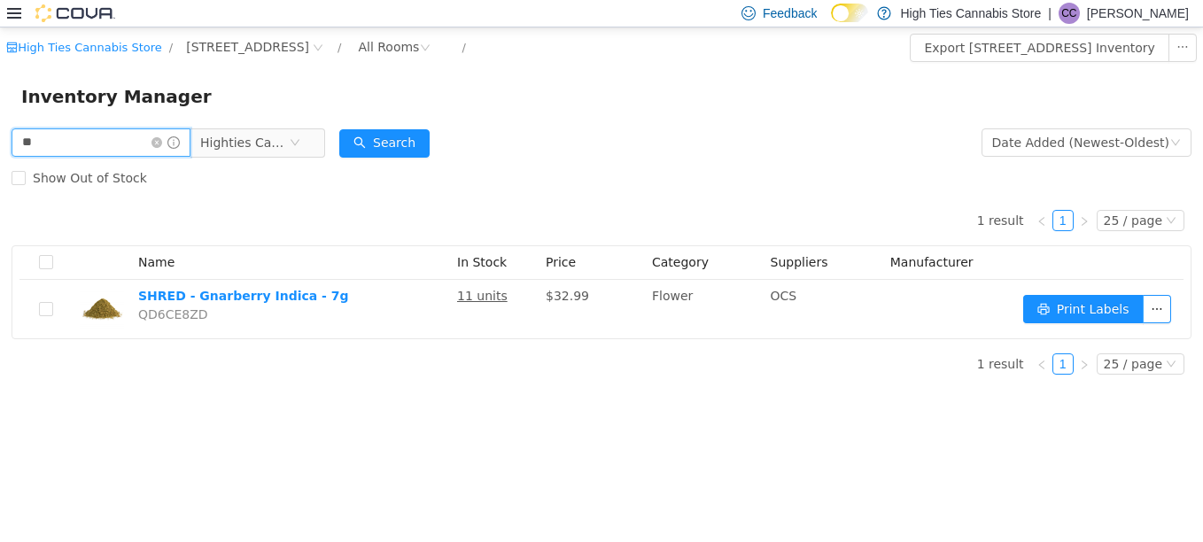
type input "*"
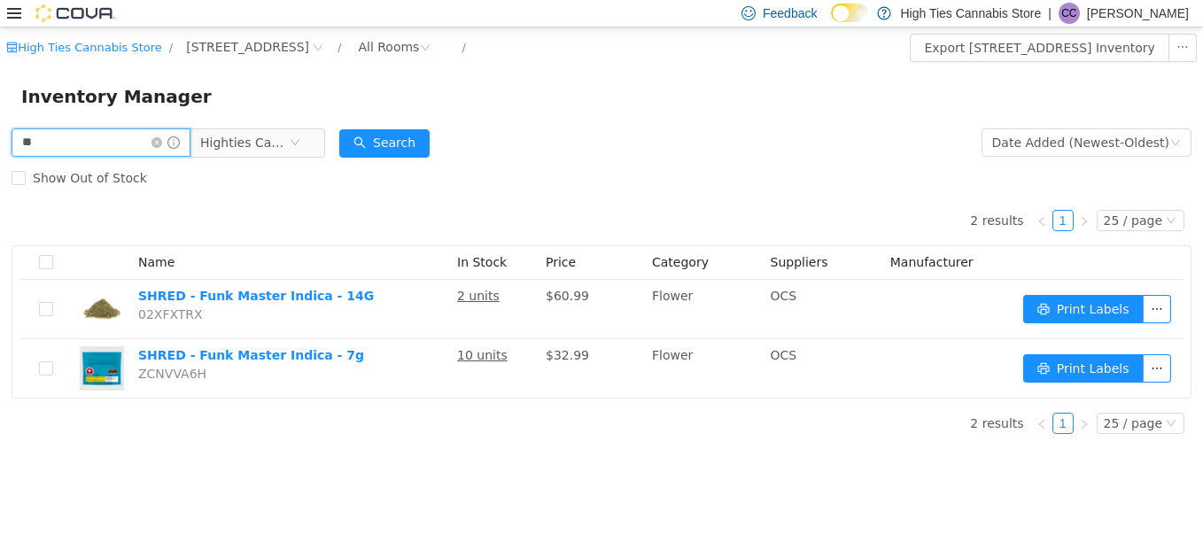
type input "*"
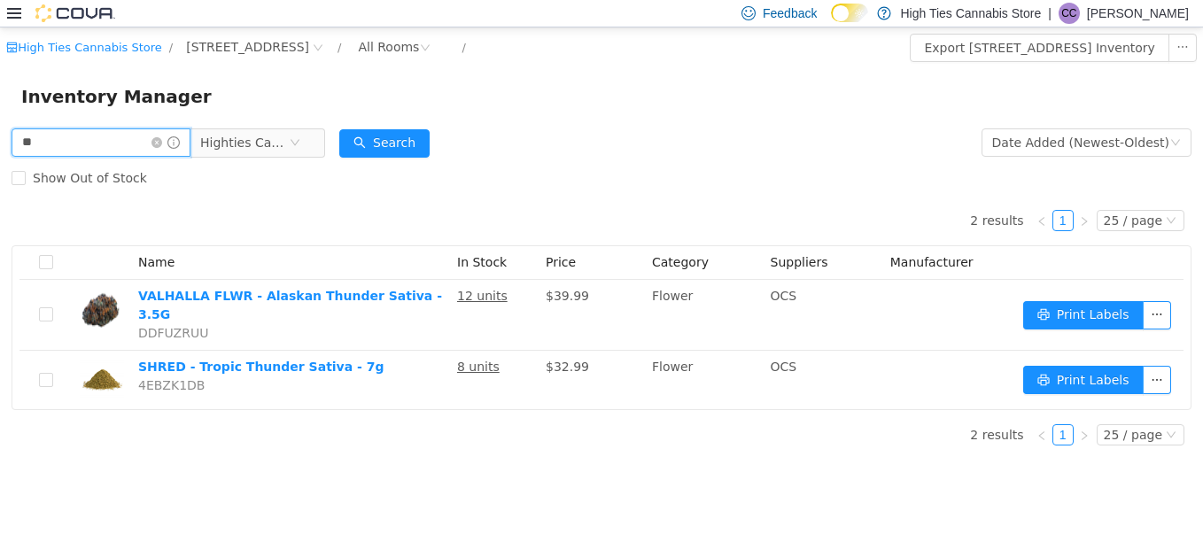
type input "*"
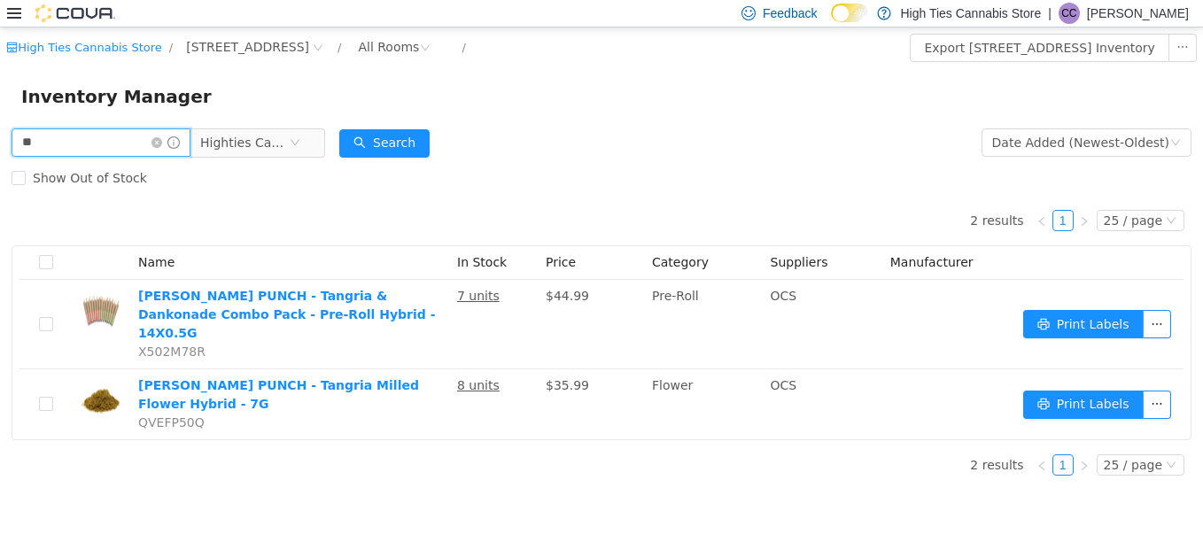
type input "*"
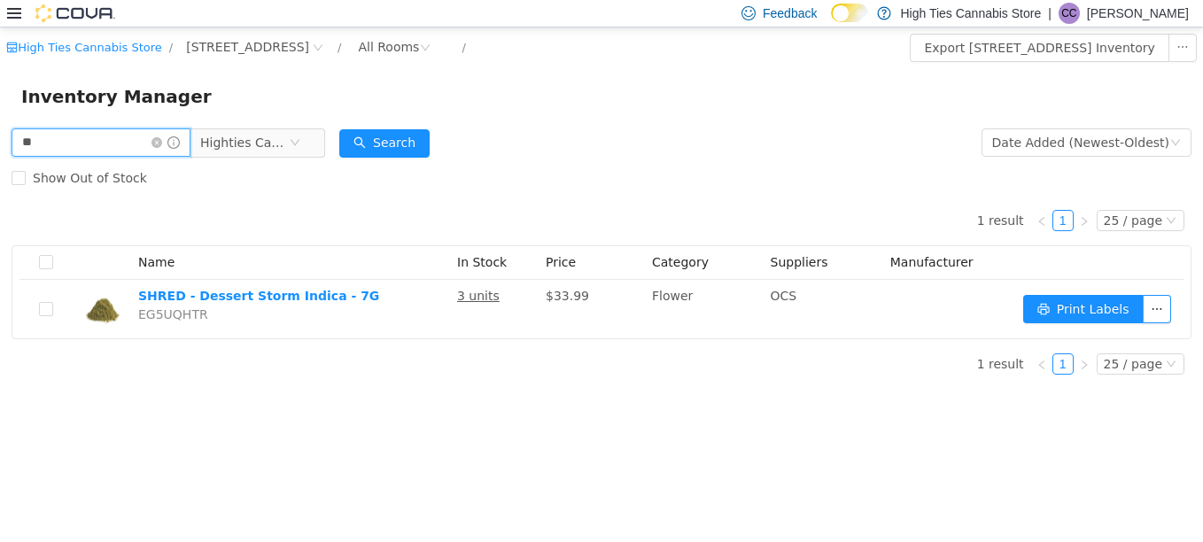
type input "*"
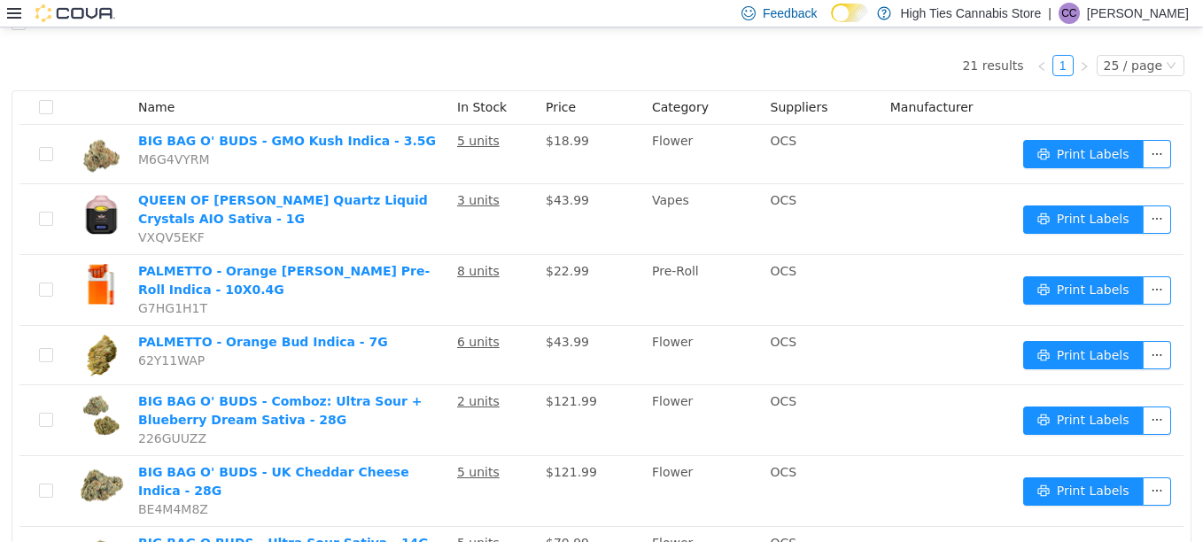
scroll to position [107, 0]
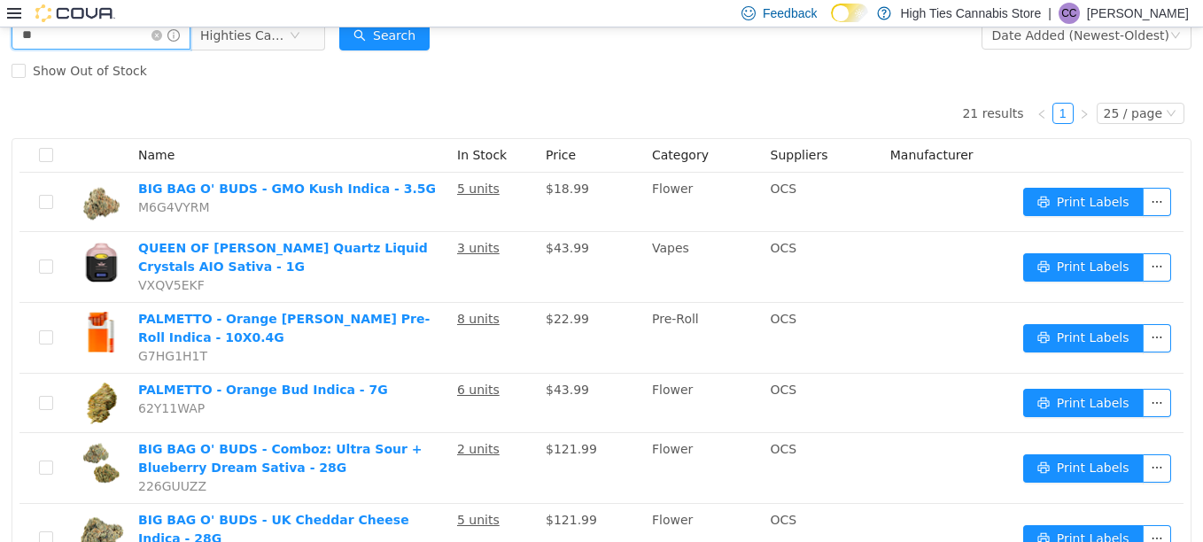
type input "*"
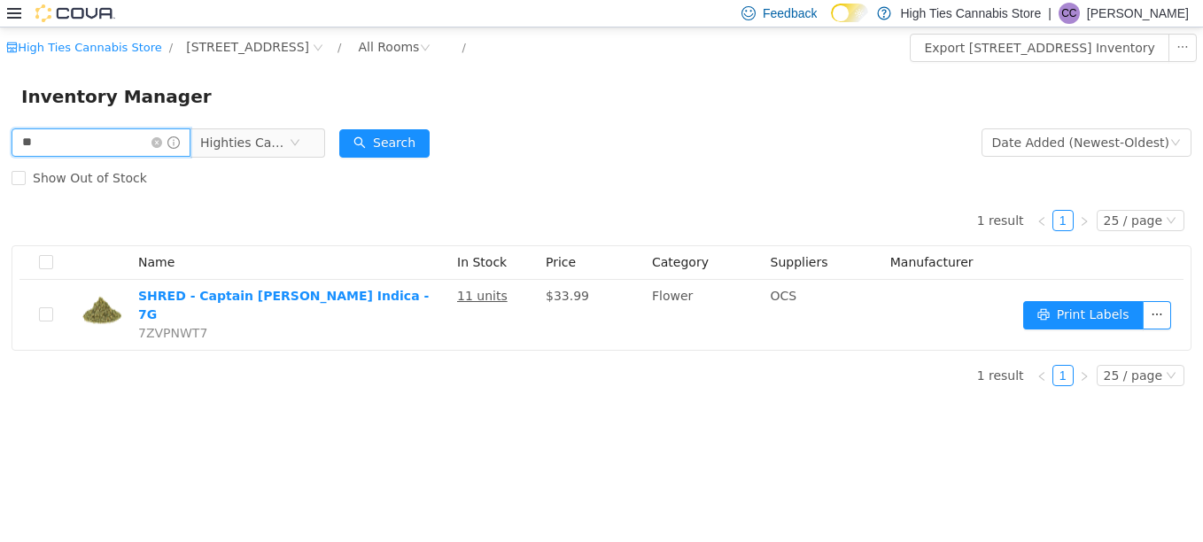
type input "*"
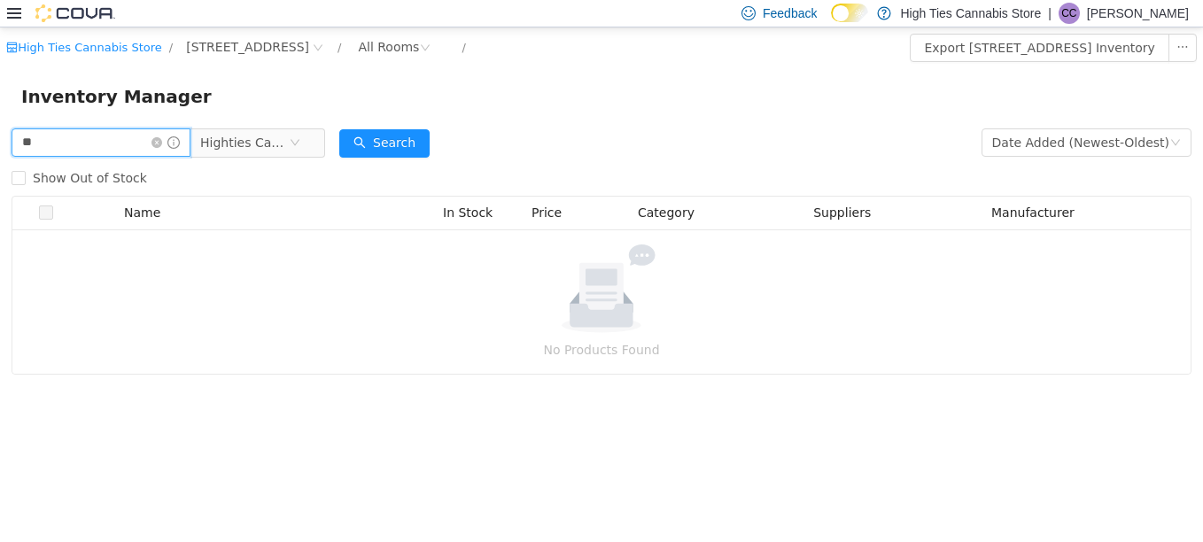
type input "*"
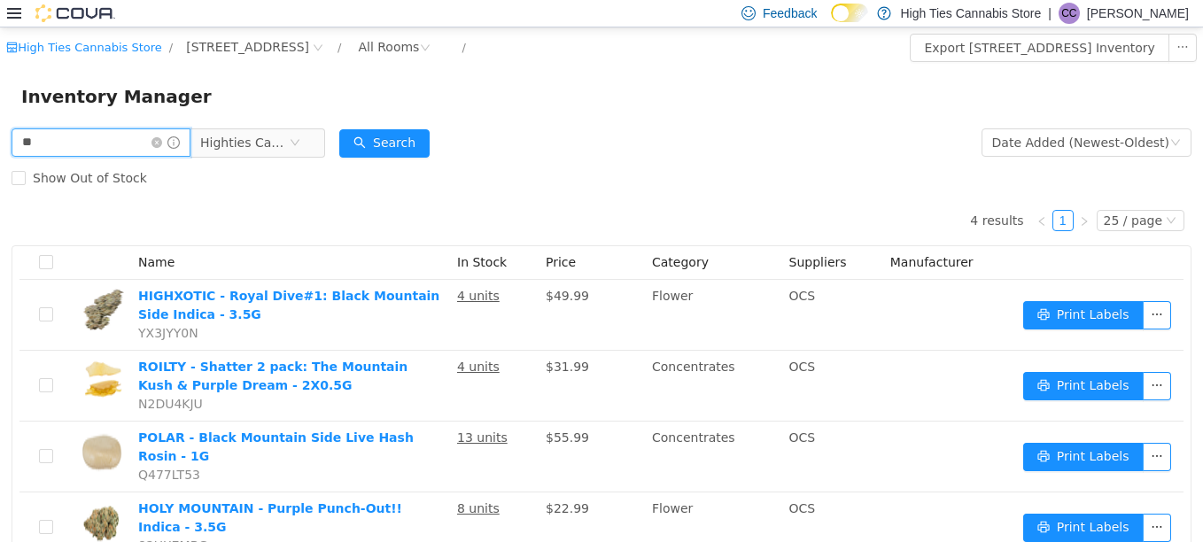
type input "*"
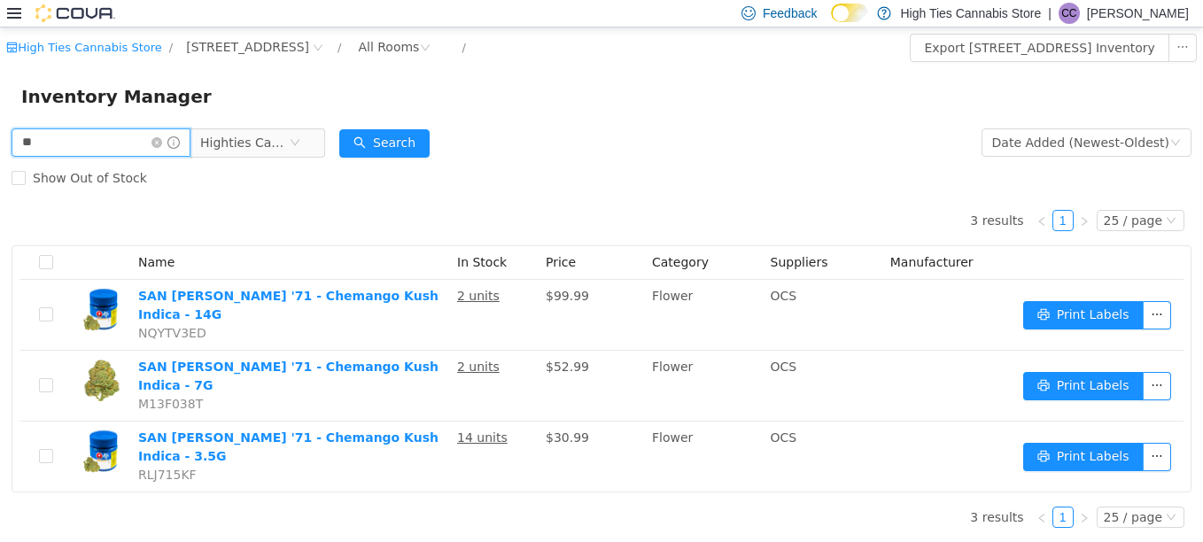
type input "*"
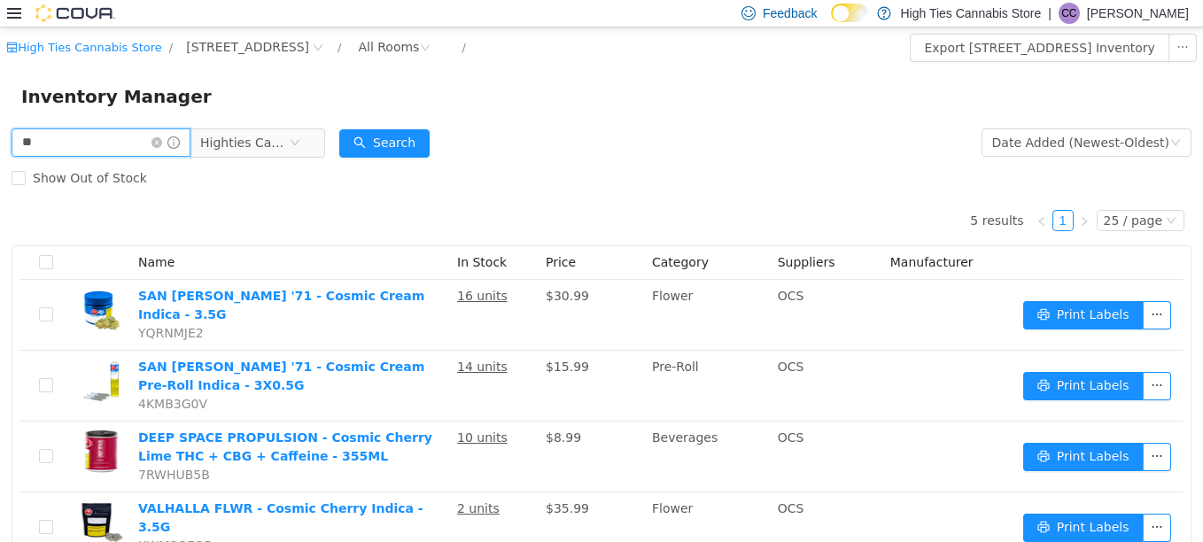
type input "*"
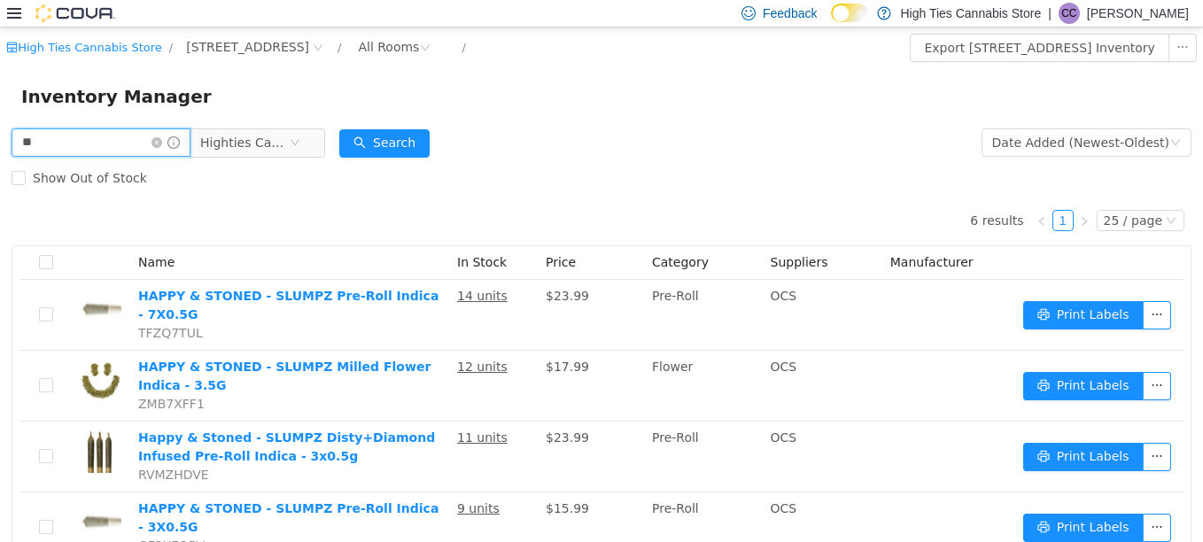
type input "*"
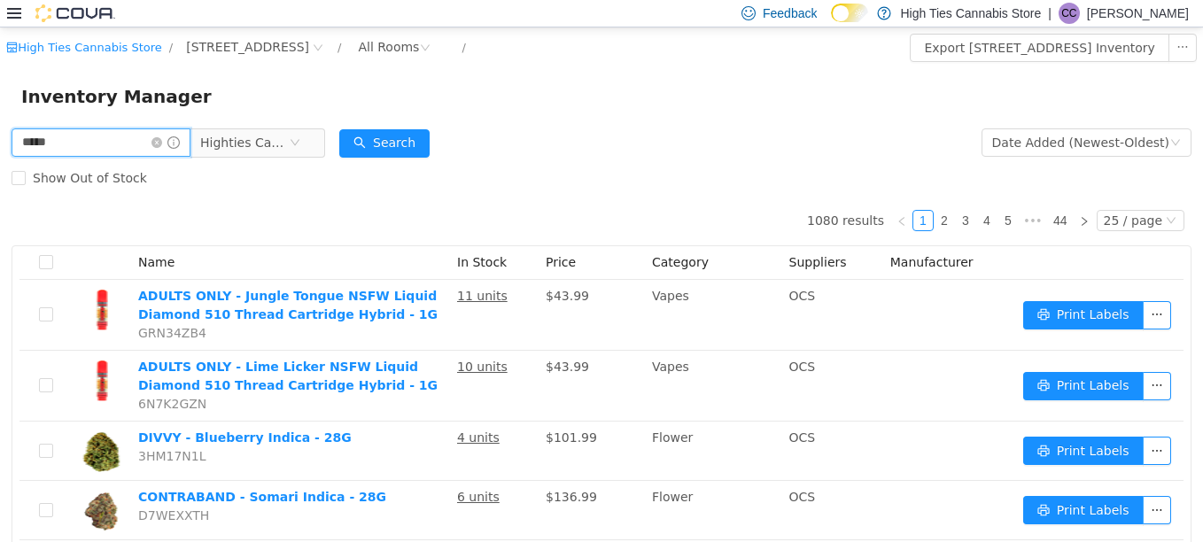
type input "*****"
